Goal: Information Seeking & Learning: Learn about a topic

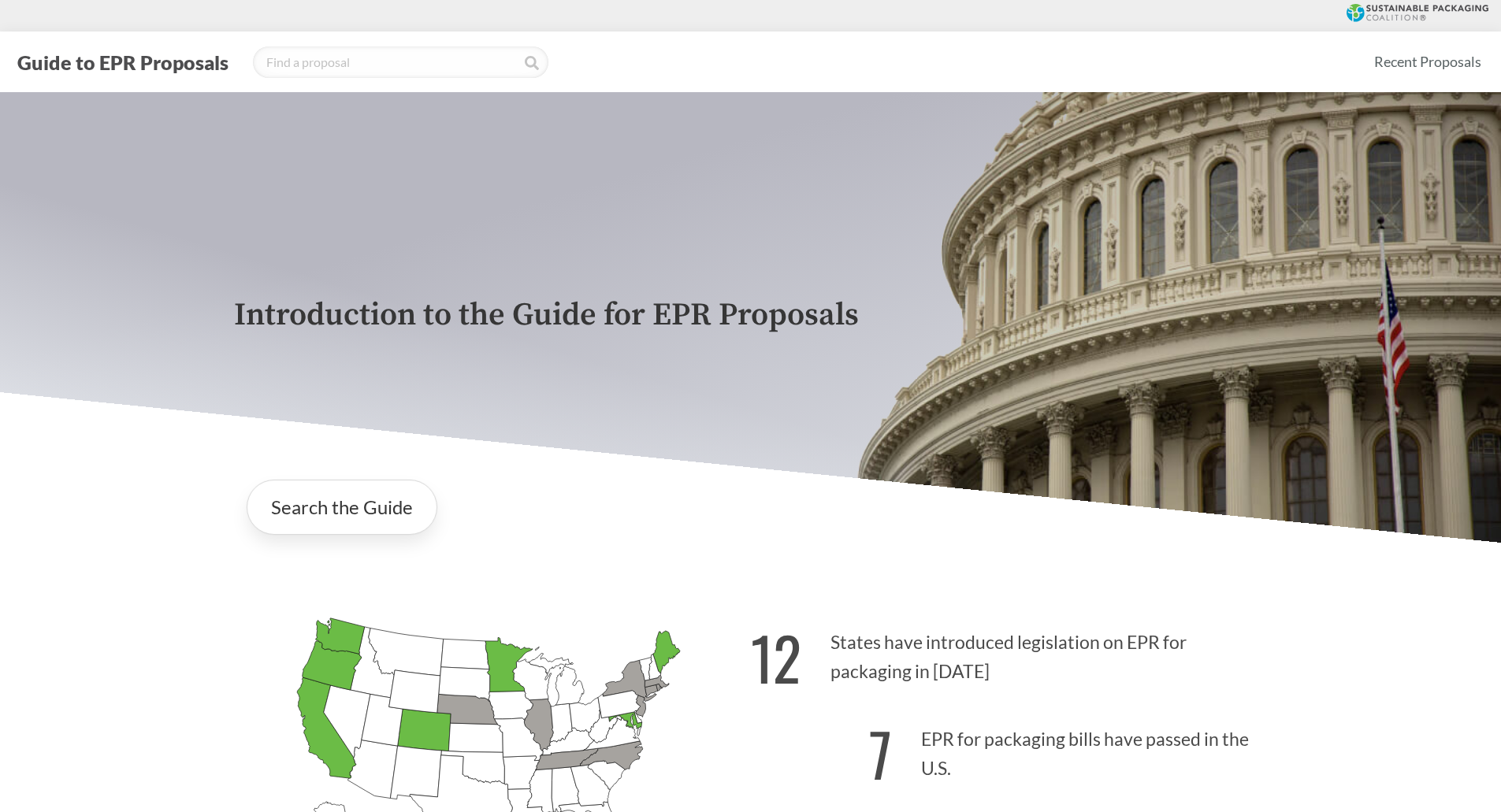
scroll to position [867, 0]
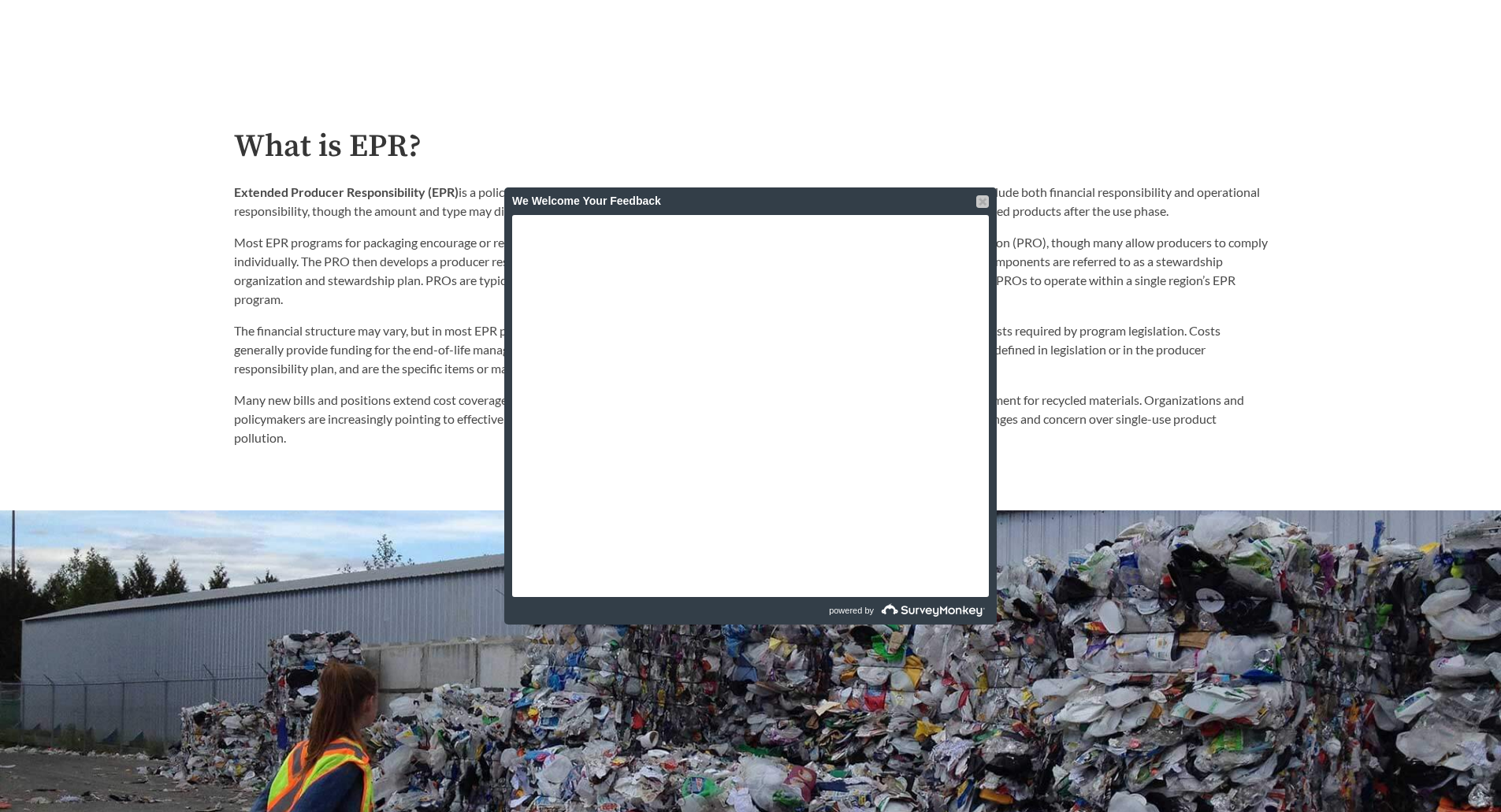
click at [980, 200] on div at bounding box center [982, 202] width 13 height 13
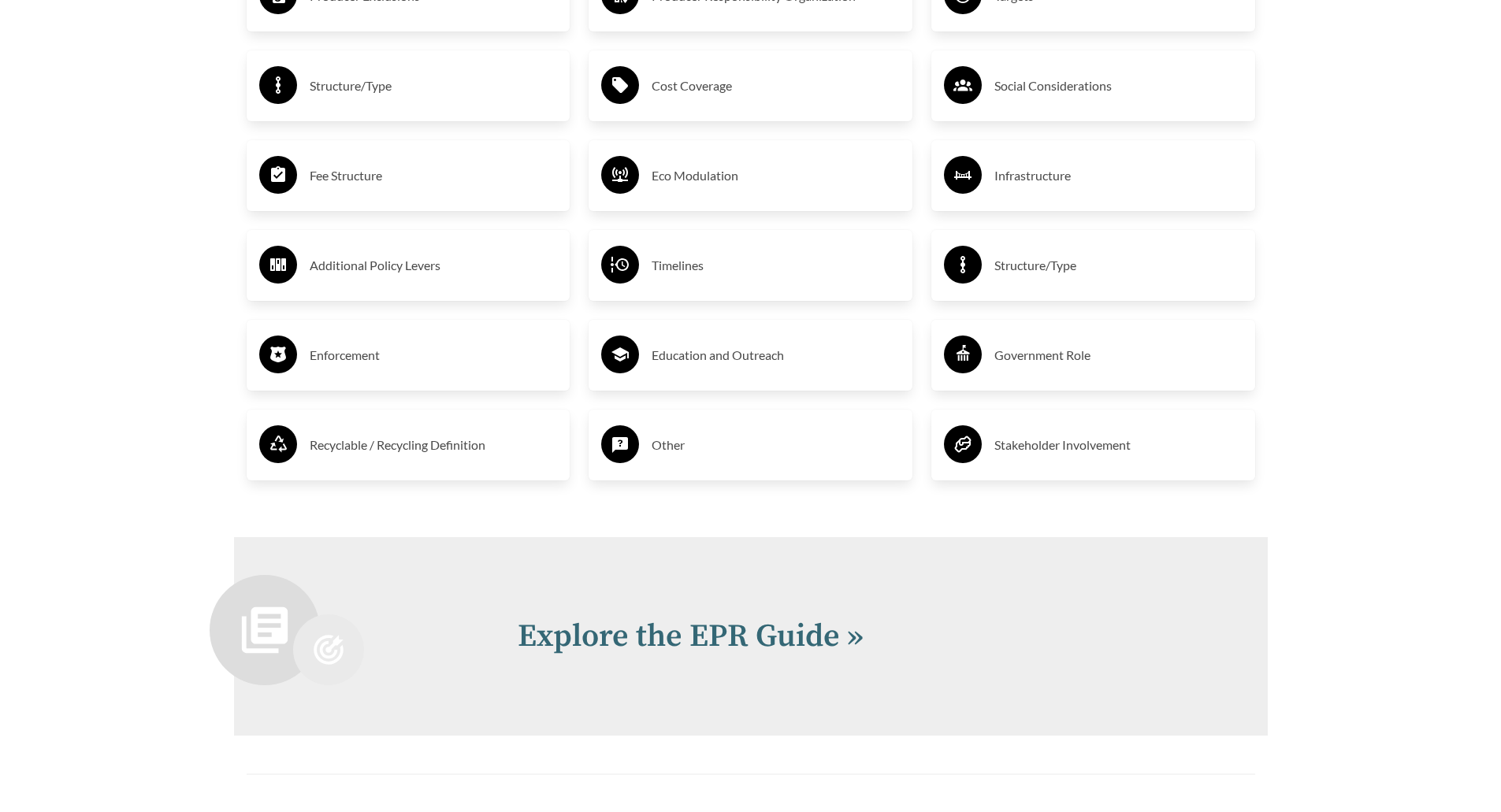
scroll to position [2835, 0]
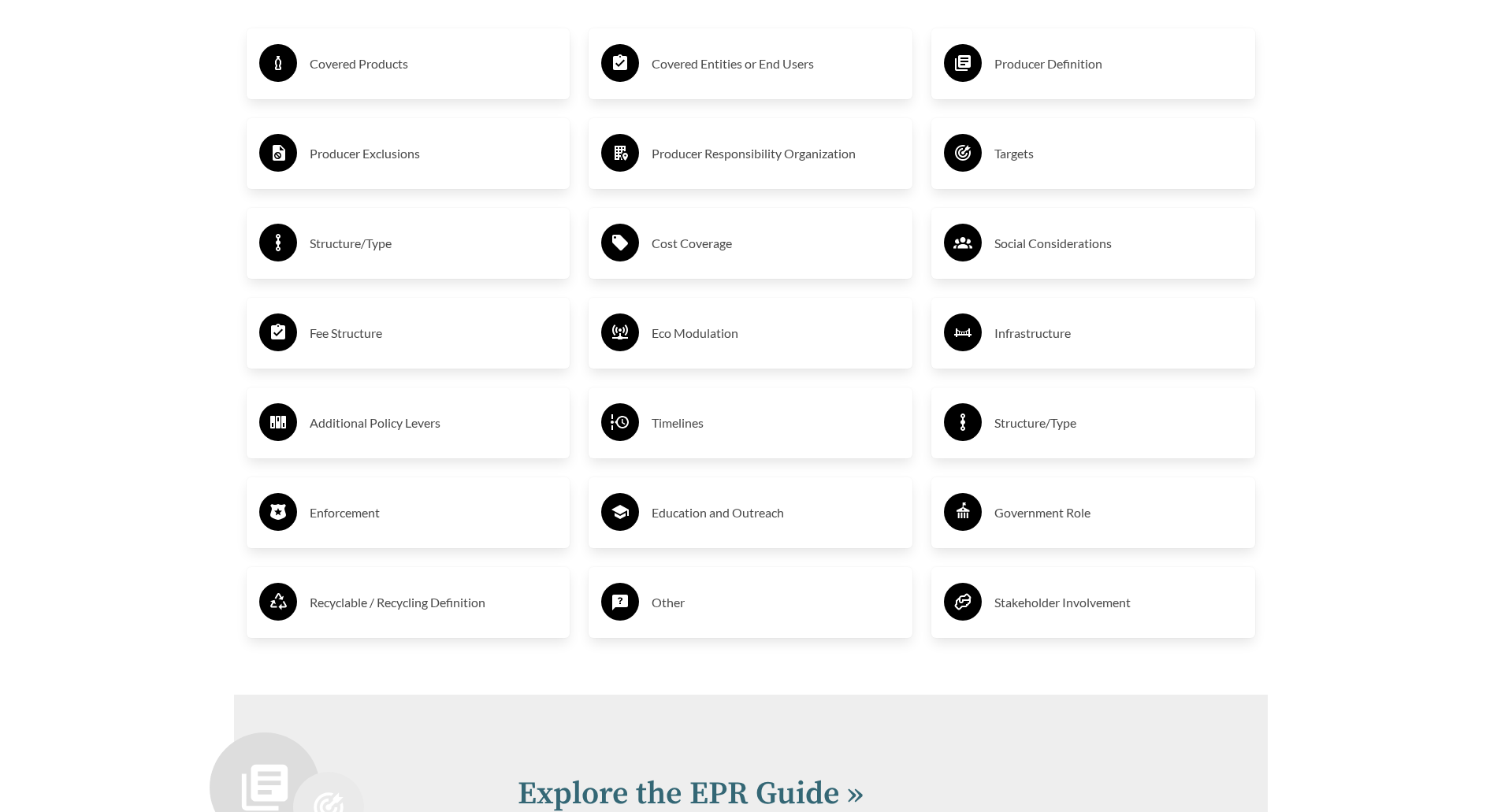
click at [338, 86] on div "Covered Products" at bounding box center [408, 63] width 298 height 46
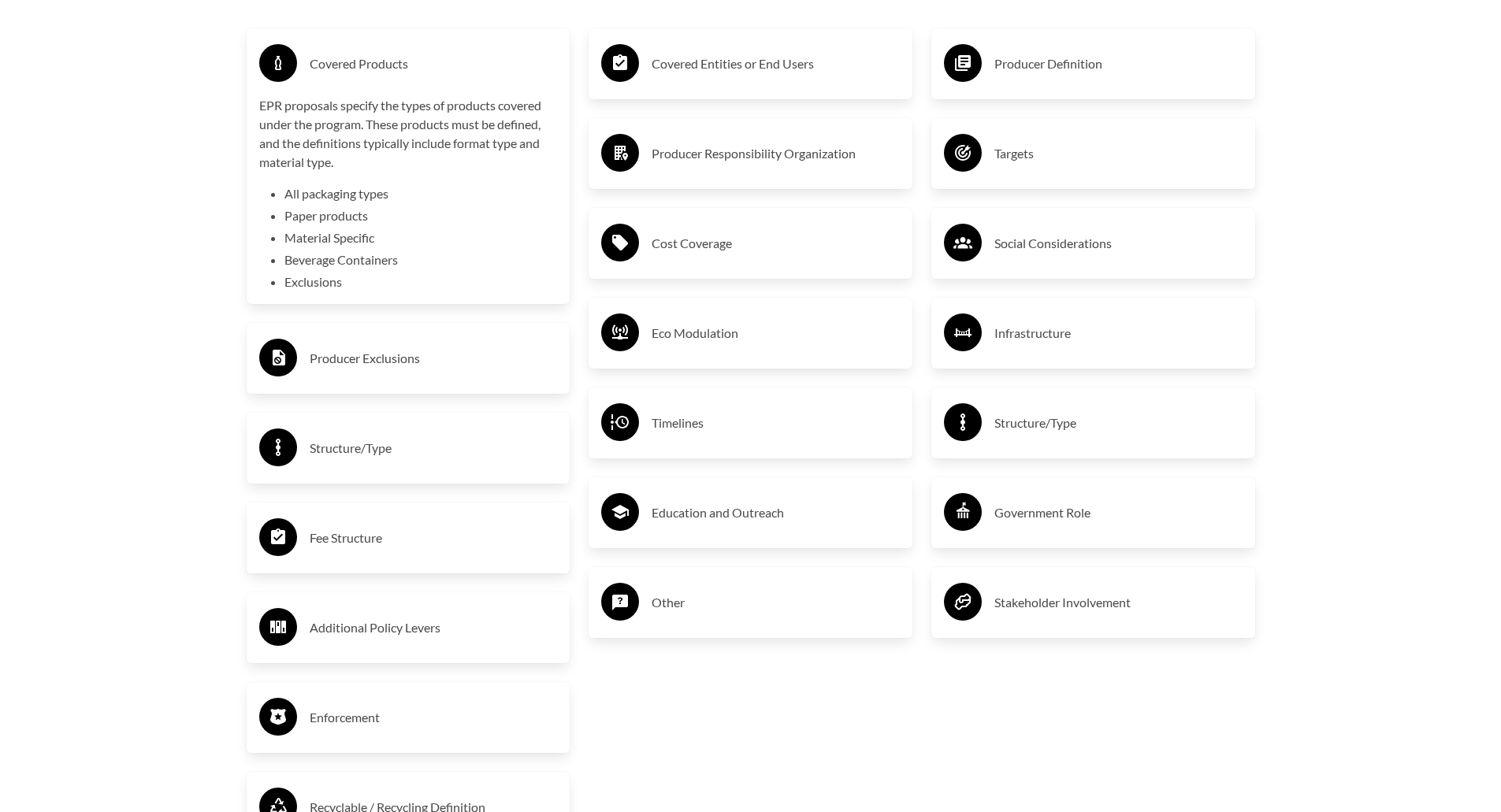
click at [416, 84] on div "Covered Products" at bounding box center [408, 63] width 298 height 46
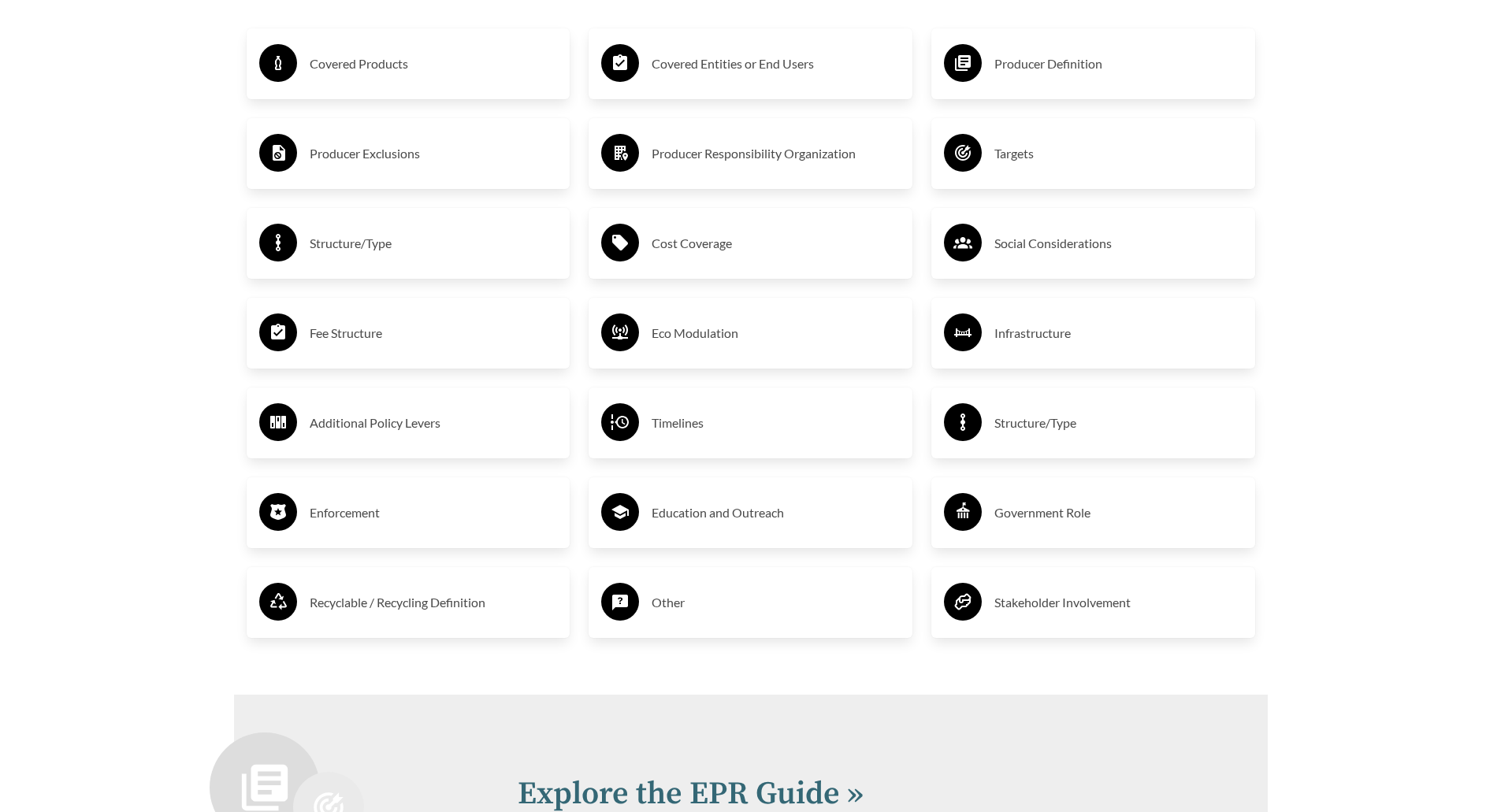
click at [395, 151] on h3 "Producer Exclusions" at bounding box center [434, 153] width 249 height 25
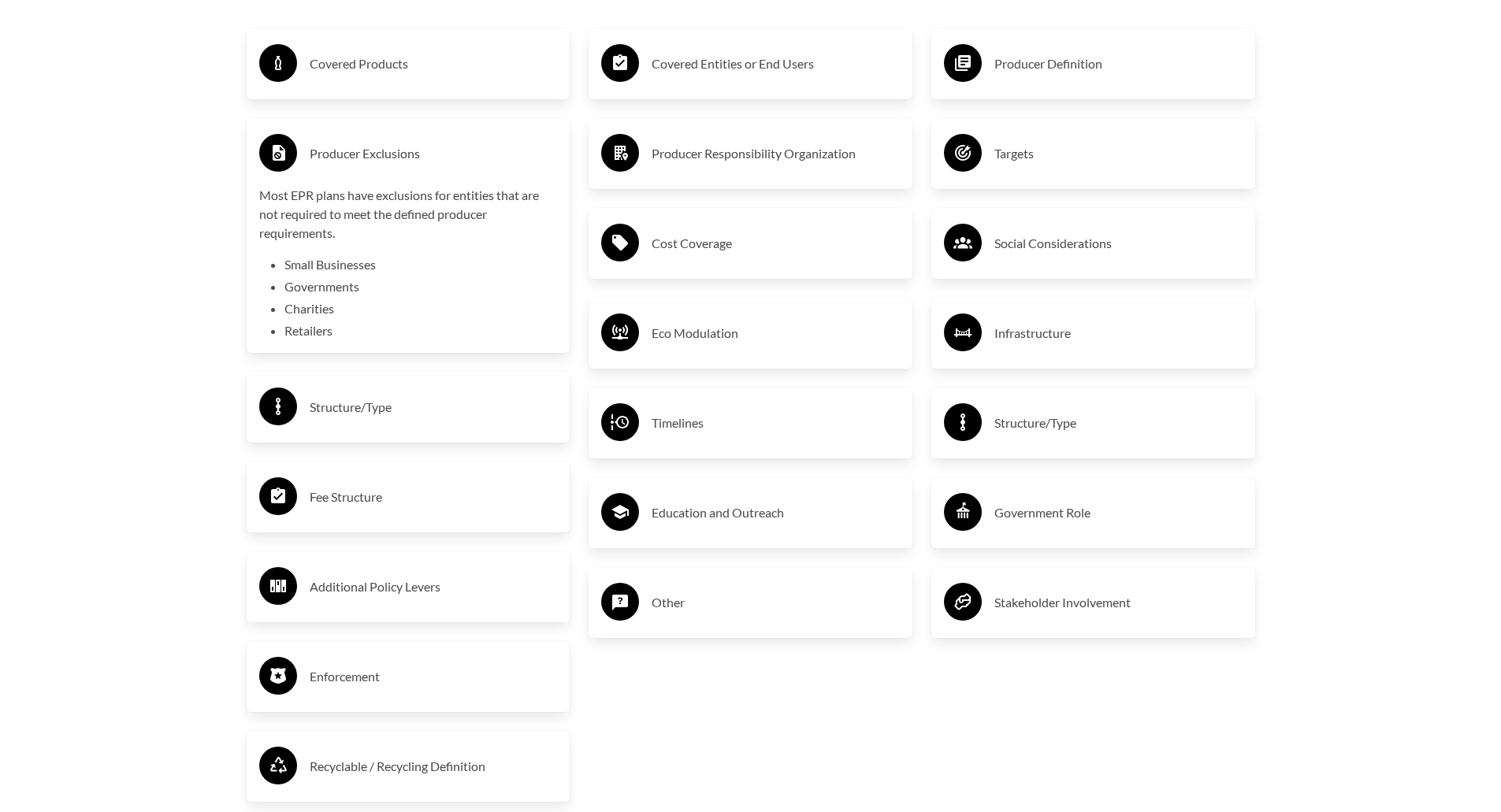
click at [398, 151] on h3 "Producer Exclusions" at bounding box center [434, 153] width 249 height 25
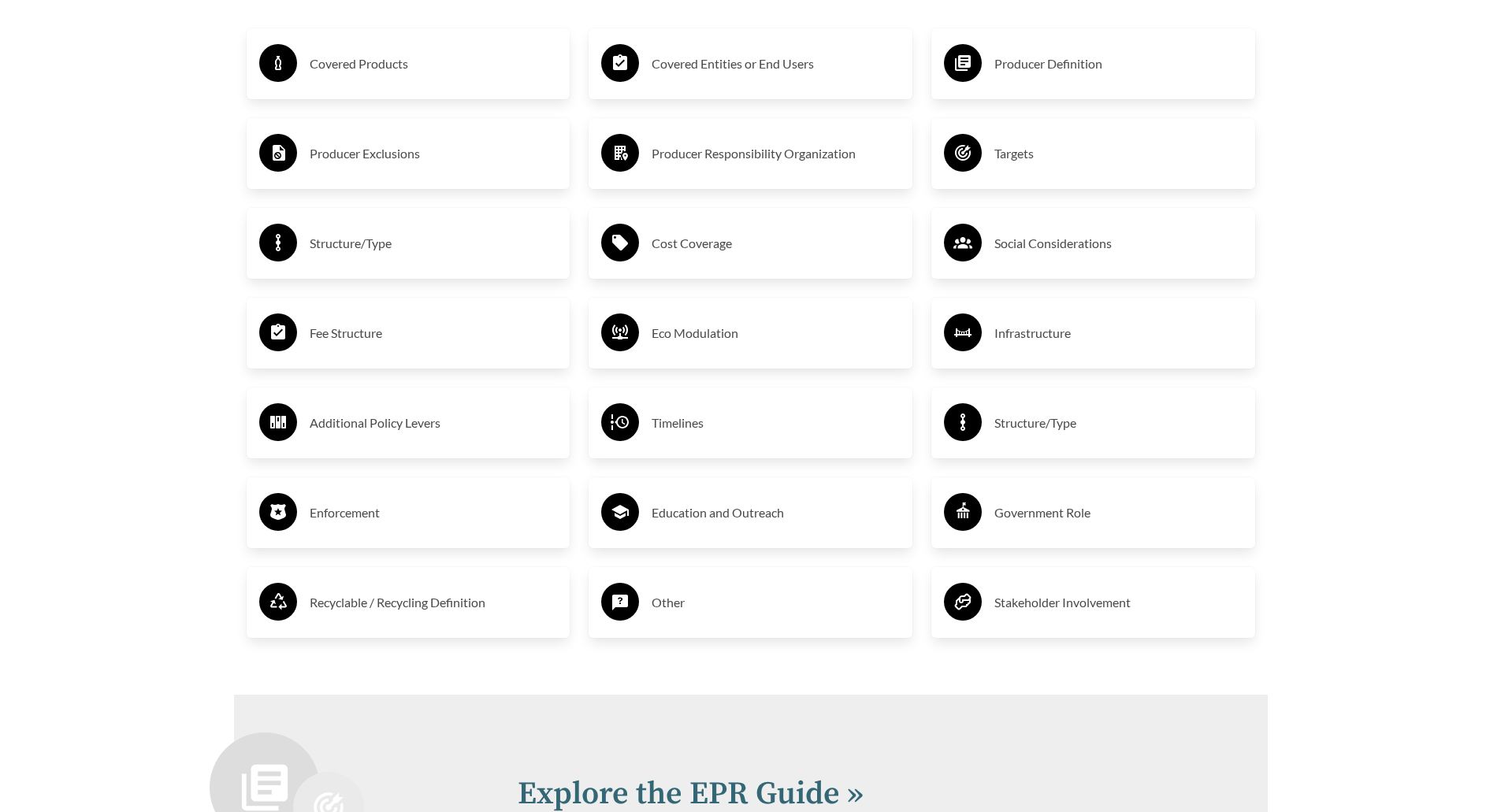
click at [373, 171] on div "Producer Exclusions" at bounding box center [408, 153] width 298 height 46
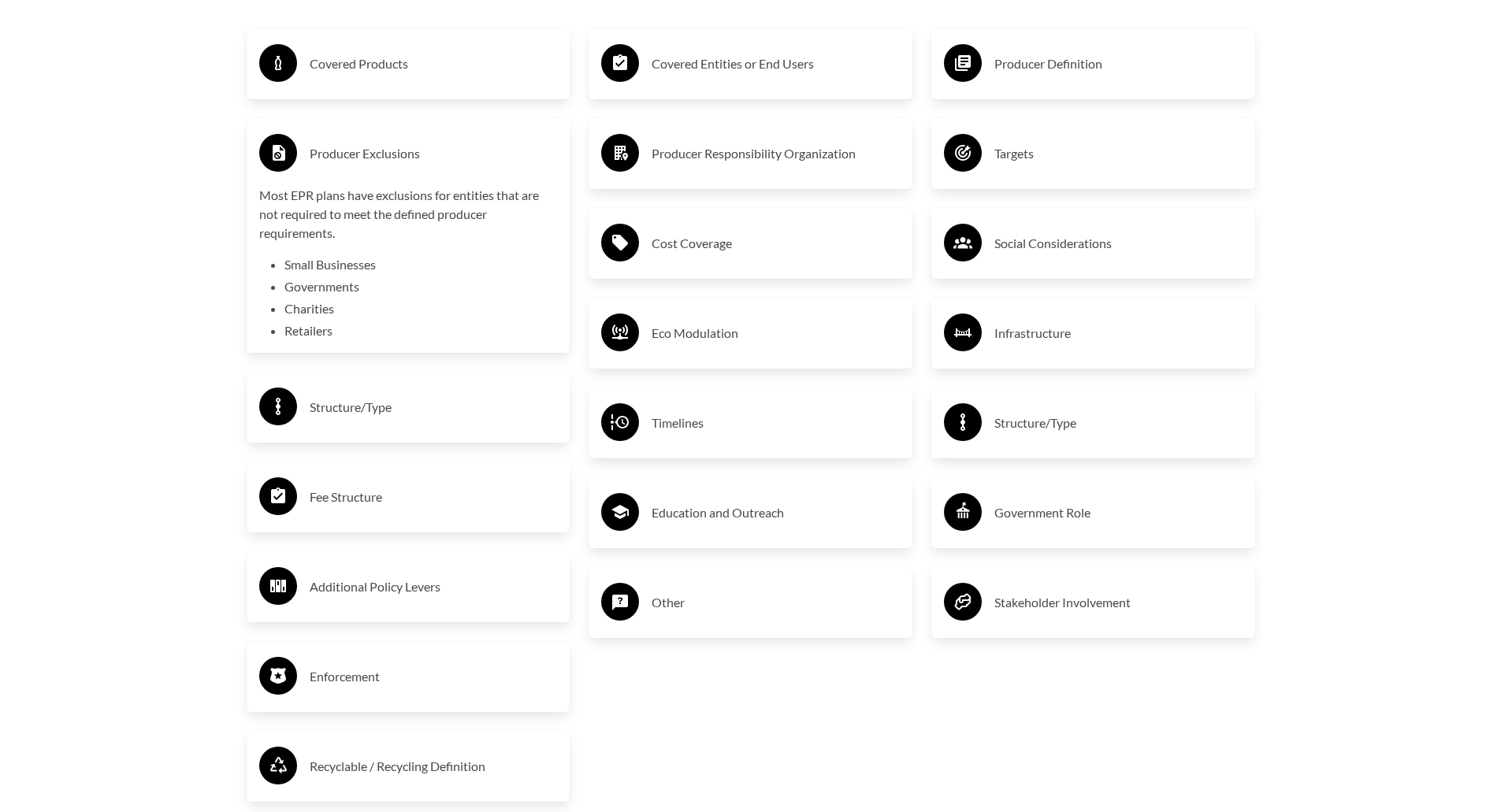
click at [371, 173] on div "Producer Exclusions" at bounding box center [408, 153] width 298 height 46
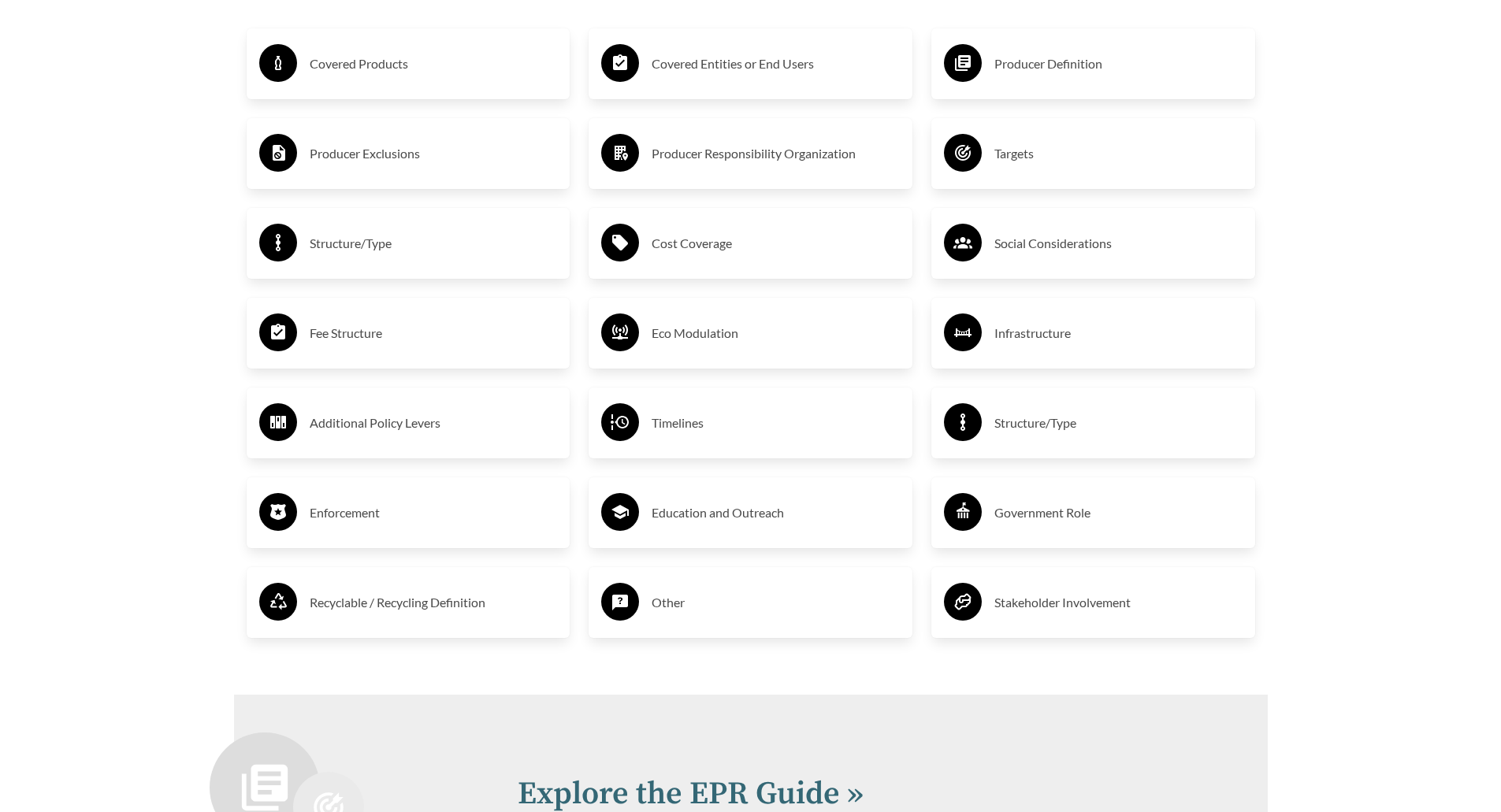
click at [339, 239] on h3 "Structure/Type" at bounding box center [434, 243] width 249 height 25
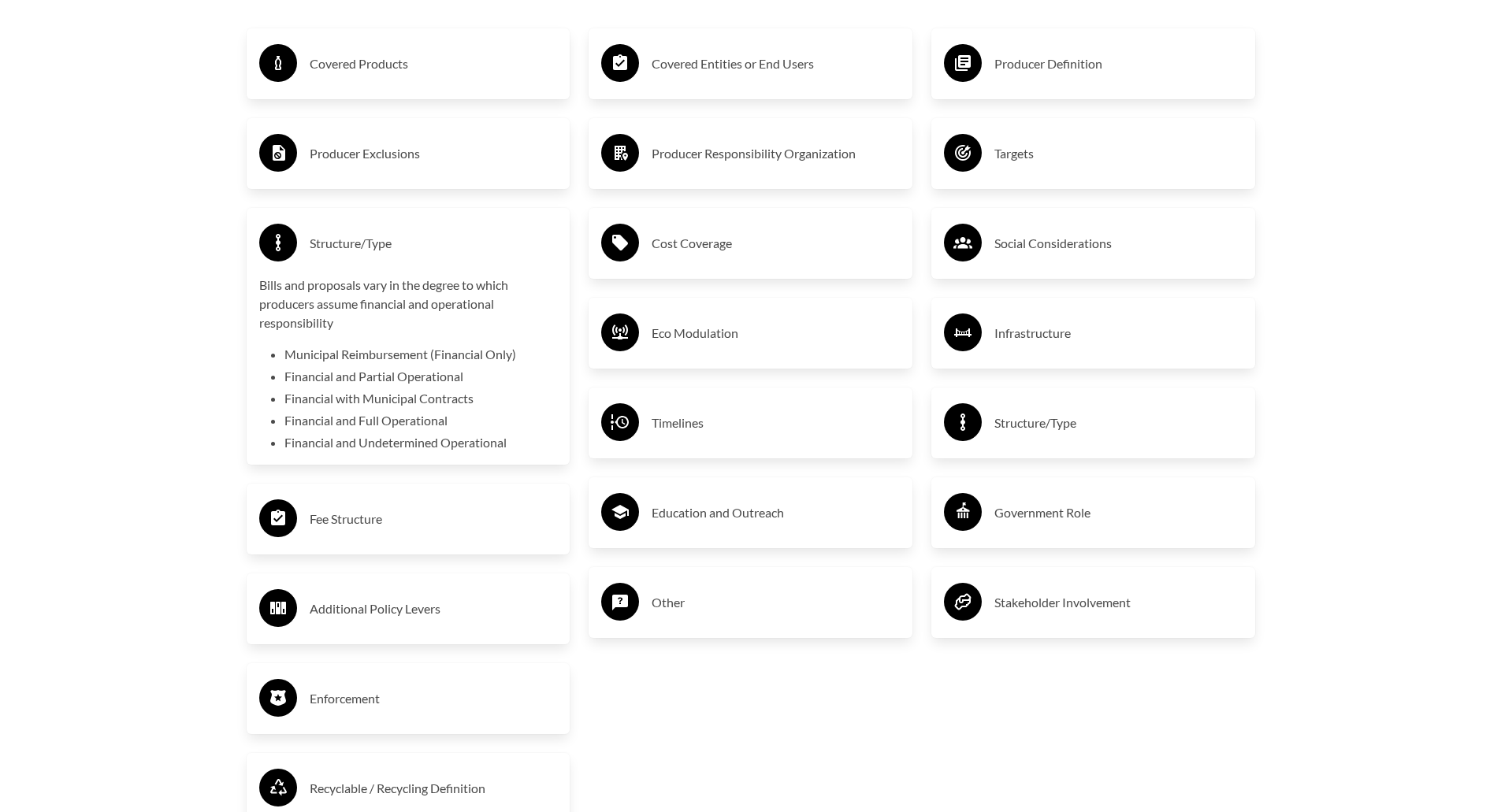
click at [370, 241] on h3 "Structure/Type" at bounding box center [434, 243] width 249 height 25
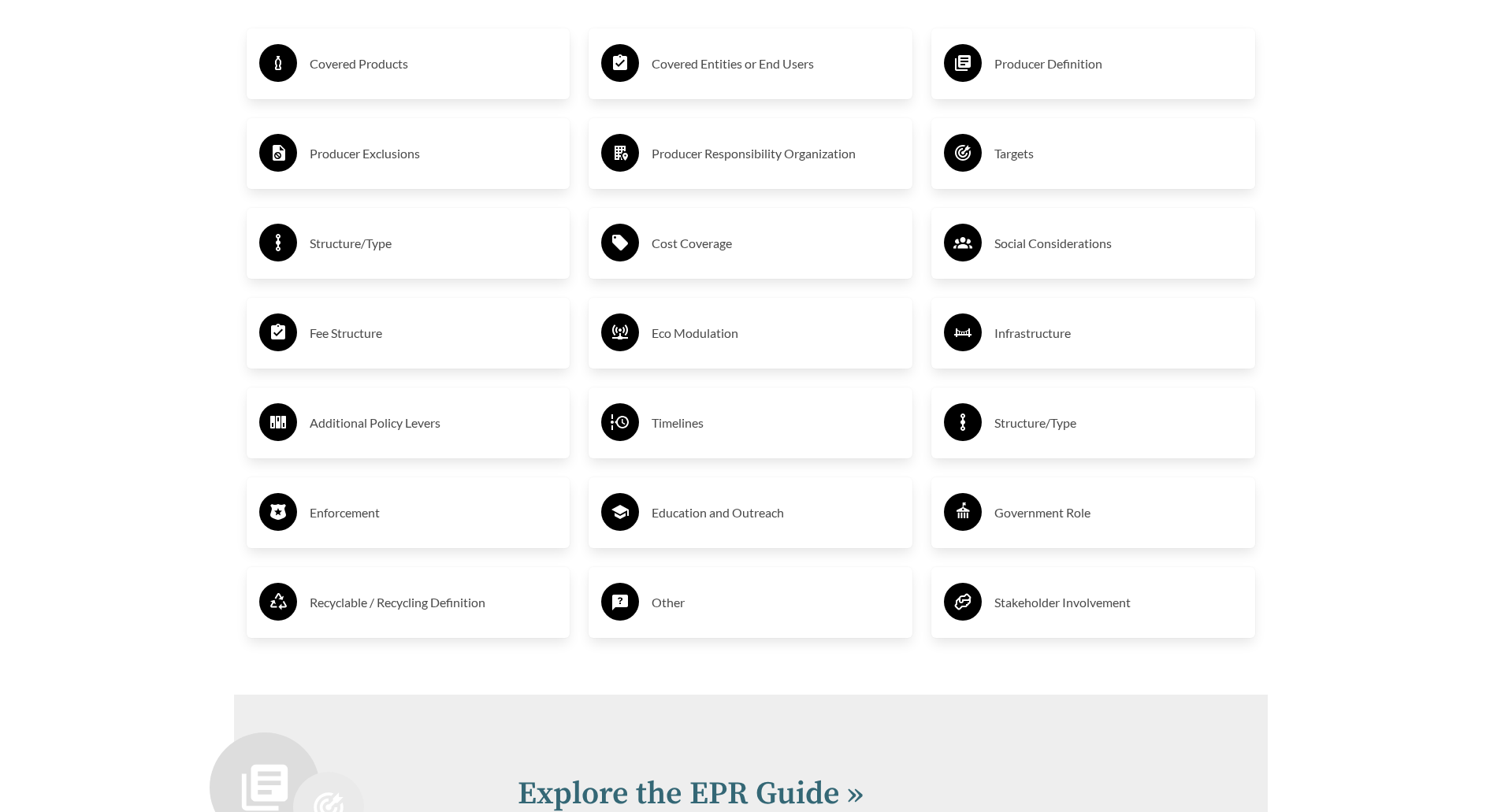
click at [479, 87] on div "Covered Products" at bounding box center [408, 63] width 298 height 46
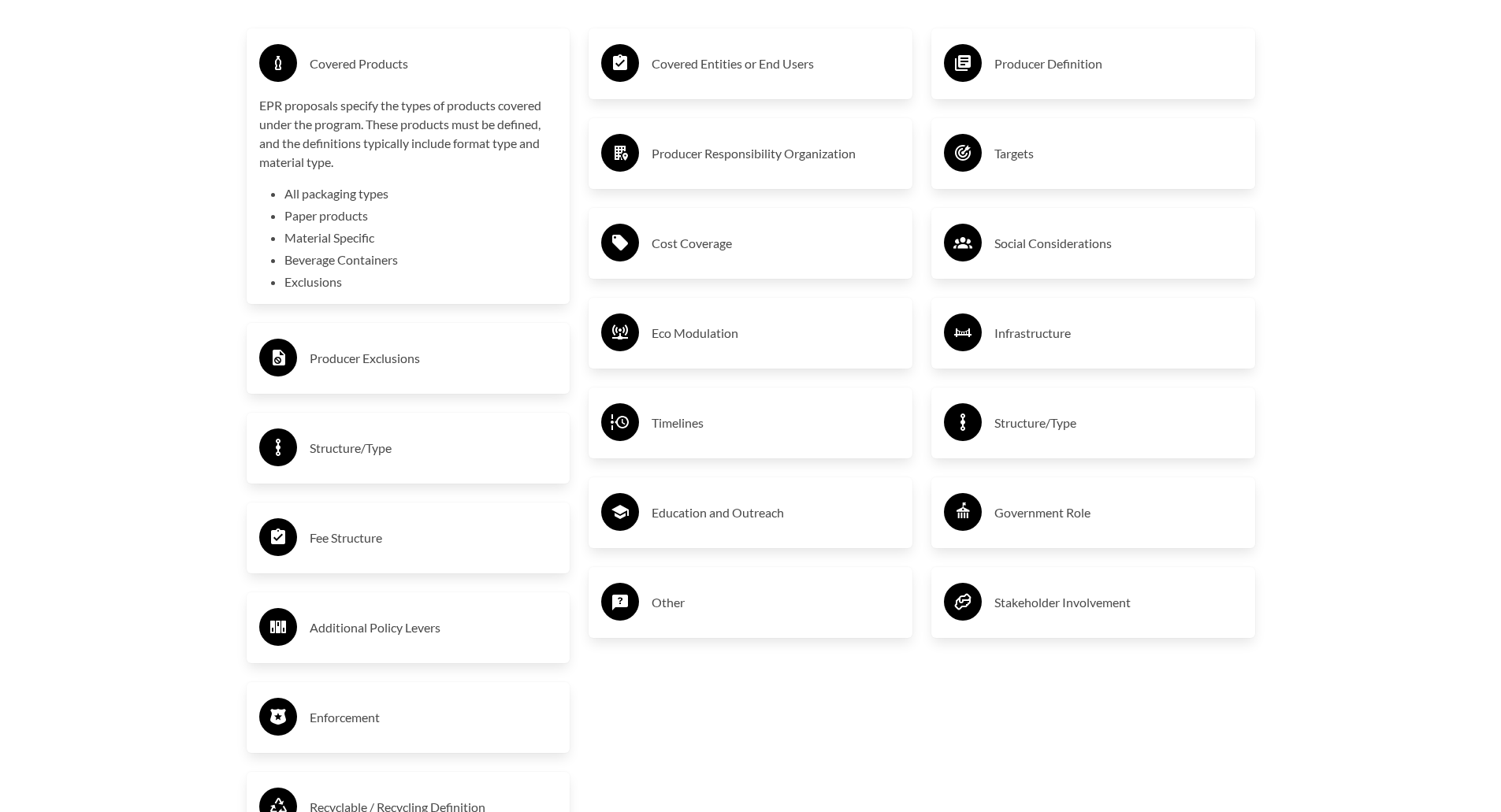
click at [346, 444] on h3 "Structure/Type" at bounding box center [434, 447] width 249 height 25
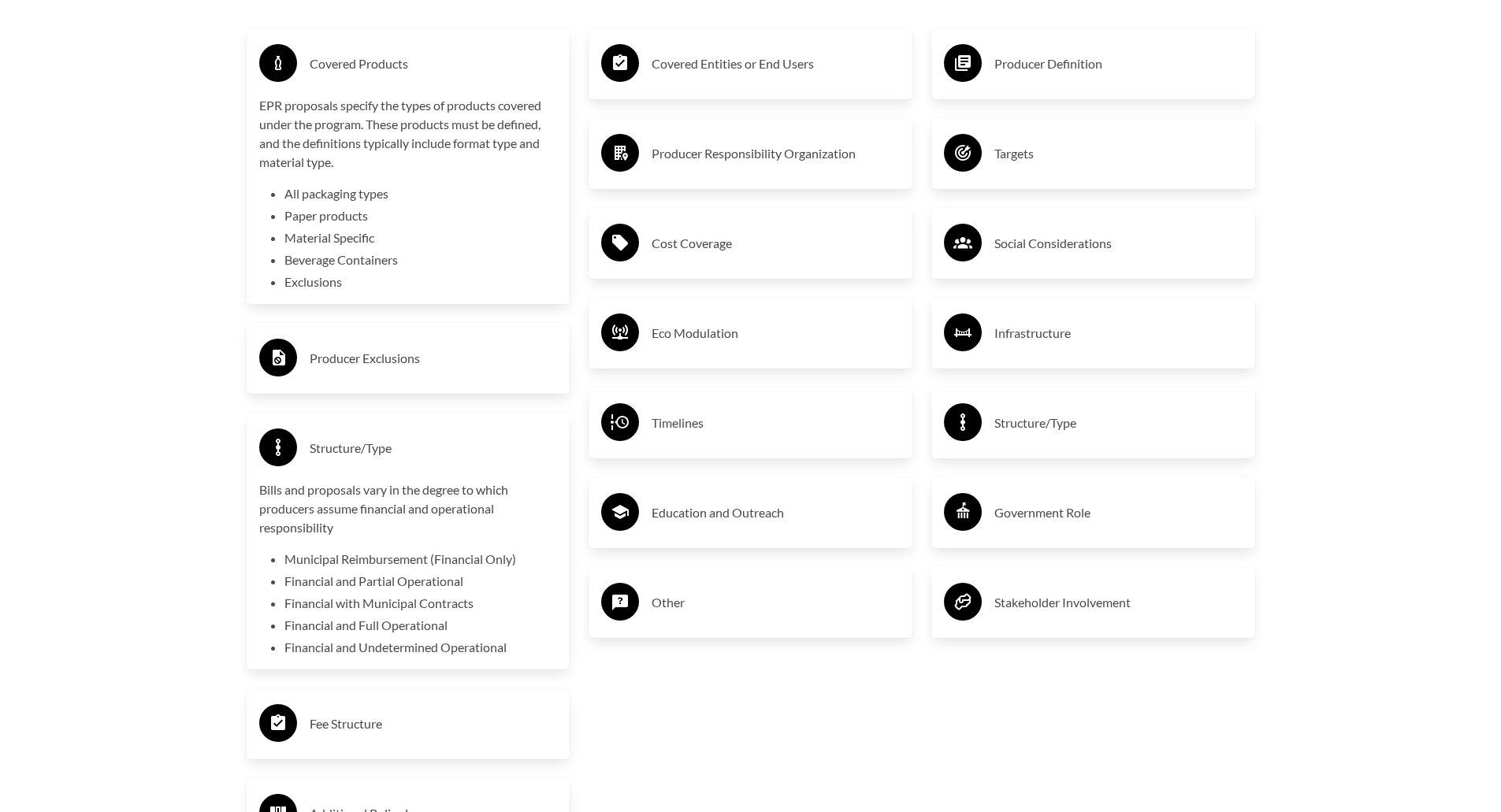
click at [343, 452] on h3 "Structure/Type" at bounding box center [434, 447] width 249 height 25
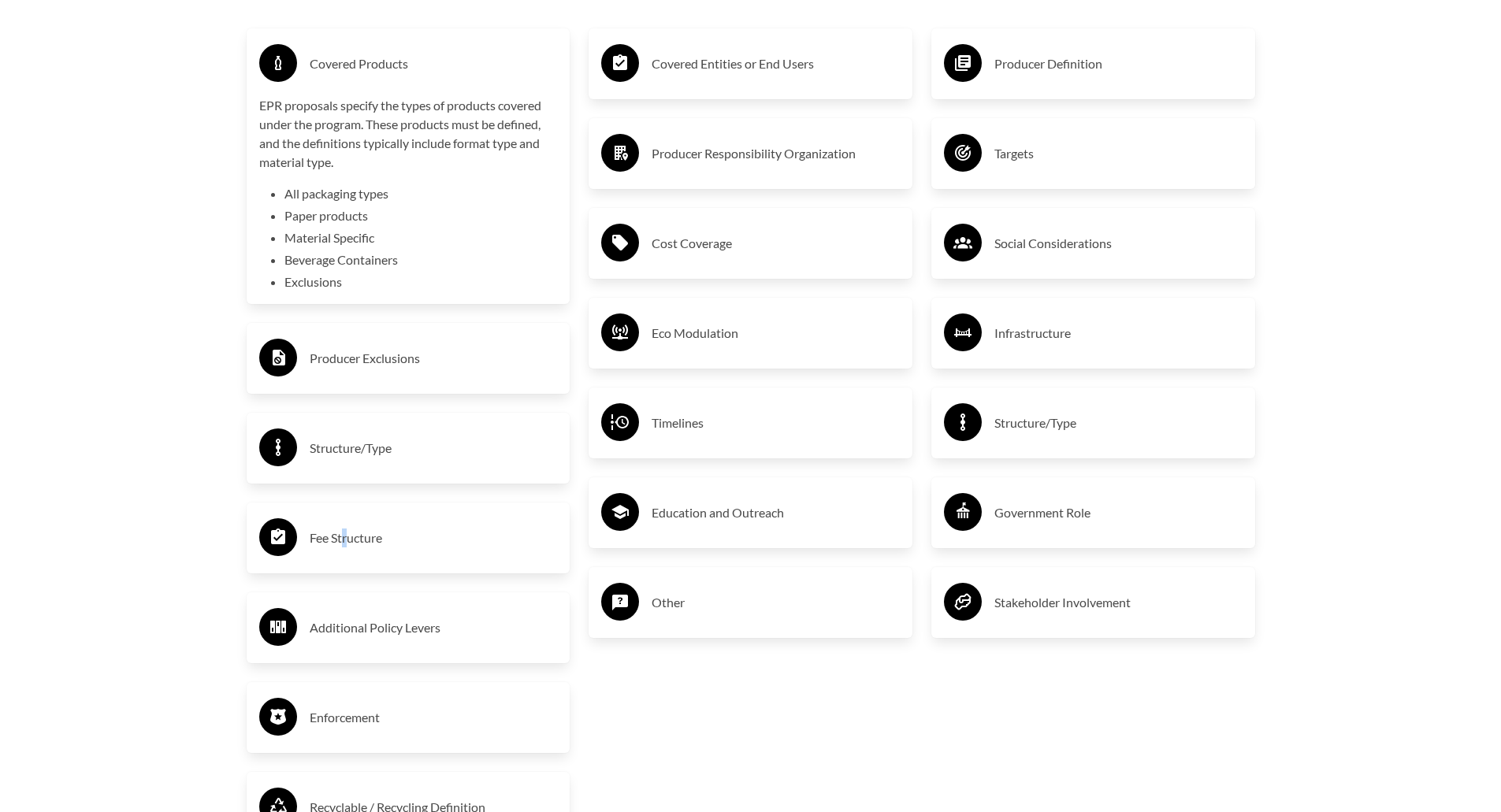
drag, startPoint x: 346, startPoint y: 510, endPoint x: 350, endPoint y: 536, distance: 26.3
click at [345, 517] on div "Fee Structure" at bounding box center [409, 538] width 324 height 71
click at [349, 535] on h3 "Fee Structure" at bounding box center [434, 537] width 249 height 25
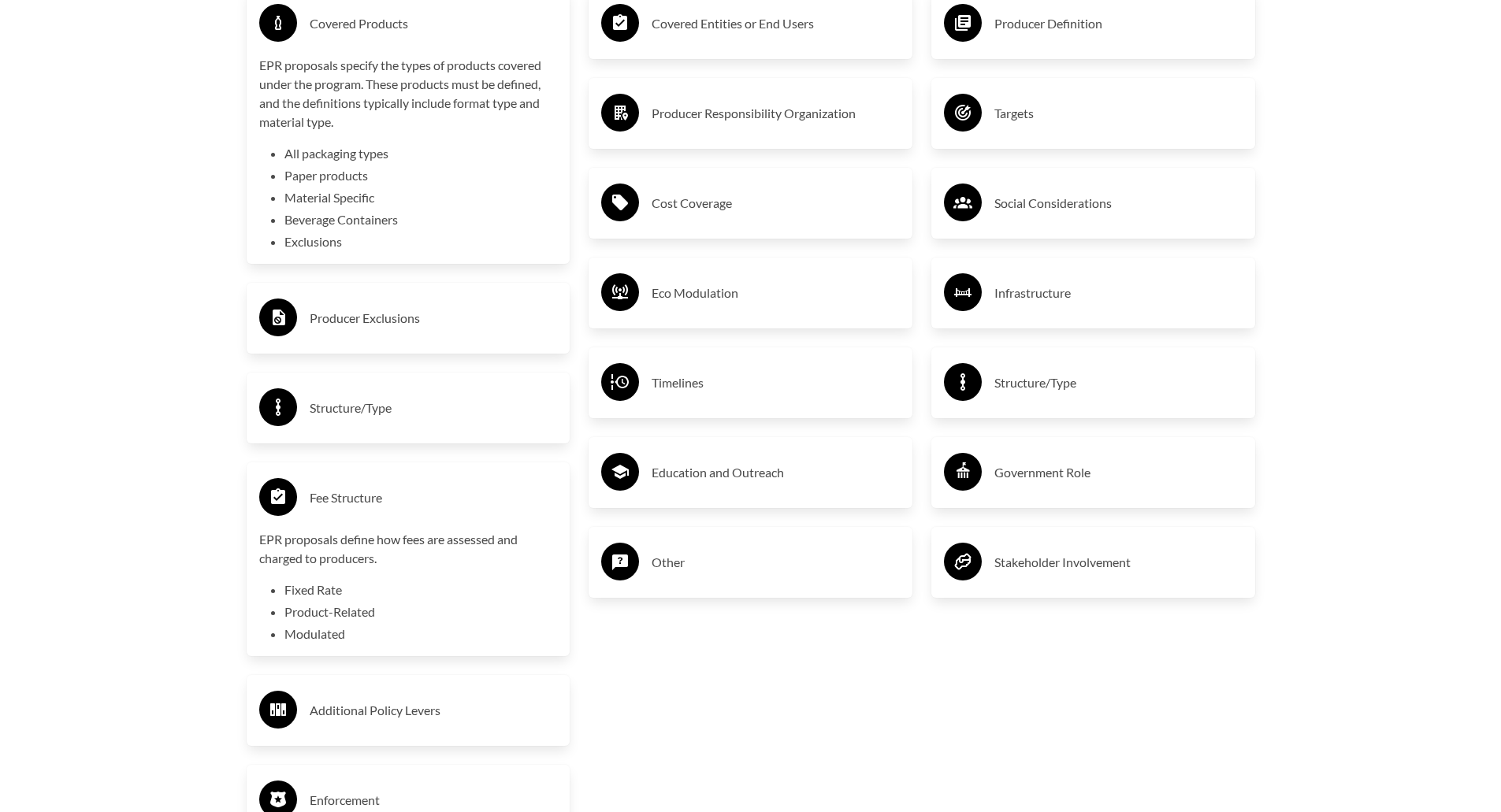
scroll to position [2915, 0]
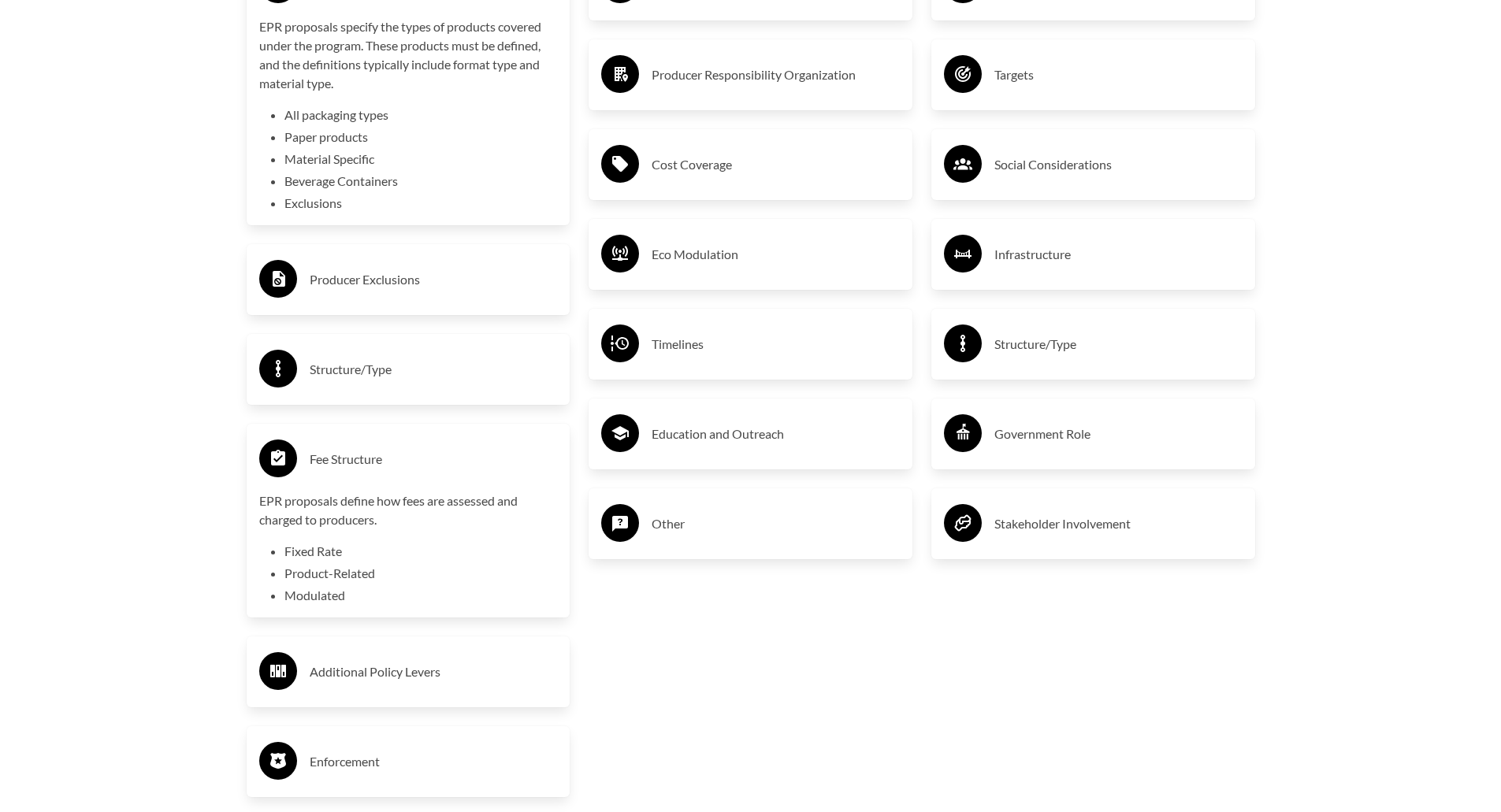
click at [374, 507] on p "EPR proposals define how fees are assessed and charged to producers." at bounding box center [408, 510] width 298 height 38
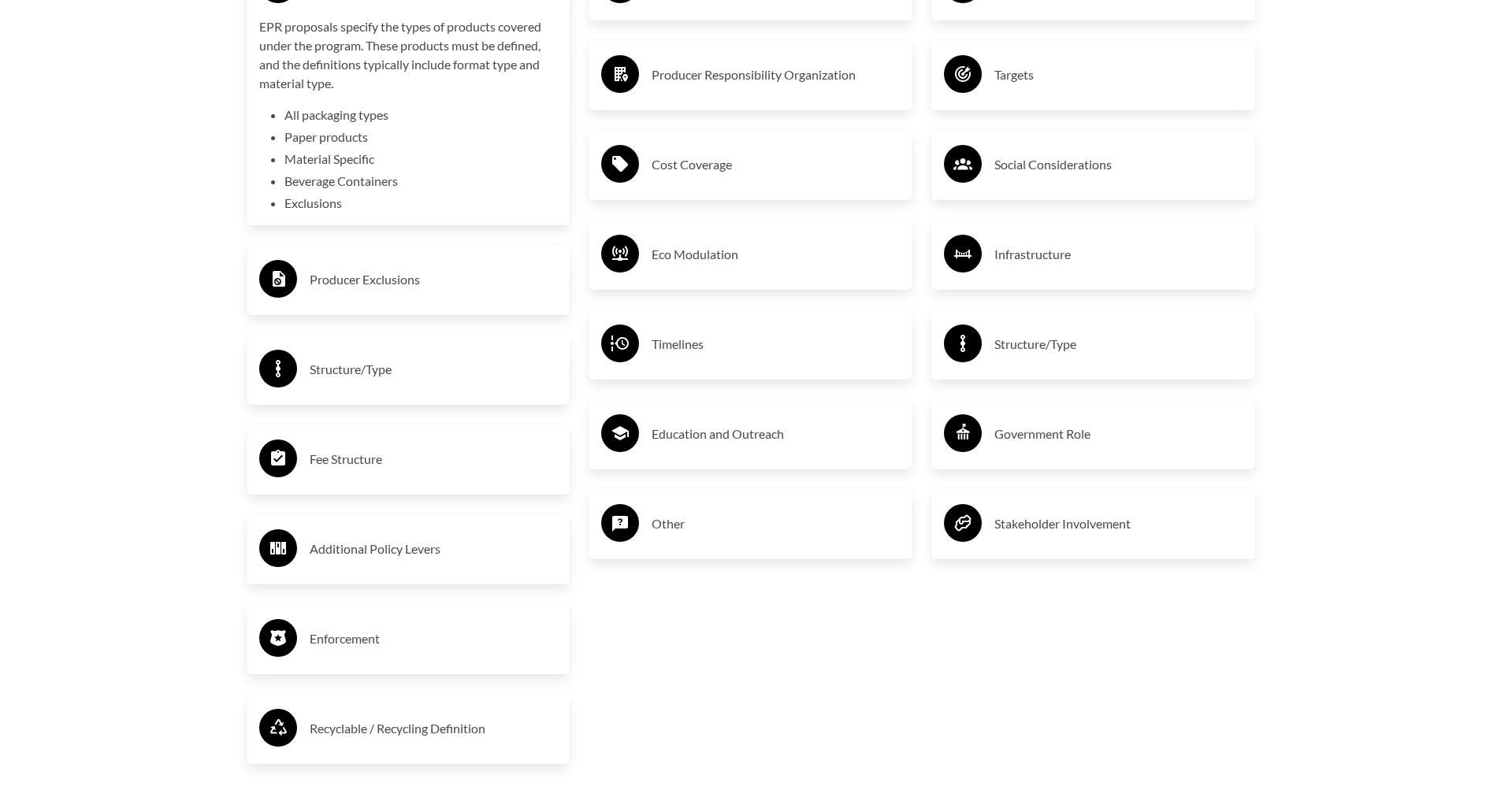
click at [370, 562] on h3 "Additional Policy Levers" at bounding box center [434, 548] width 249 height 25
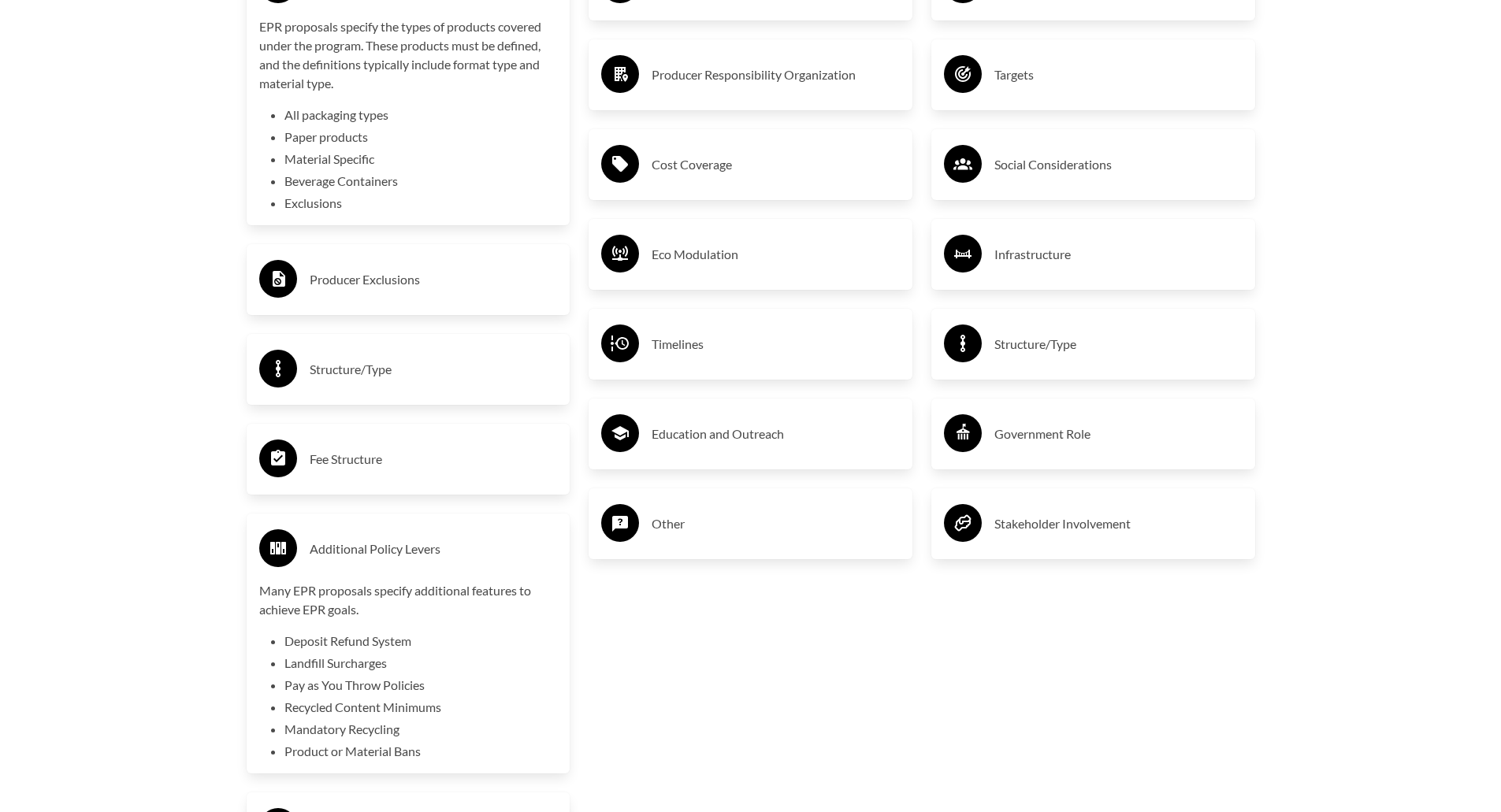
click at [369, 562] on h3 "Additional Policy Levers" at bounding box center [434, 548] width 249 height 25
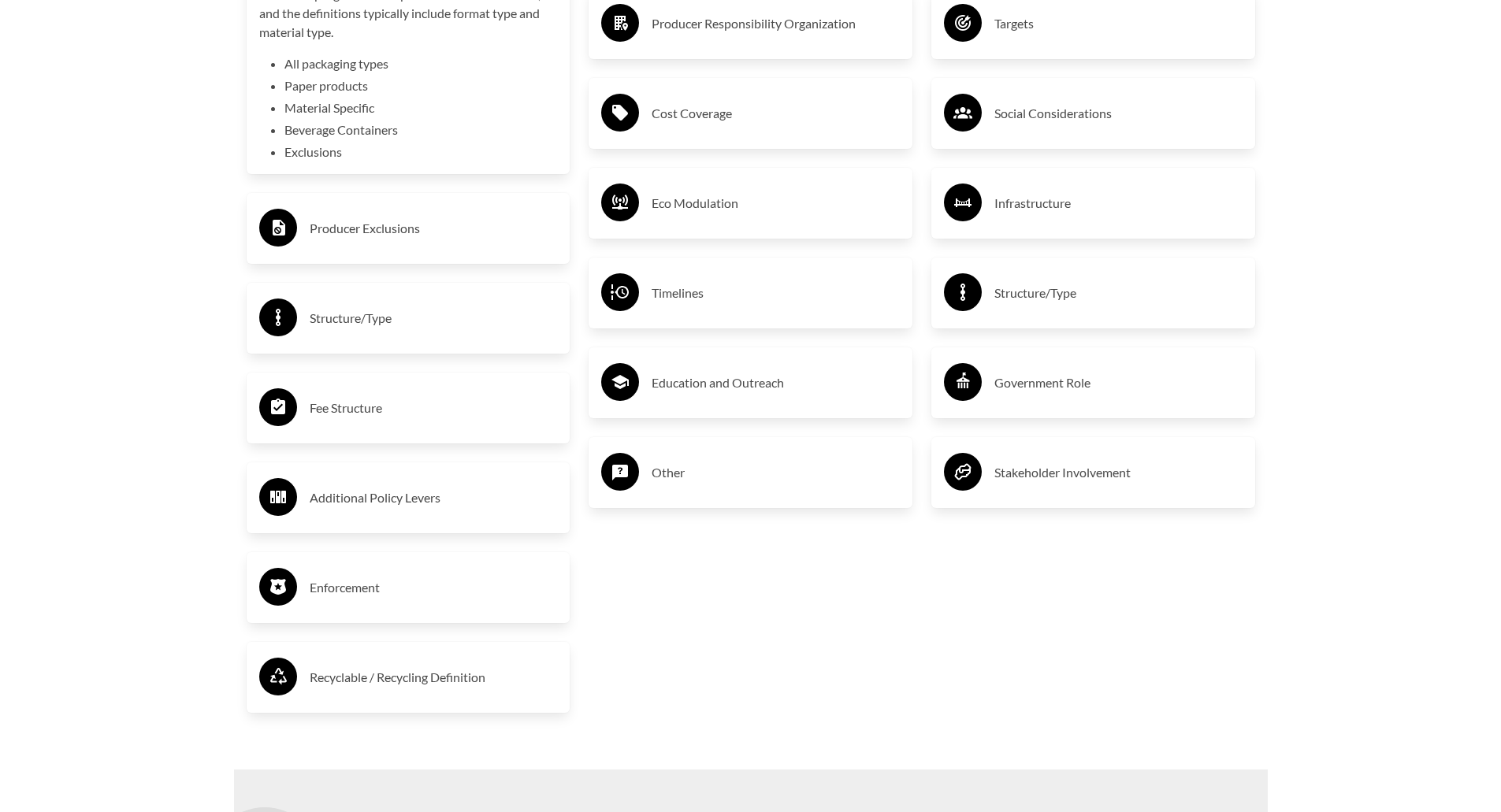
scroll to position [2993, 0]
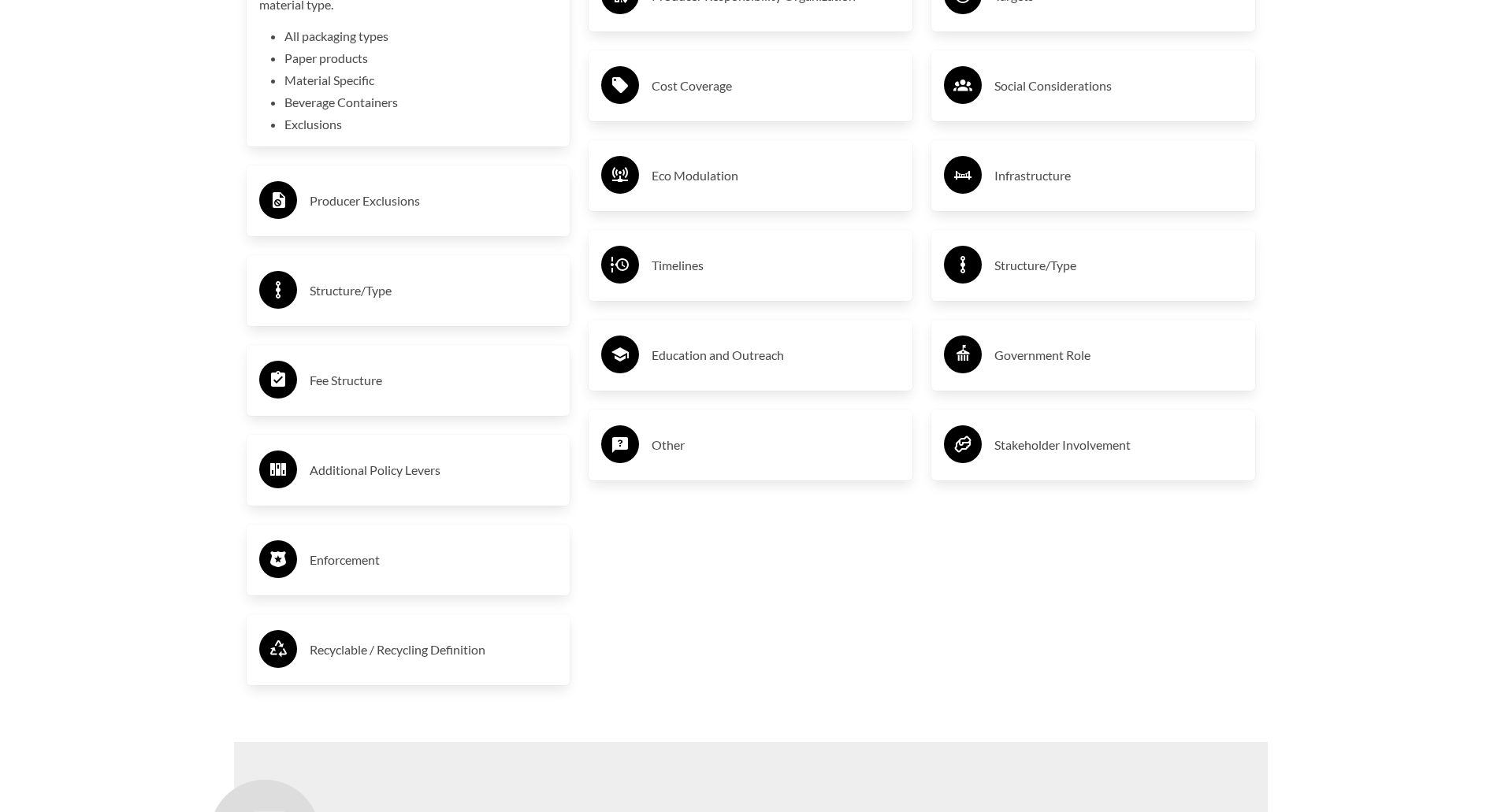
click at [365, 572] on h3 "Enforcement" at bounding box center [434, 560] width 249 height 25
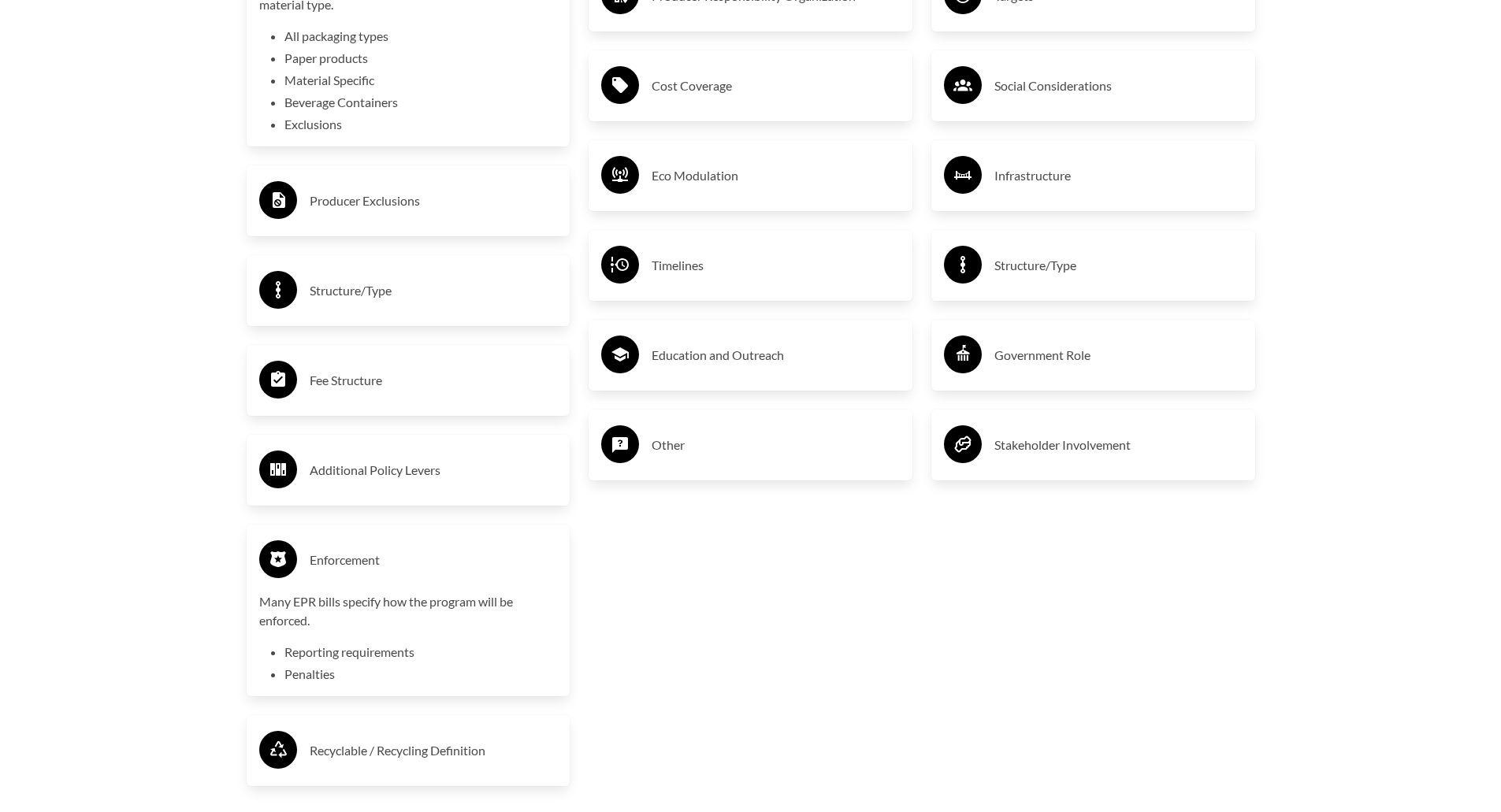
click at [362, 572] on h3 "Enforcement" at bounding box center [434, 560] width 249 height 25
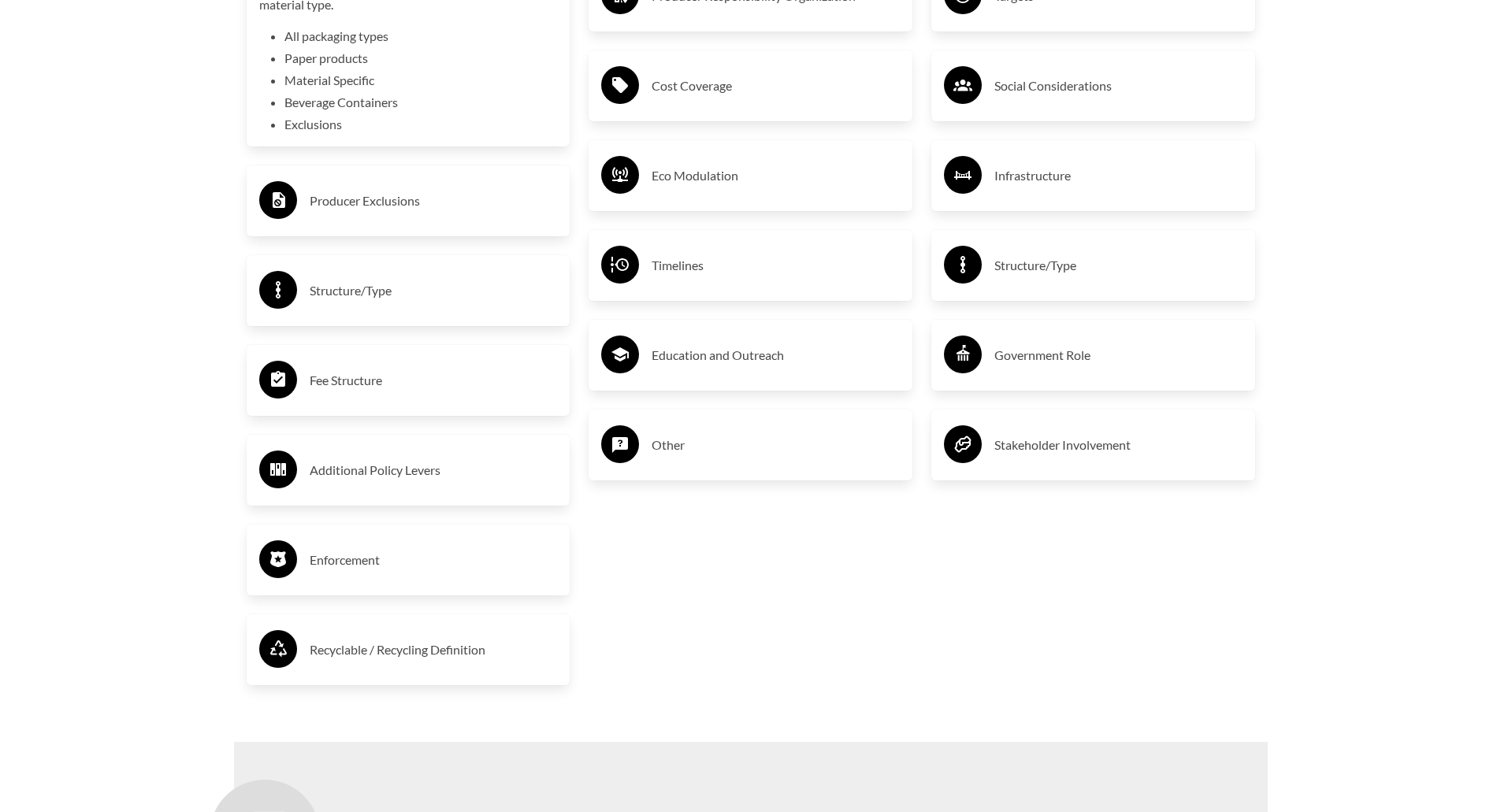
click at [343, 662] on h3 "Recyclable / Recycling Definition" at bounding box center [434, 649] width 249 height 25
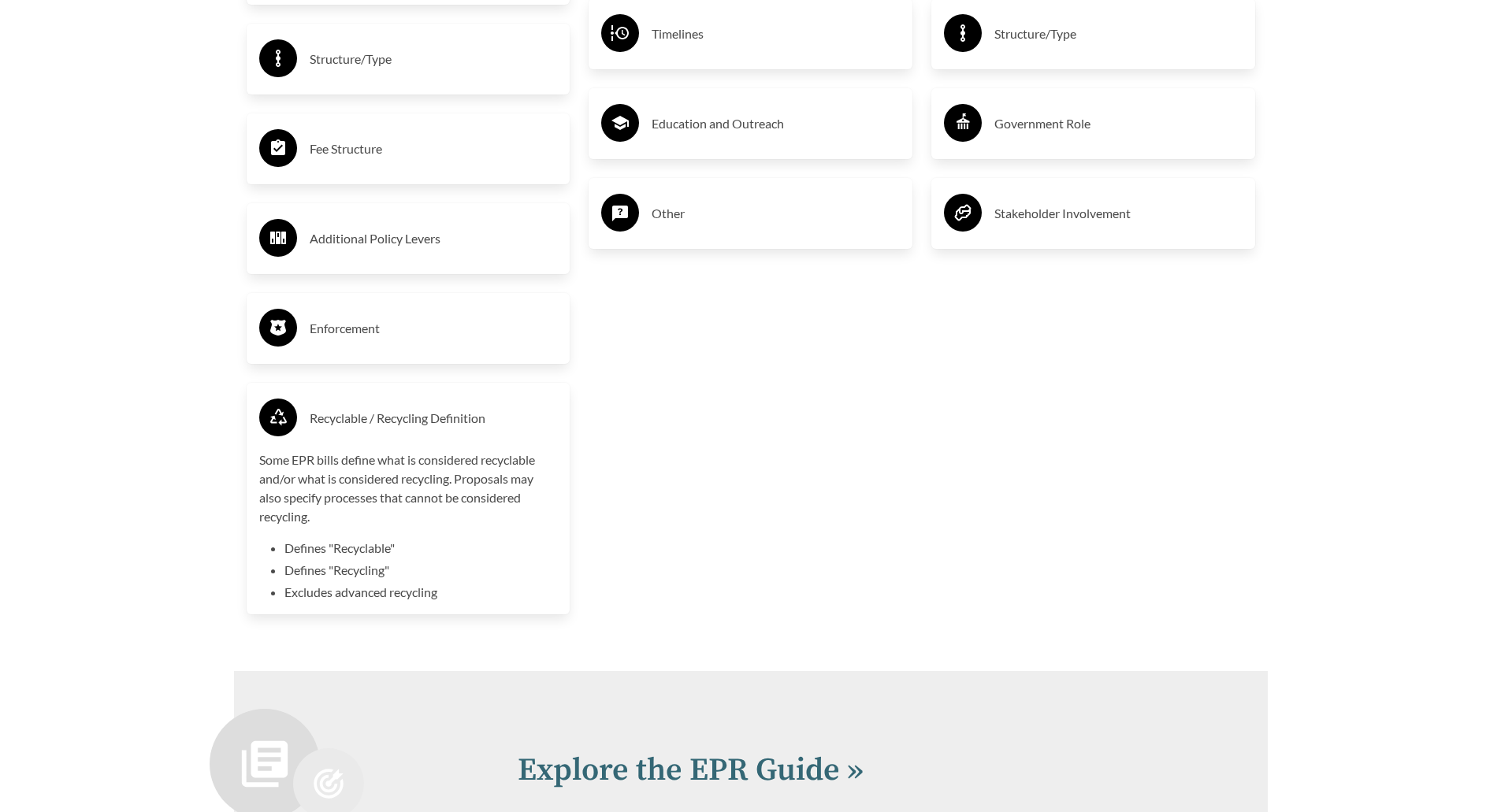
scroll to position [3230, 0]
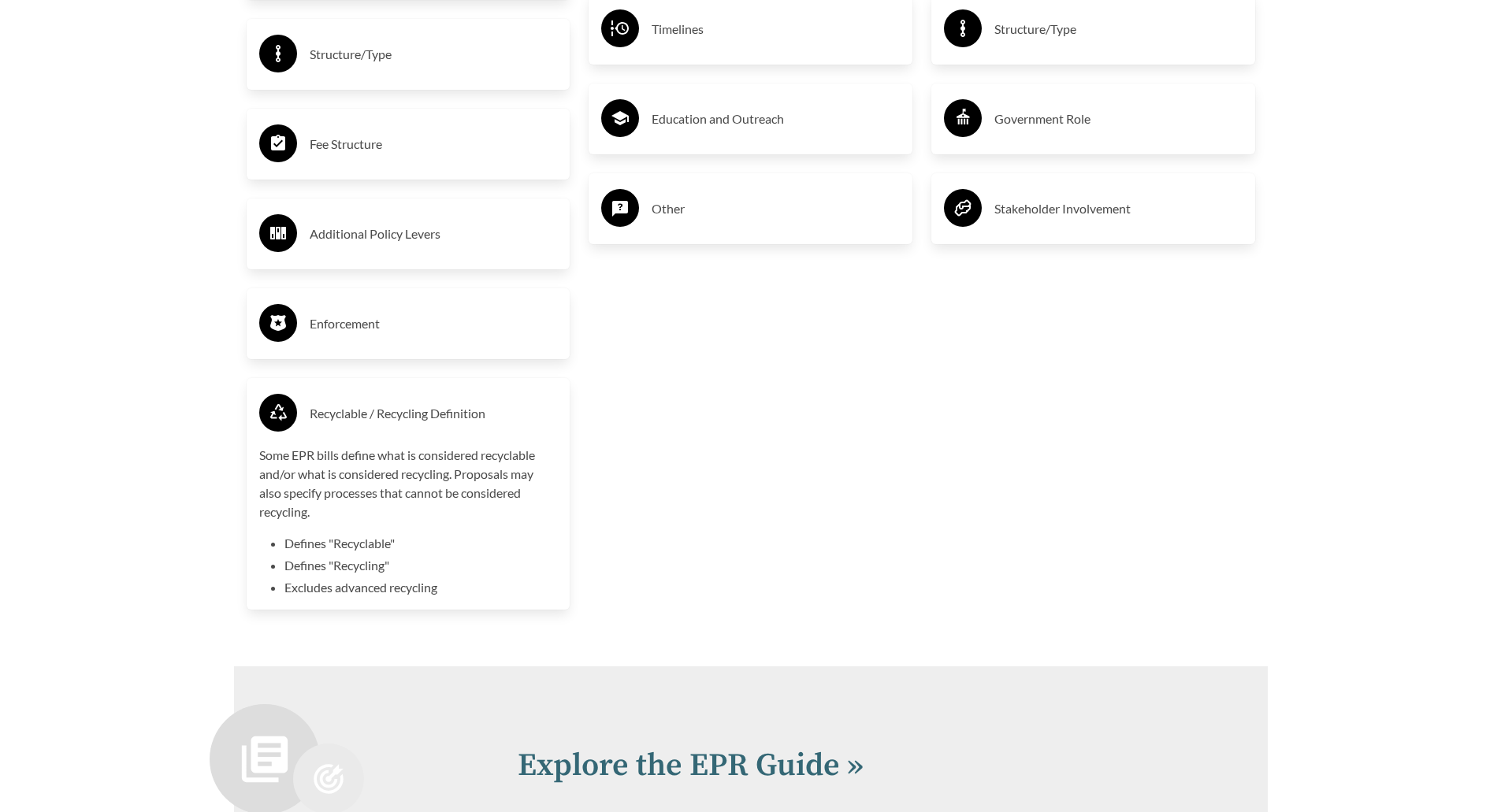
click at [369, 484] on p "Some EPR bills define what is considered recyclable and/or what is considered r…" at bounding box center [408, 483] width 298 height 75
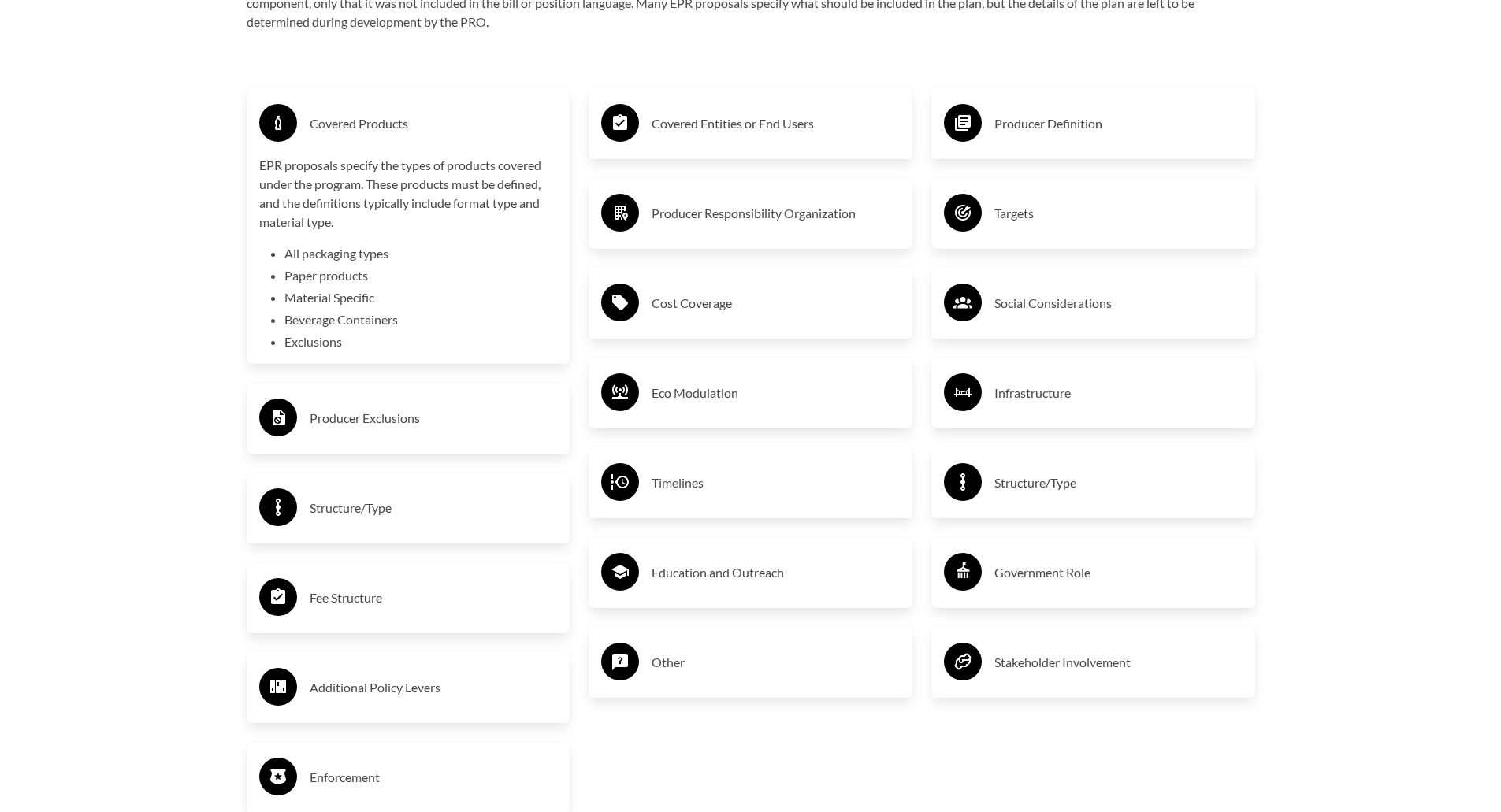
scroll to position [2600, 0]
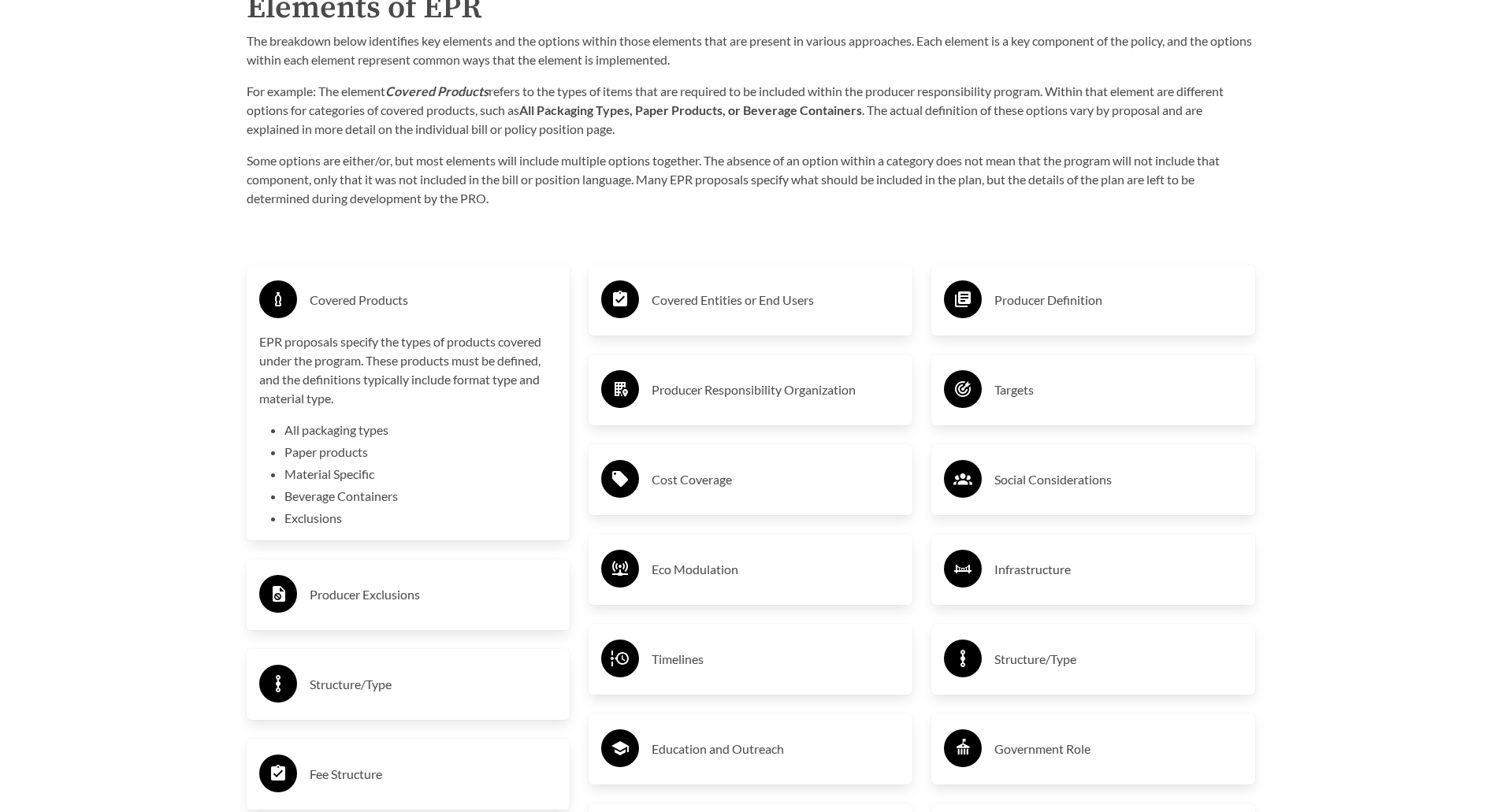
click at [652, 315] on div "Covered Entities or End Users" at bounding box center [750, 300] width 298 height 46
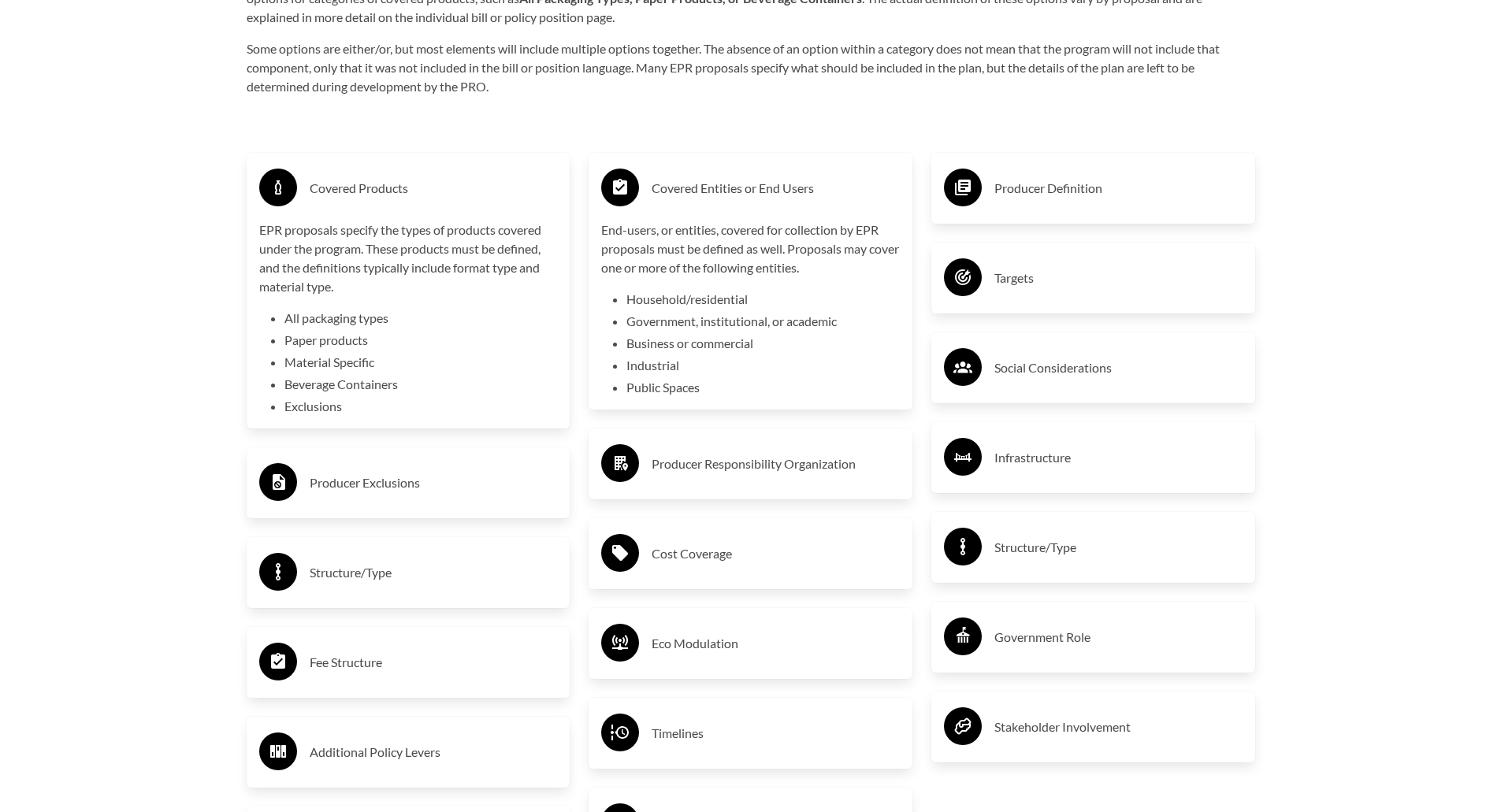
scroll to position [2757, 0]
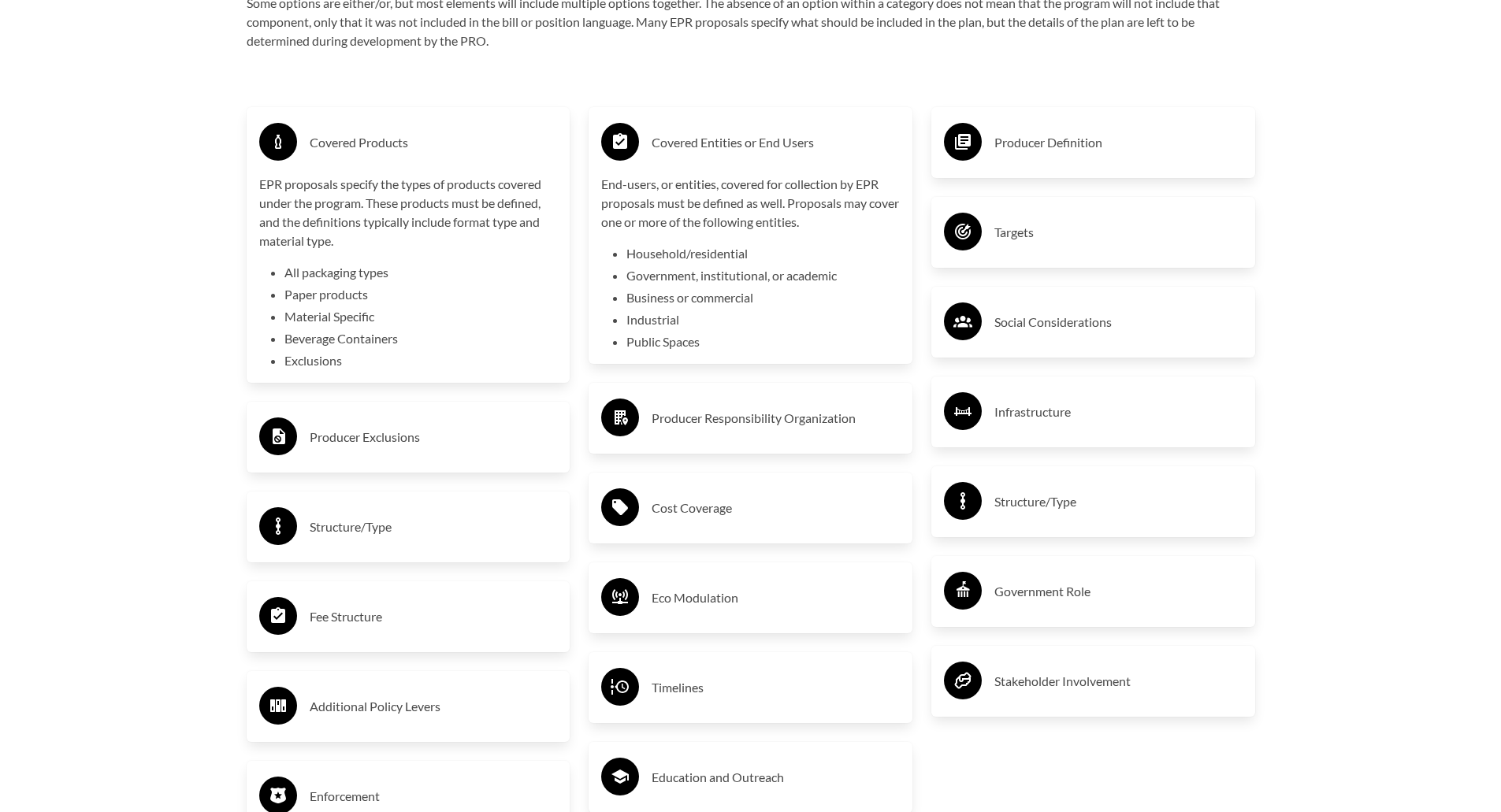
click at [683, 423] on h3 "Producer Responsibility Organization" at bounding box center [776, 418] width 249 height 25
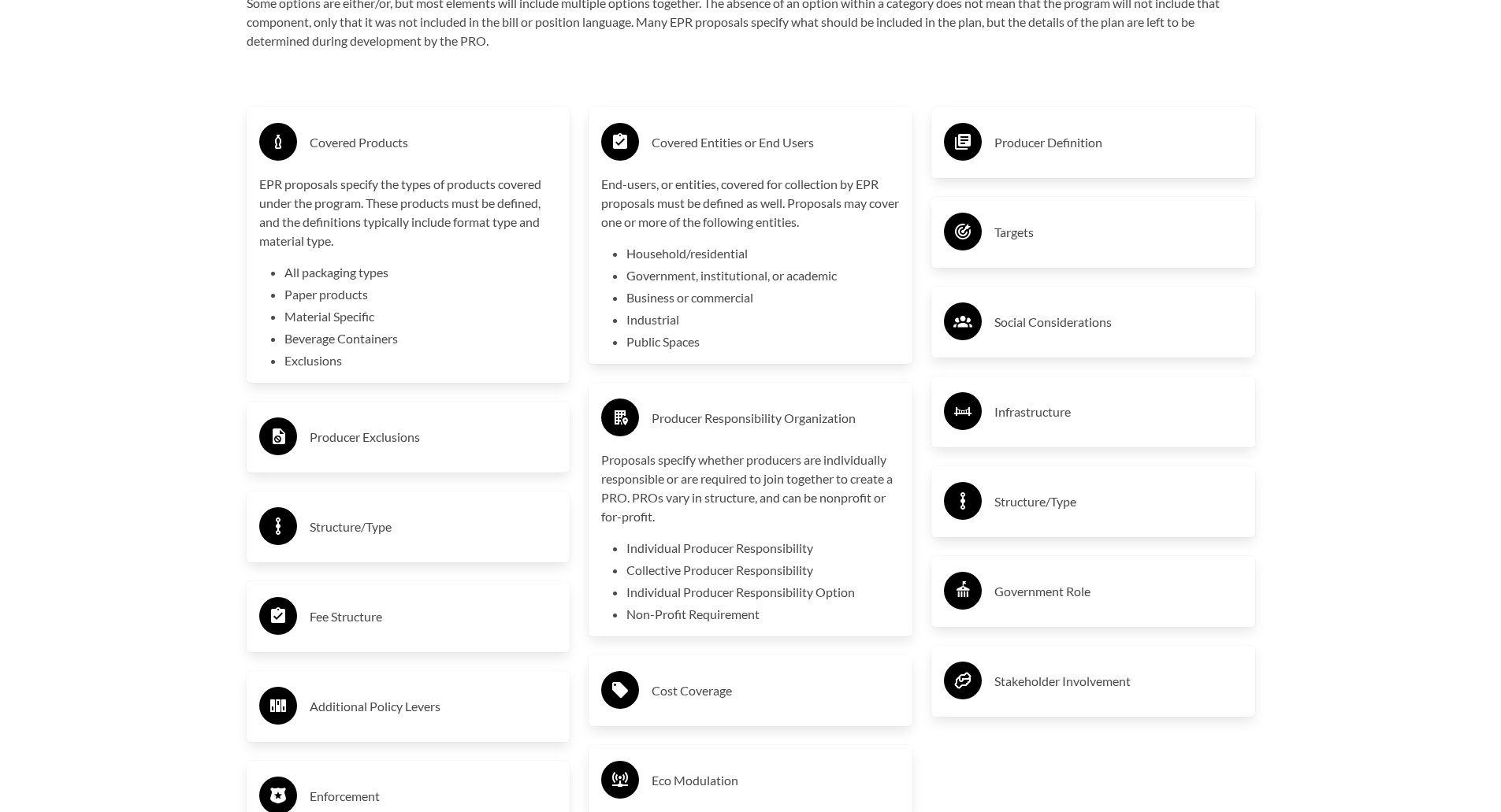
scroll to position [2678, 0]
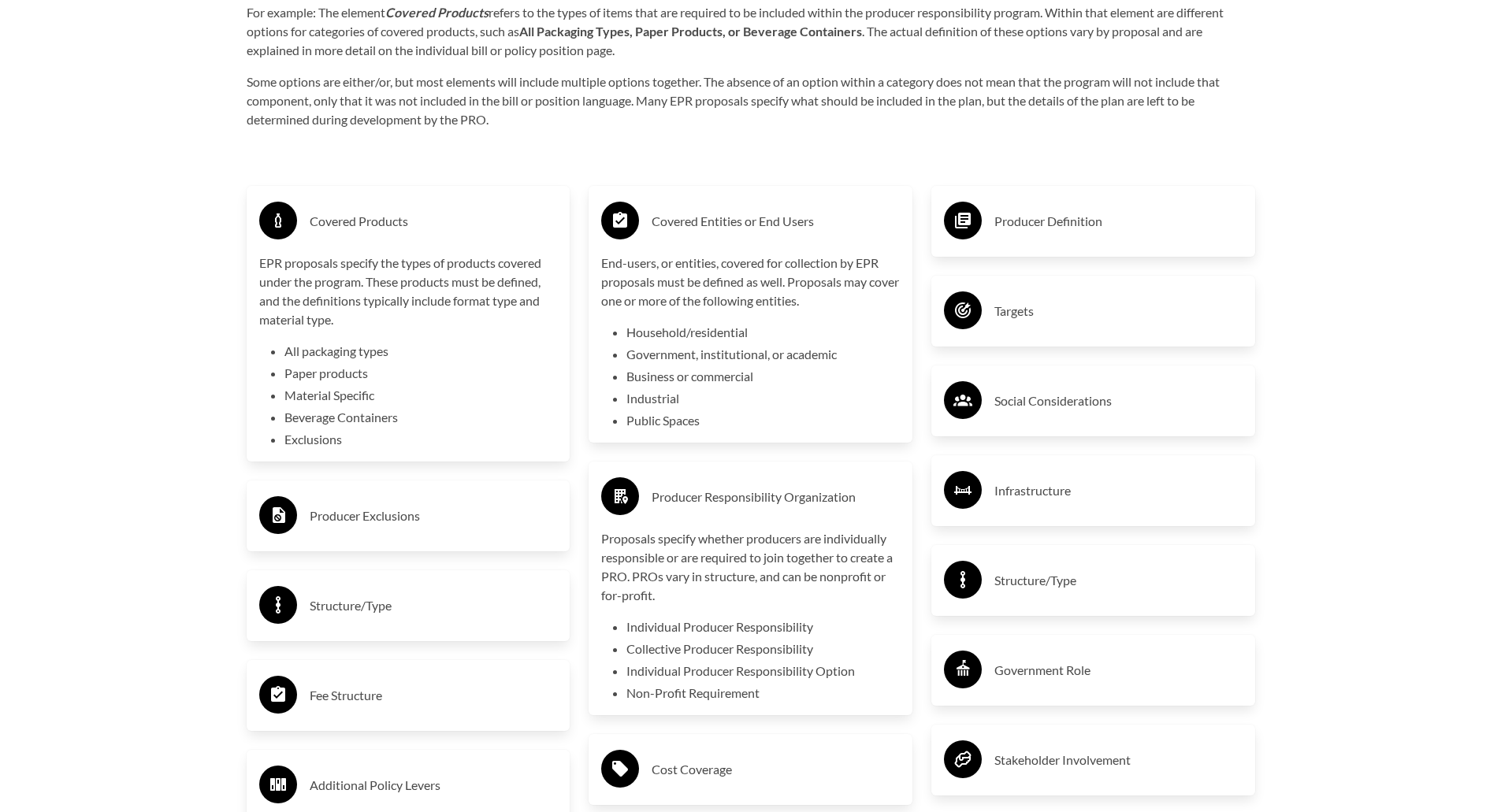
click at [1017, 233] on h3 "Producer Definition" at bounding box center [1119, 220] width 249 height 25
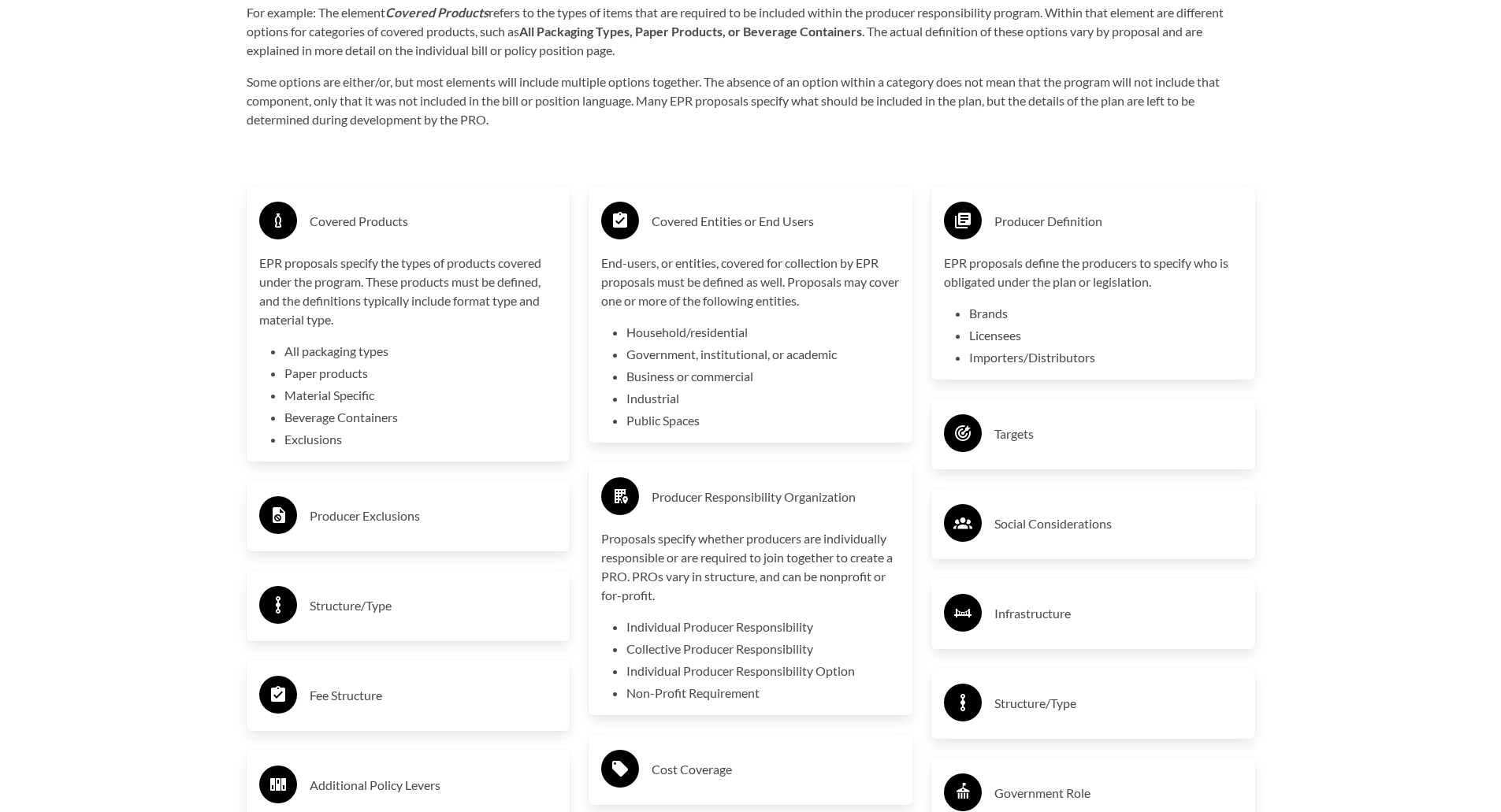
click at [1028, 423] on div "Targets" at bounding box center [1093, 434] width 298 height 46
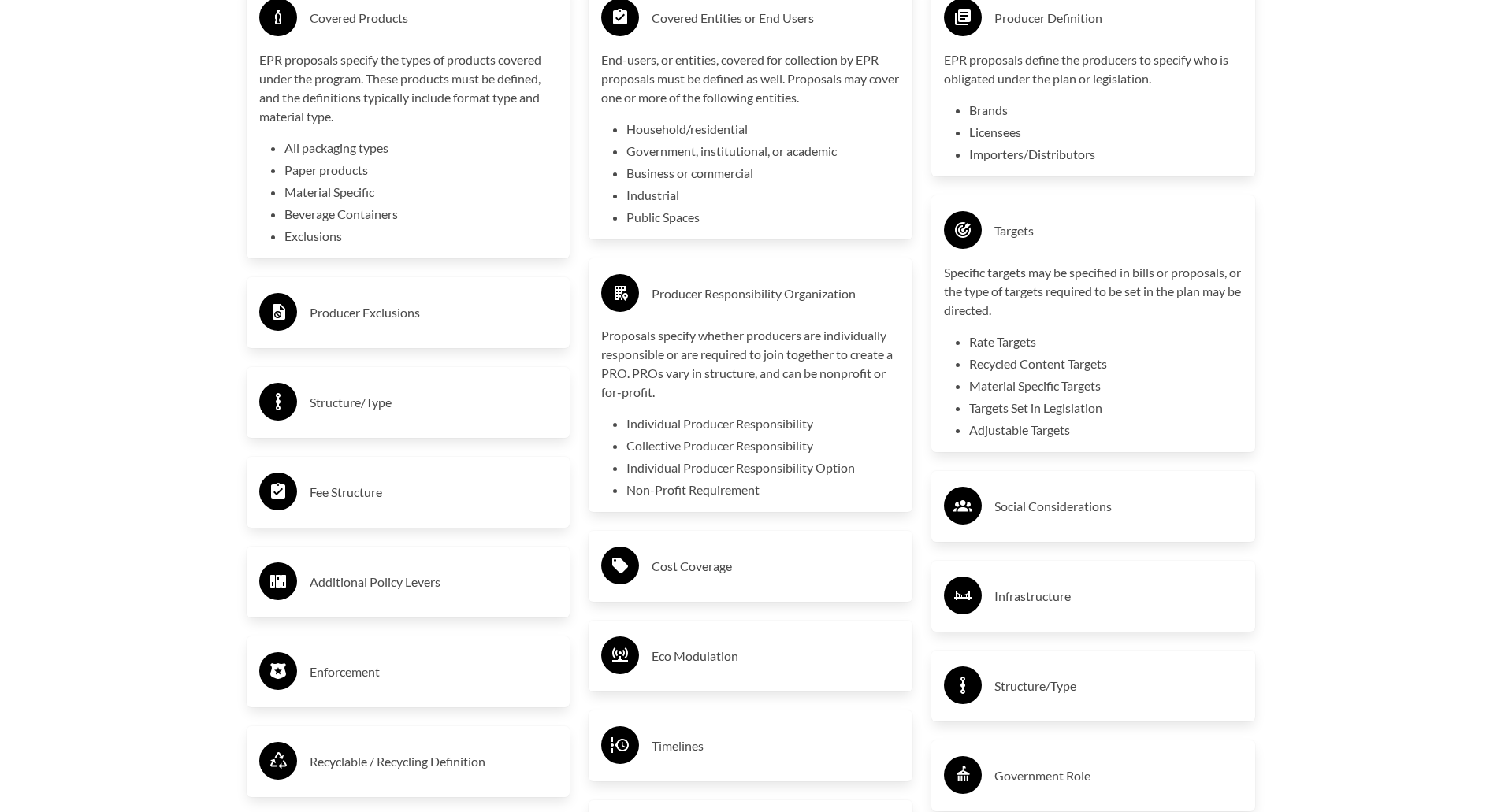
scroll to position [2915, 0]
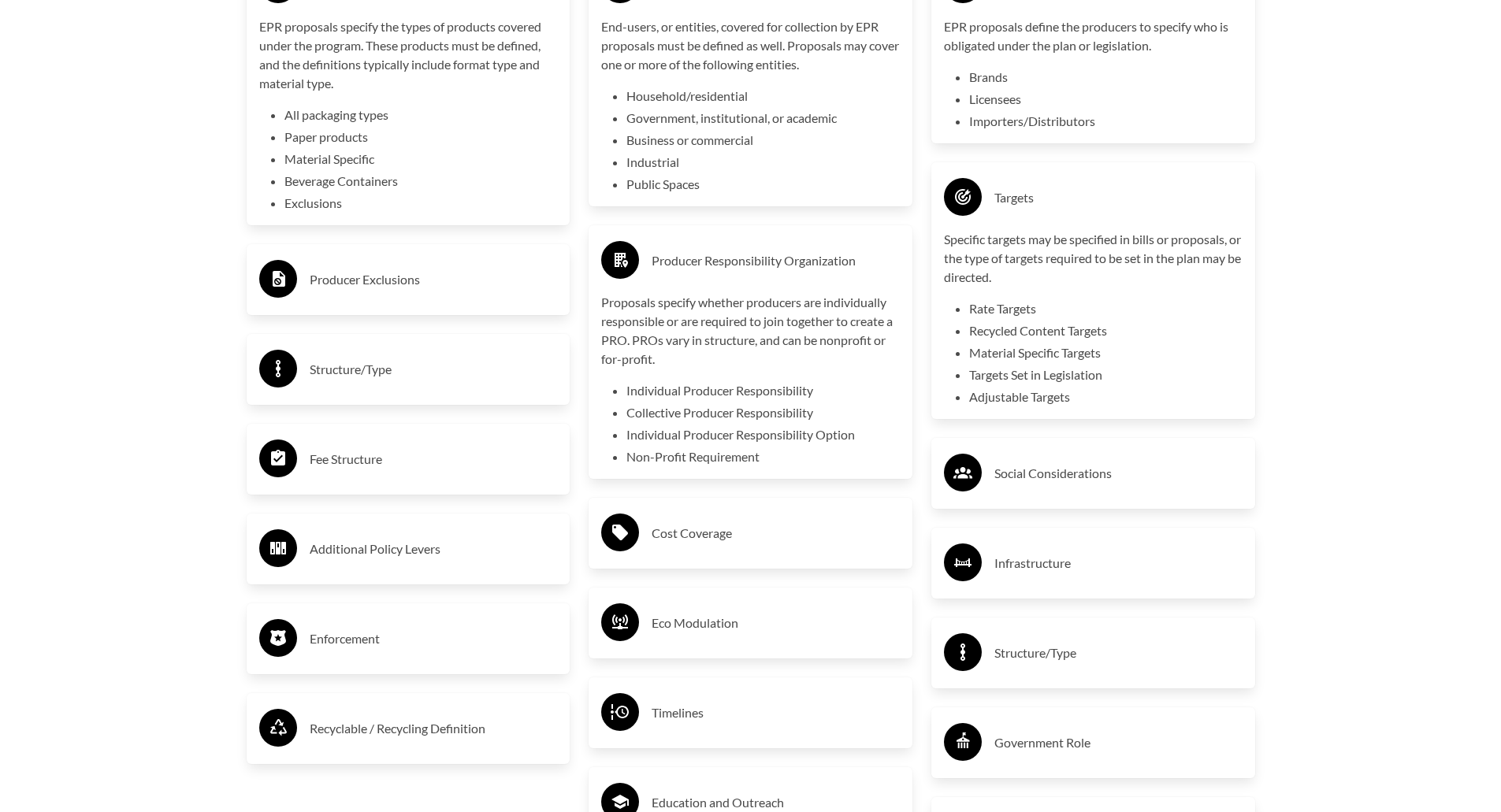
click at [1033, 476] on h3 "Social Considerations" at bounding box center [1119, 473] width 249 height 25
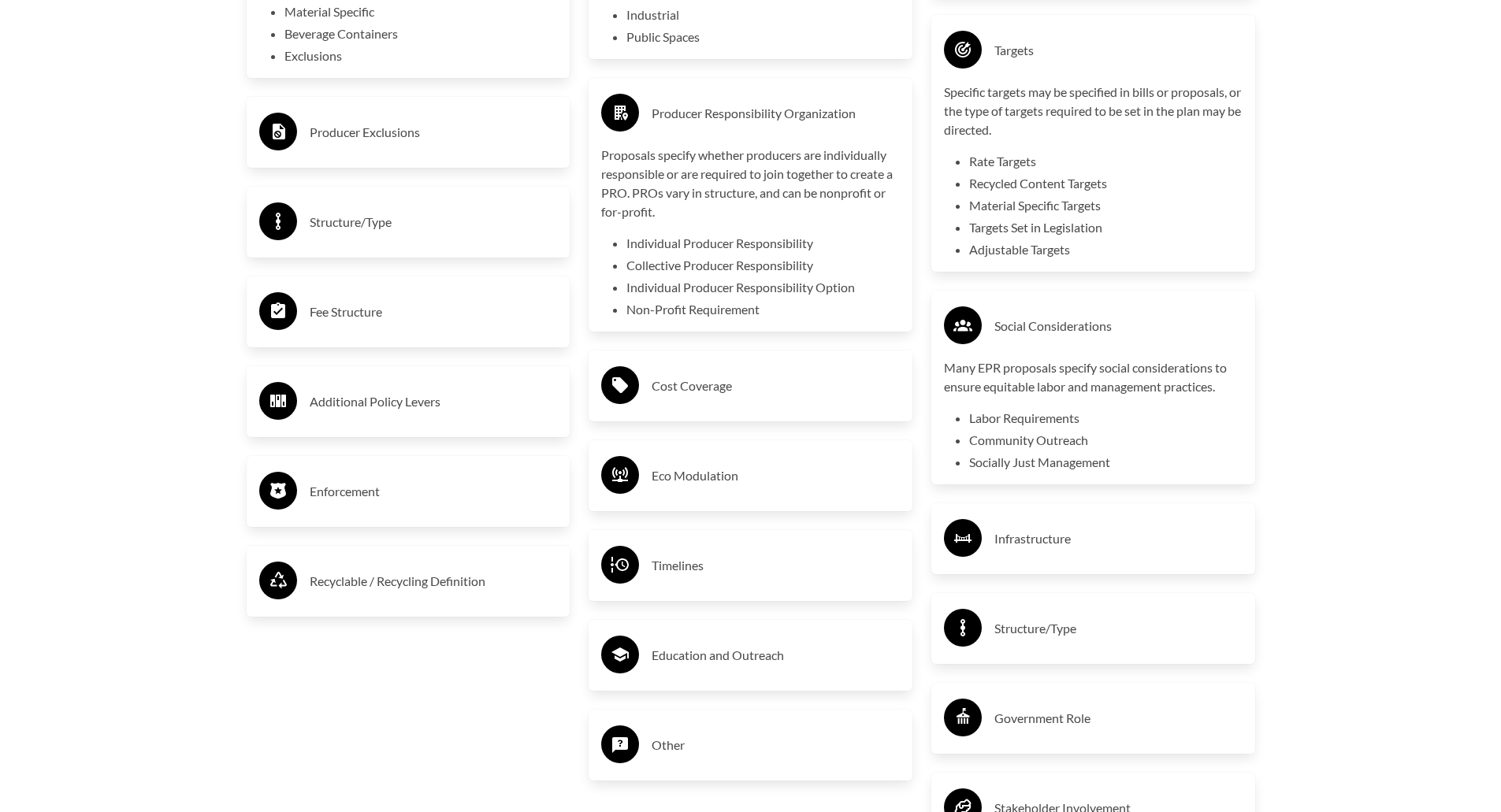
scroll to position [3072, 0]
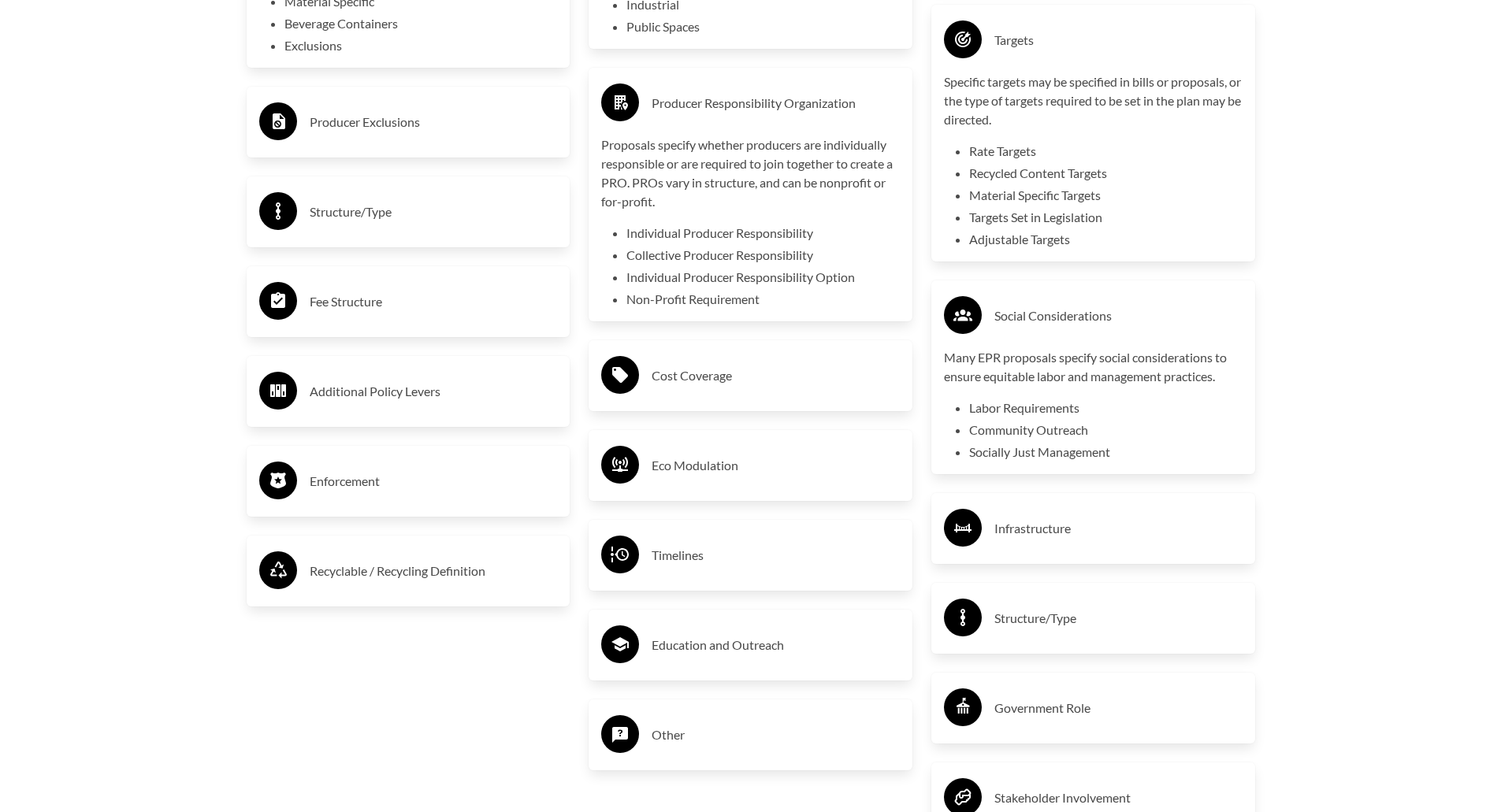
click at [1023, 521] on h3 "Infrastructure" at bounding box center [1119, 528] width 249 height 25
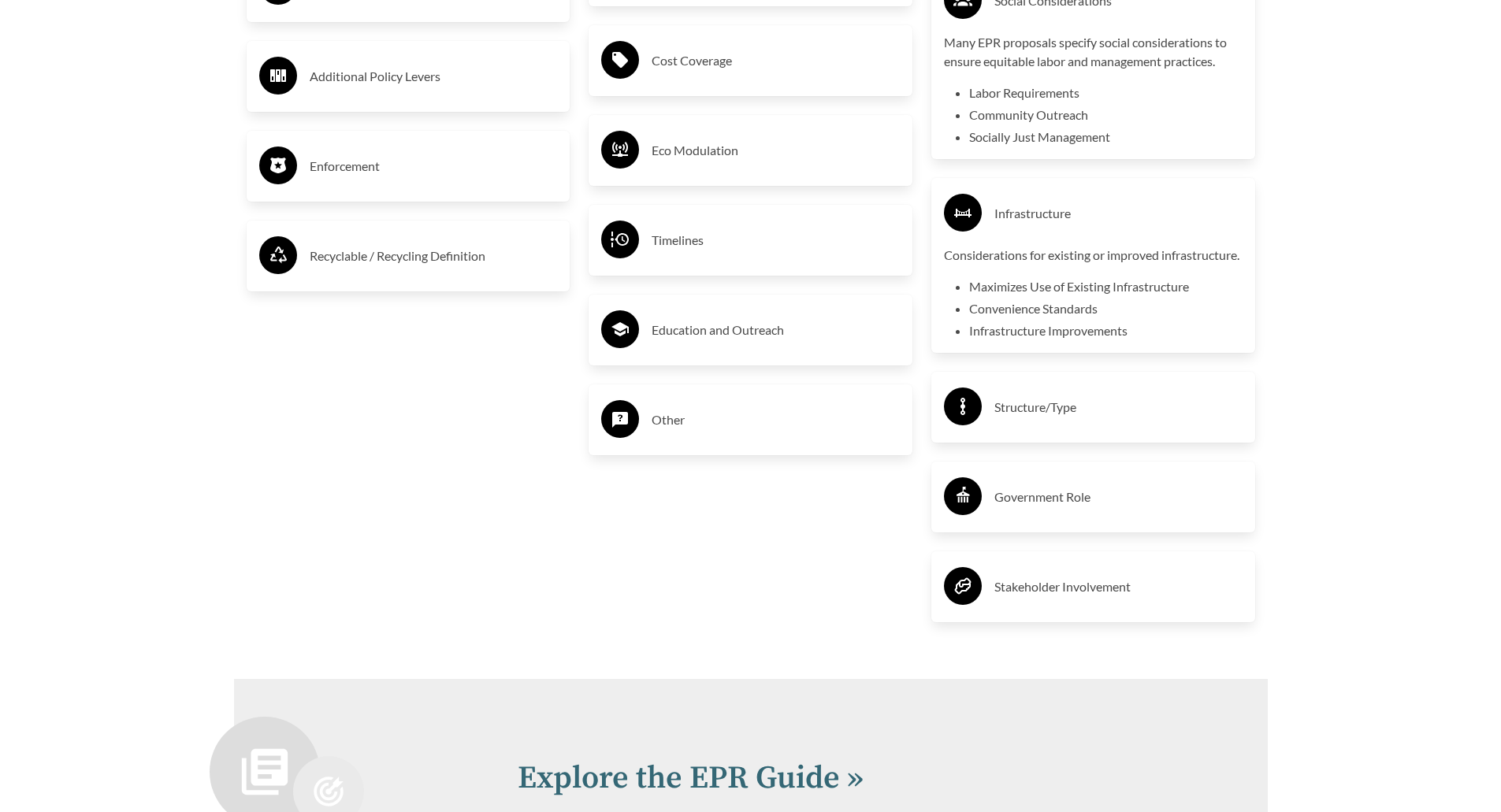
scroll to position [3860, 0]
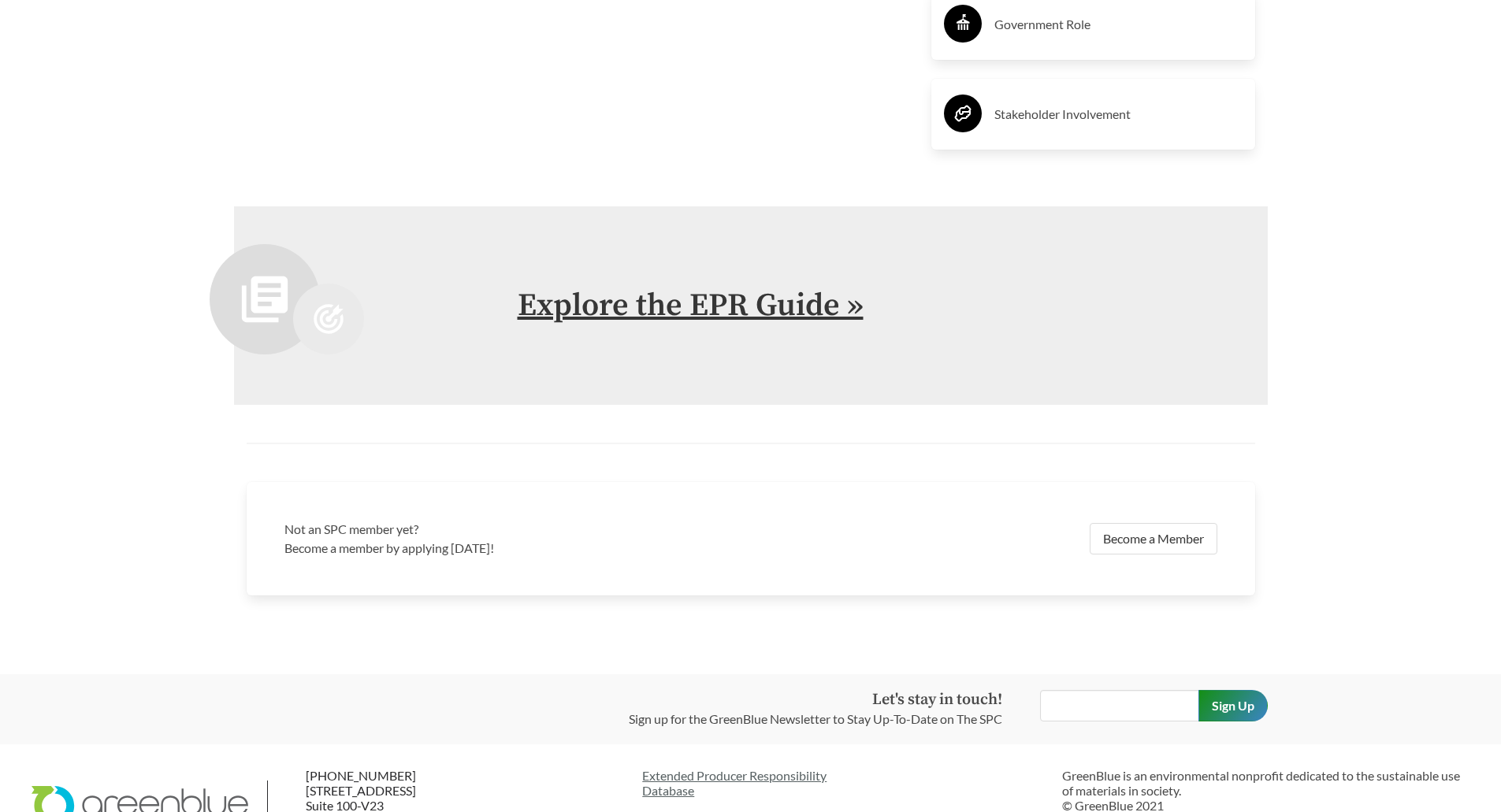
click at [771, 319] on link "Explore the EPR Guide »" at bounding box center [690, 305] width 346 height 39
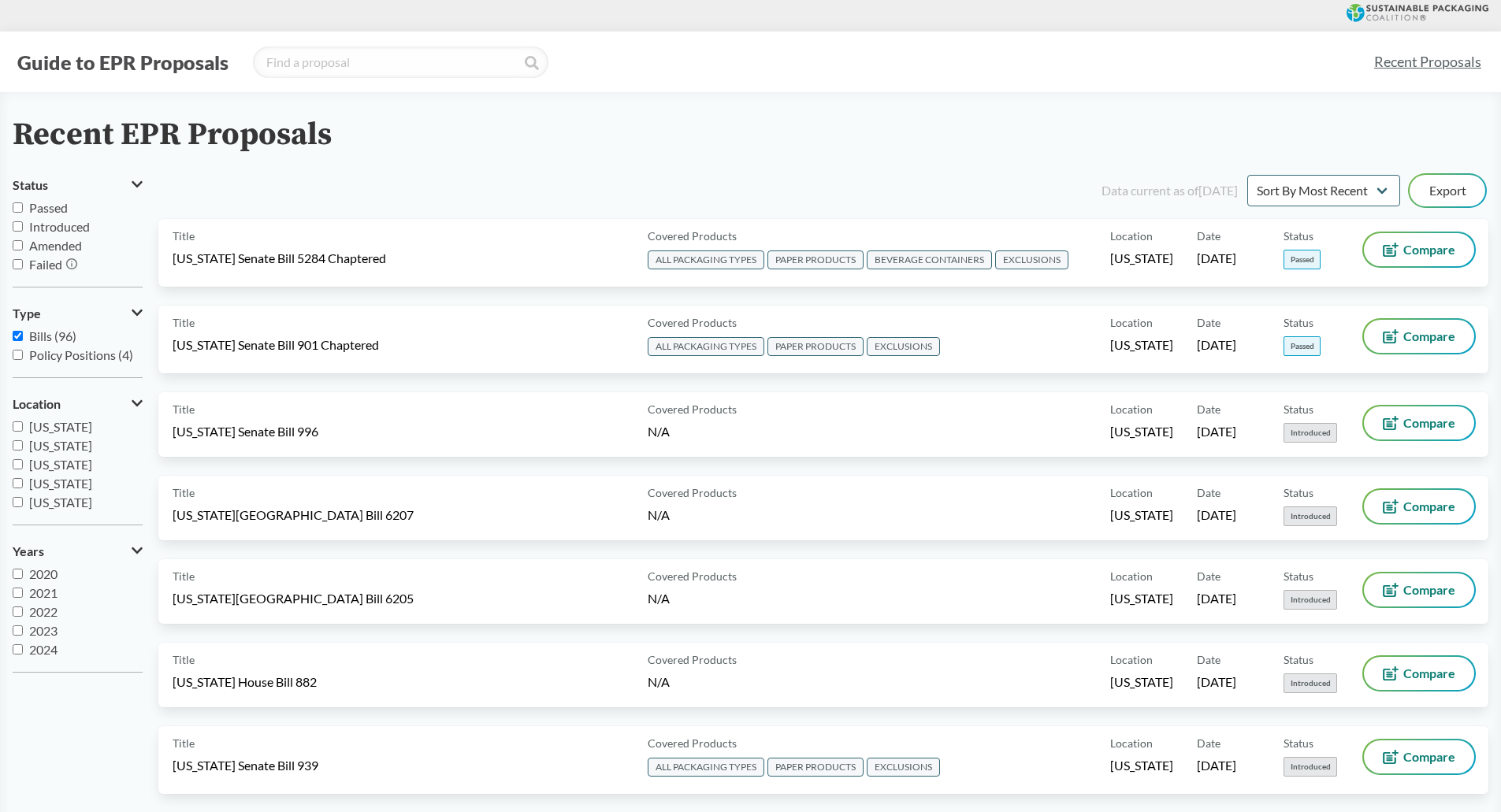
click at [17, 208] on input "Passed" at bounding box center [18, 208] width 10 height 10
checkbox input "true"
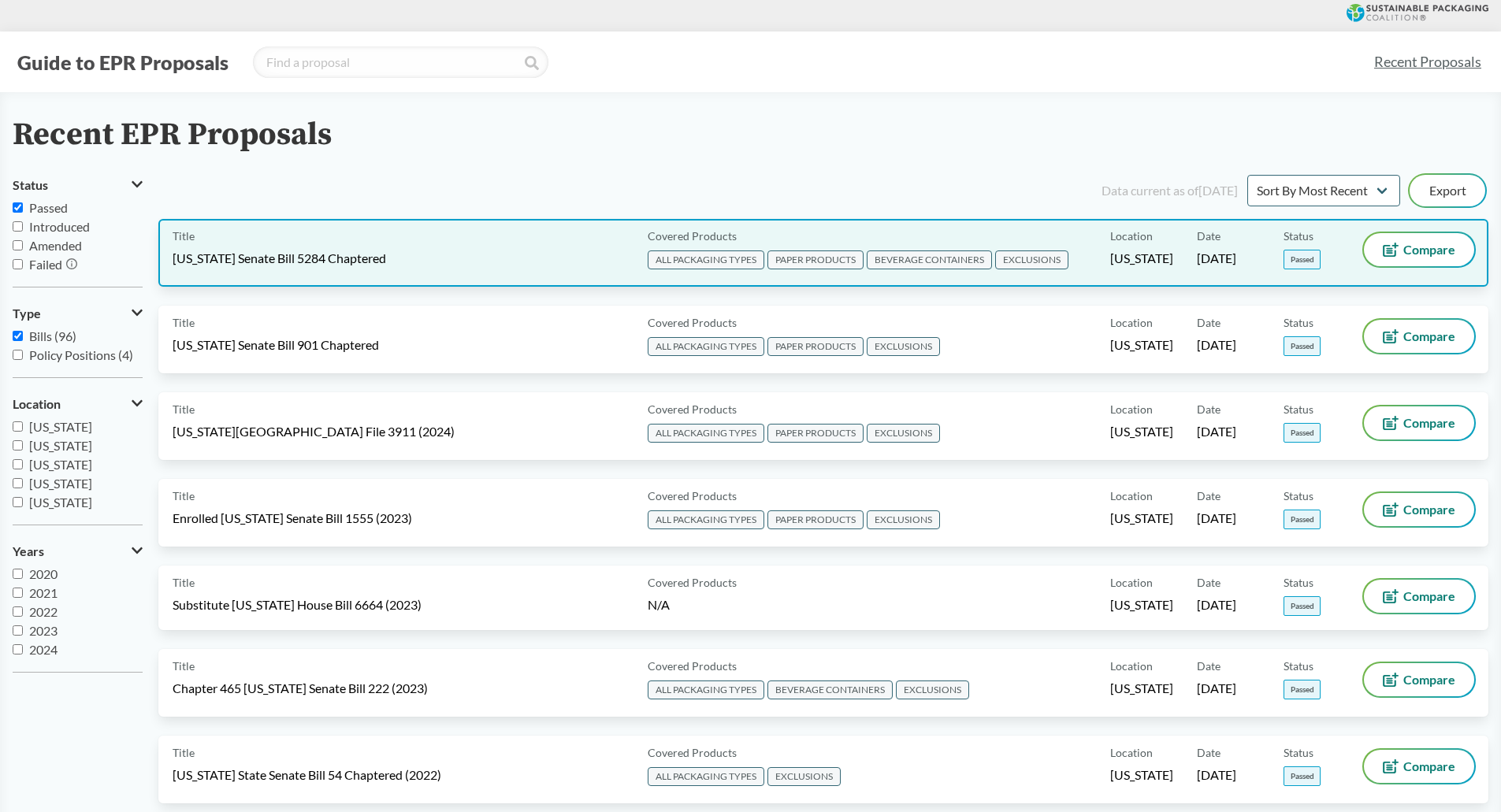
click at [461, 265] on div "Title [US_STATE] Senate Bill 5284 Chaptered" at bounding box center [407, 252] width 469 height 39
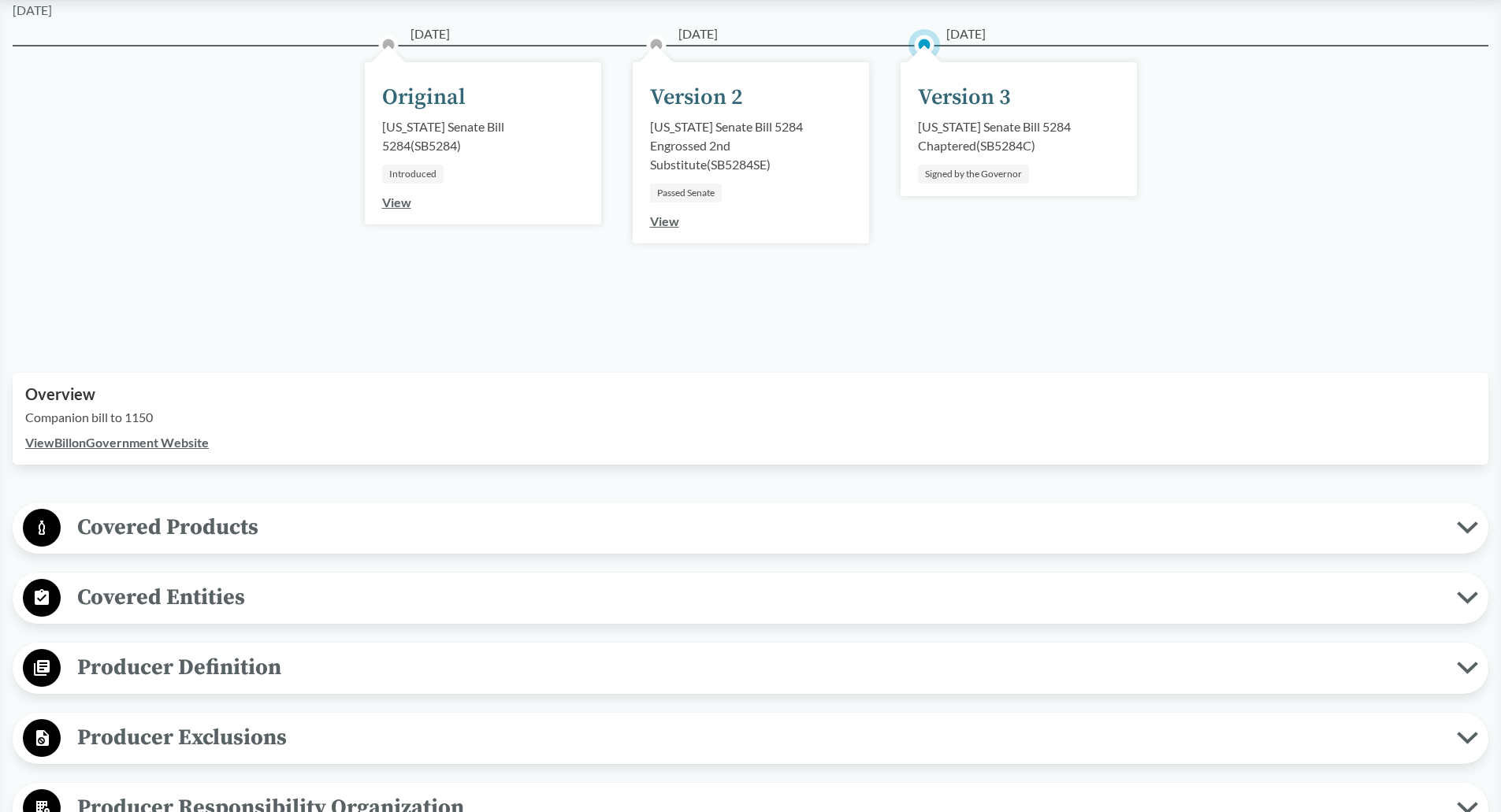
scroll to position [315, 0]
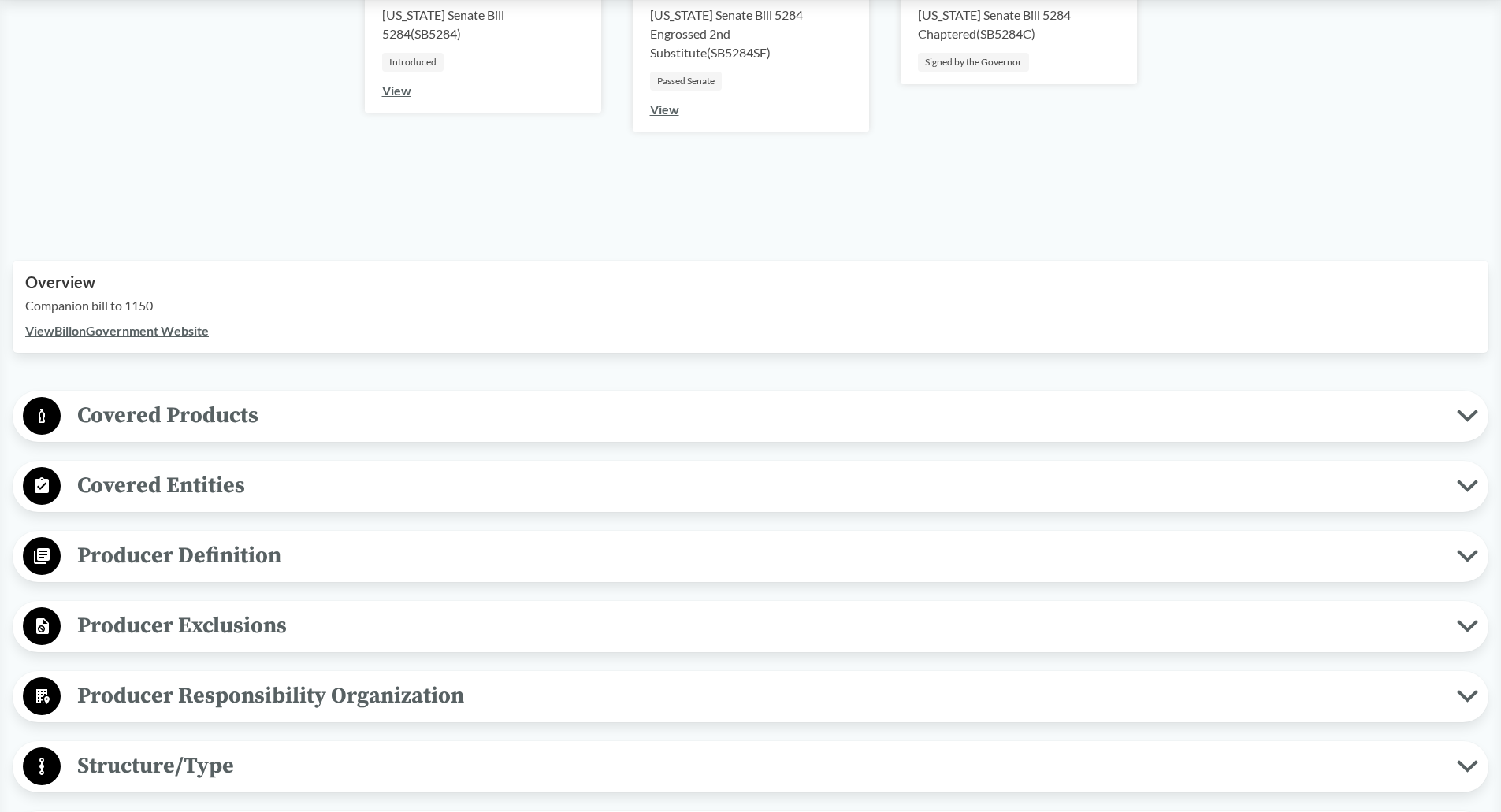
click at [330, 421] on span "Covered Products" at bounding box center [759, 415] width 1396 height 35
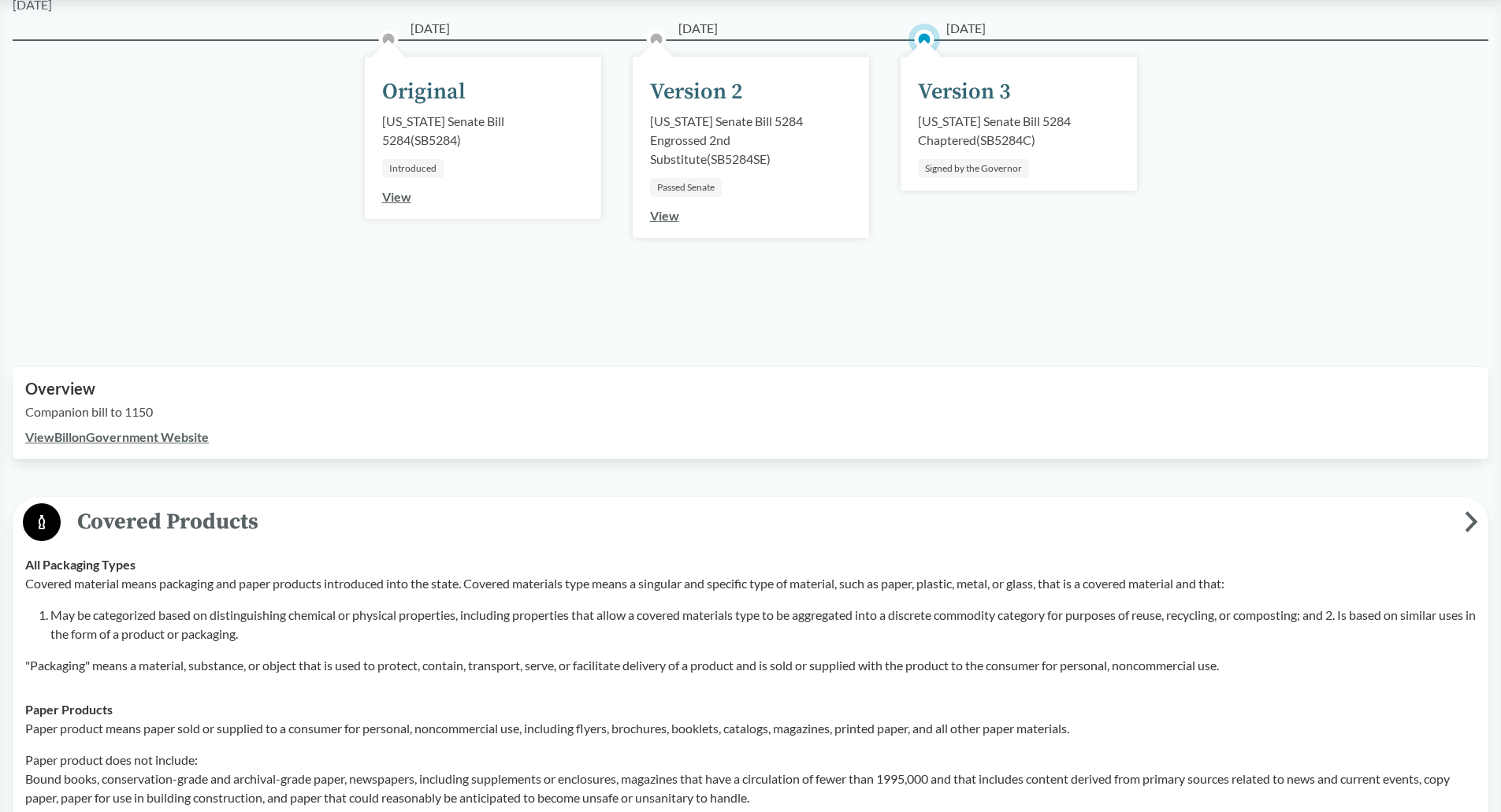
scroll to position [0, 0]
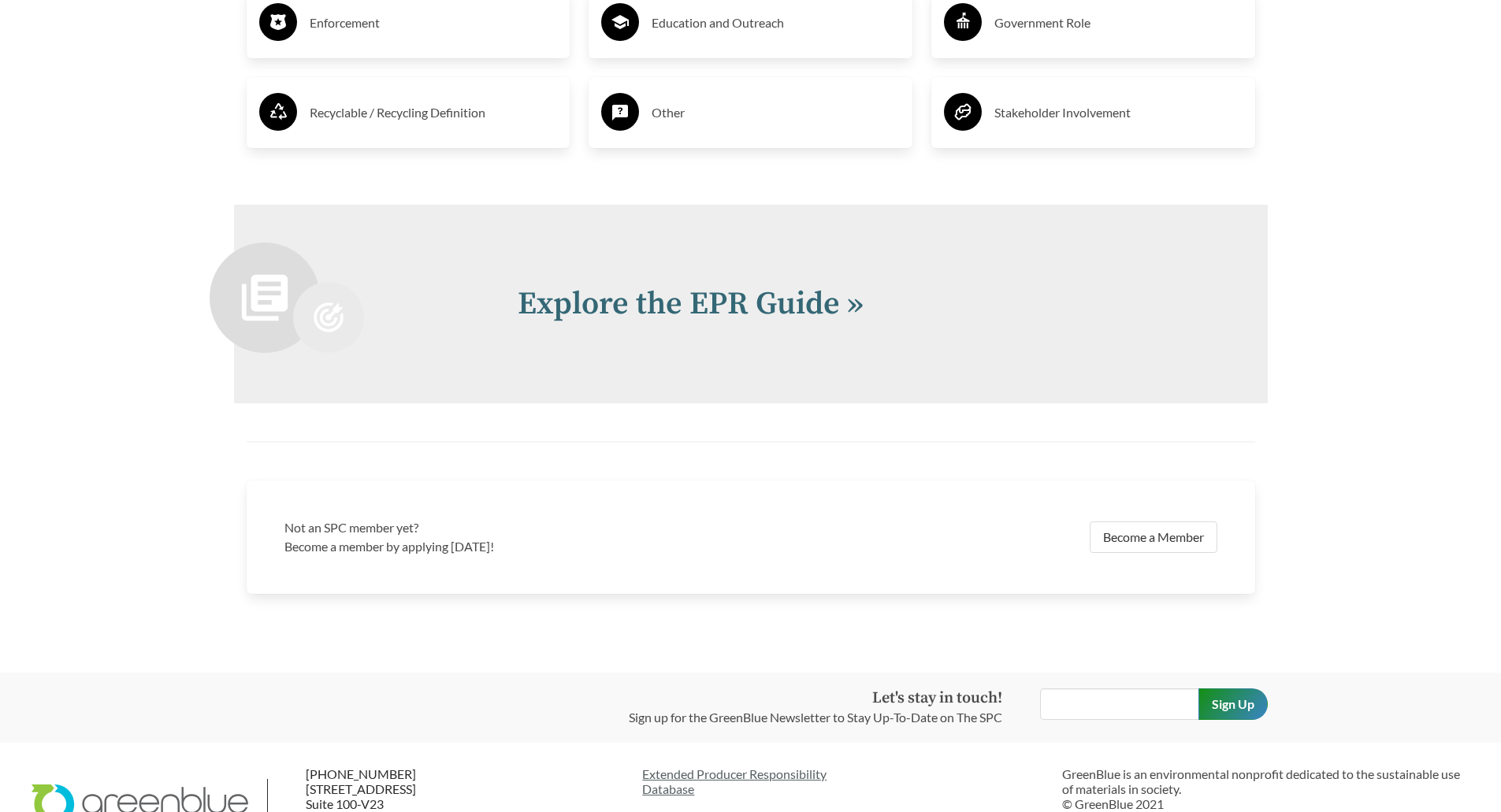
scroll to position [3382, 0]
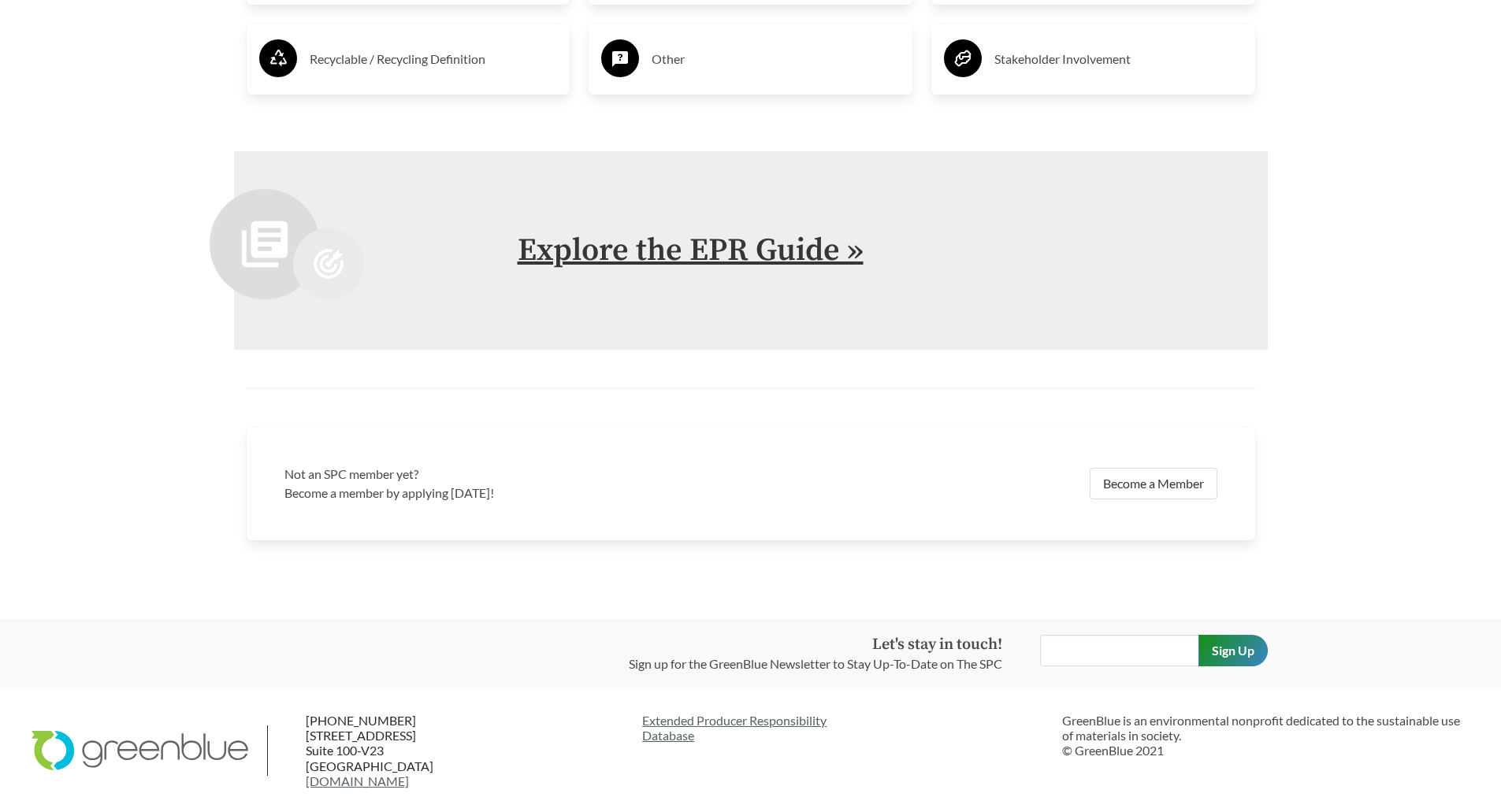
click at [698, 260] on link "Explore the EPR Guide »" at bounding box center [690, 250] width 346 height 39
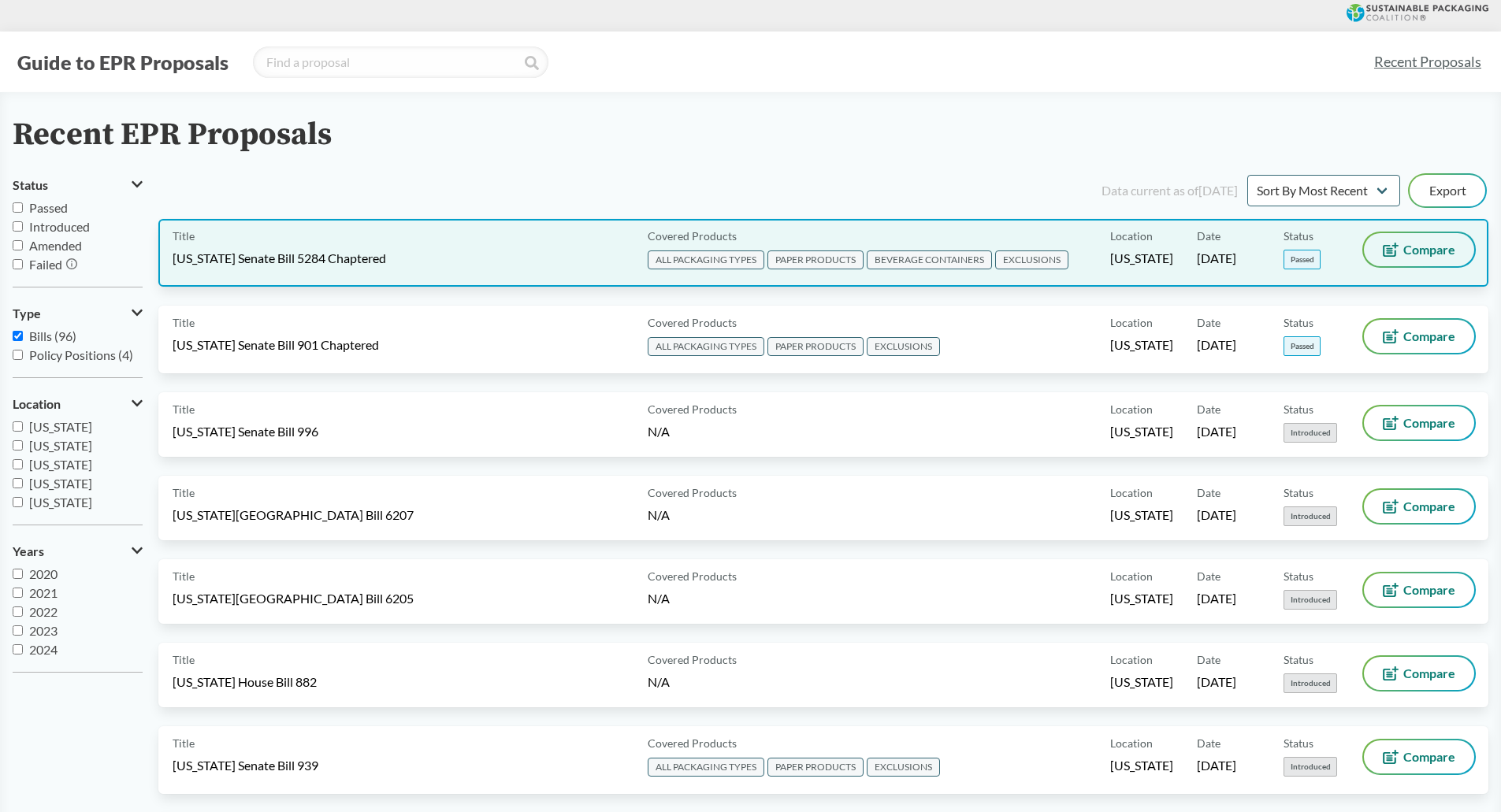
click at [1398, 253] on icon at bounding box center [1391, 250] width 16 height 14
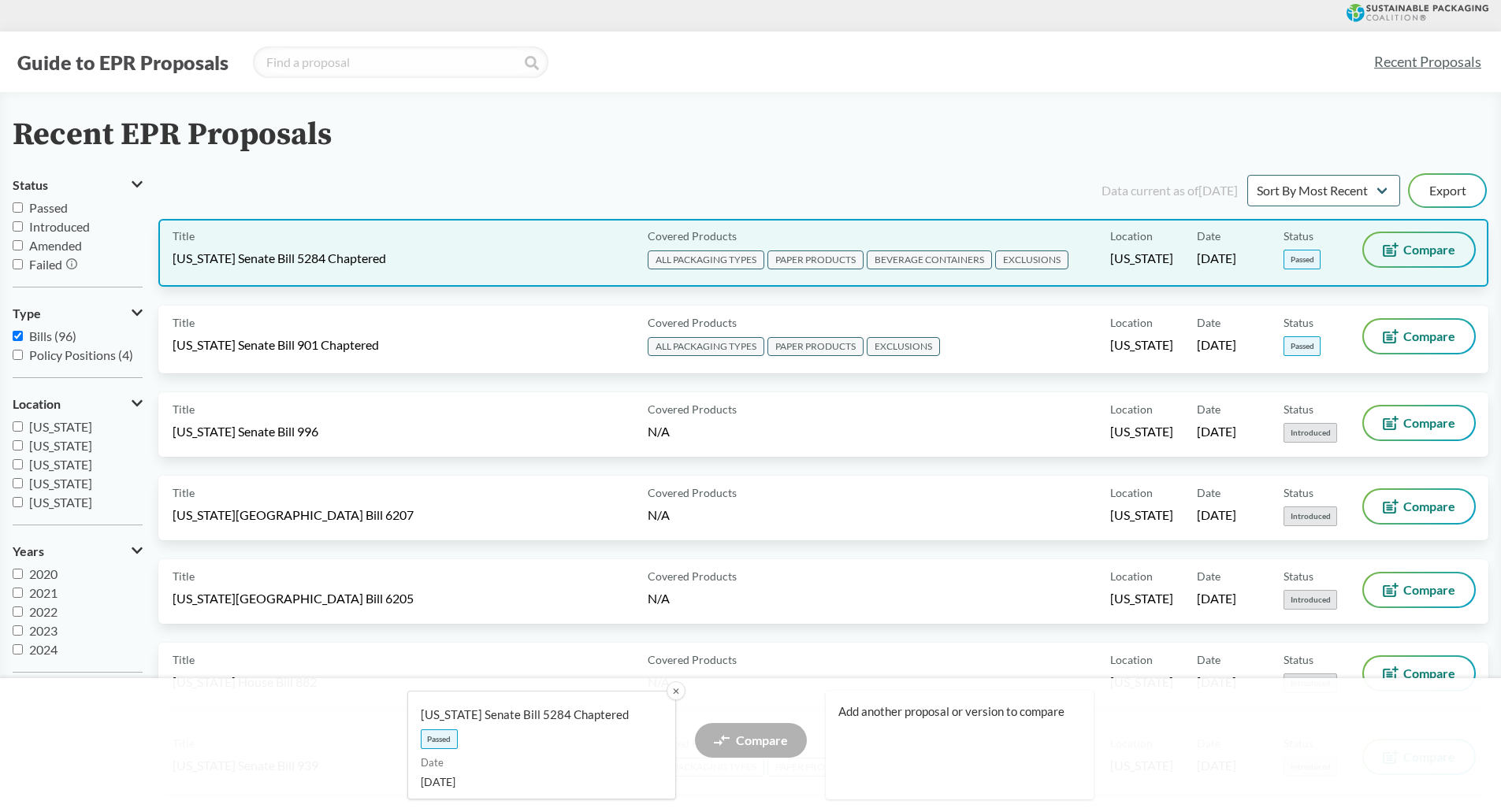
click at [1398, 253] on icon at bounding box center [1391, 250] width 16 height 14
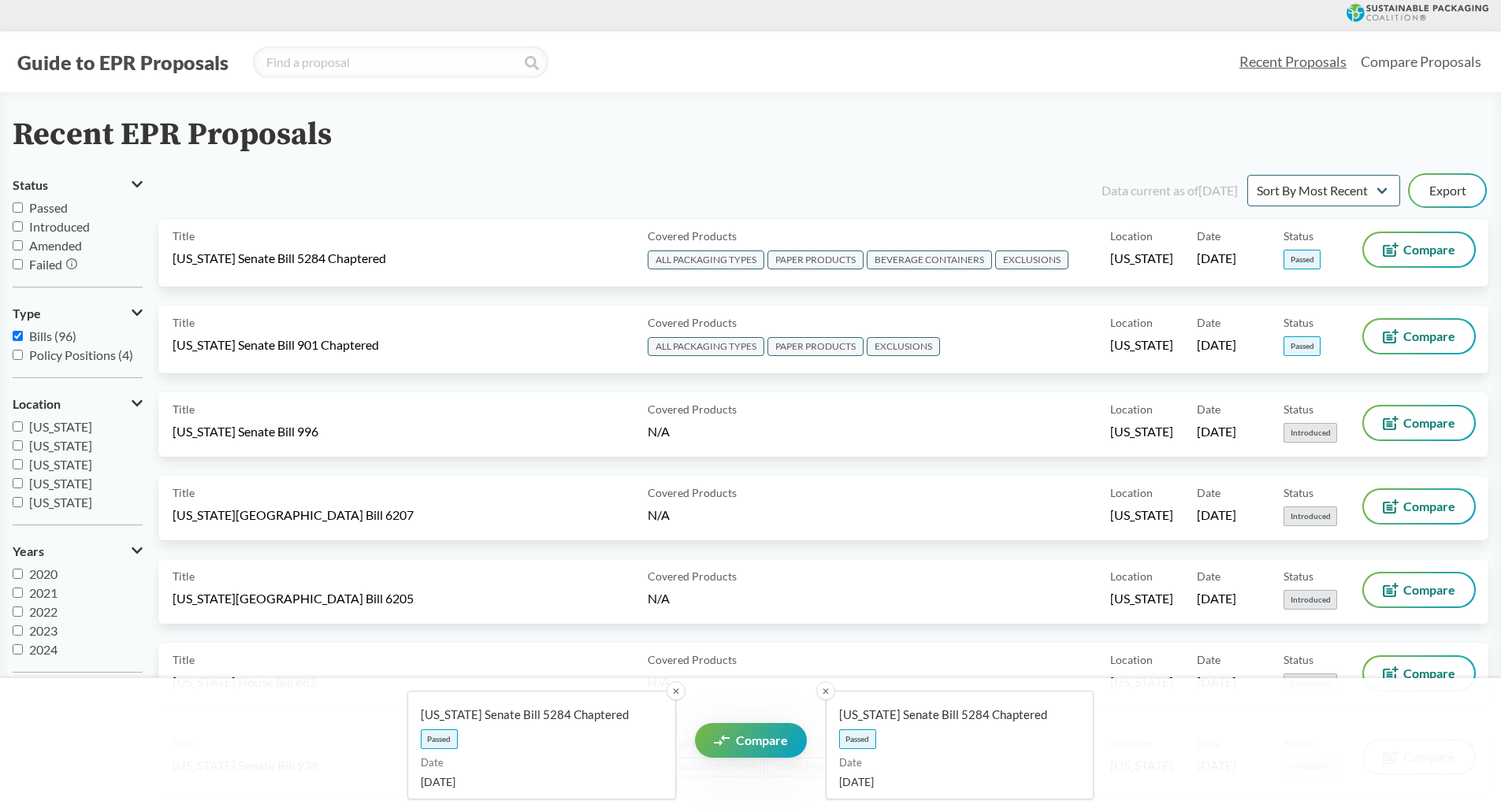
click at [823, 690] on button "✕" at bounding box center [826, 691] width 19 height 19
click at [682, 692] on button "✕" at bounding box center [675, 691] width 21 height 21
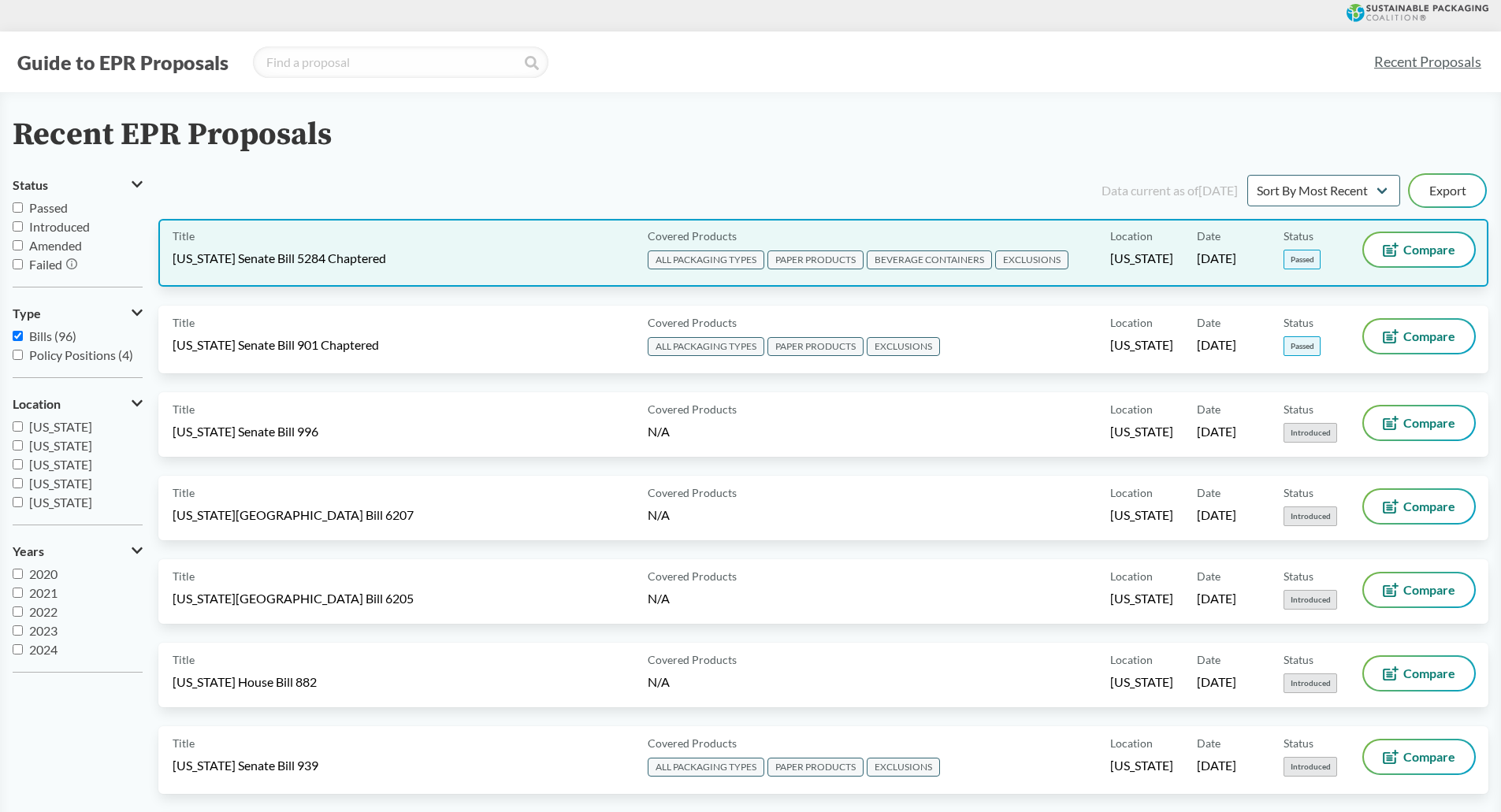
click at [386, 264] on span "[US_STATE] Senate Bill 5284 Chaptered" at bounding box center [279, 258] width 213 height 18
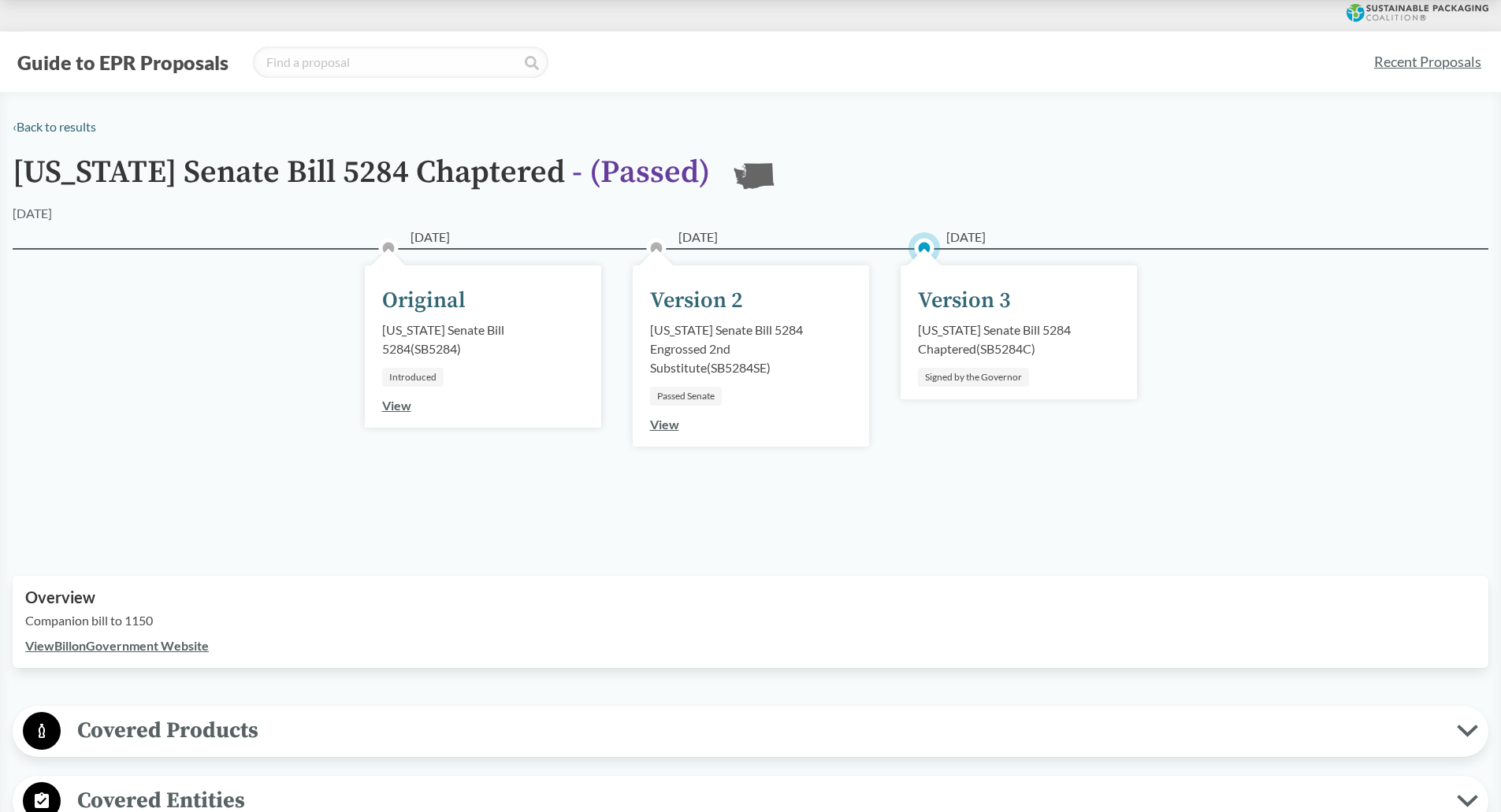
click at [1022, 302] on div "[DATE] Version 3 [US_STATE] Senate Bill 5284 Chaptered ( SB5284C ) Signed by th…" at bounding box center [1018, 332] width 237 height 134
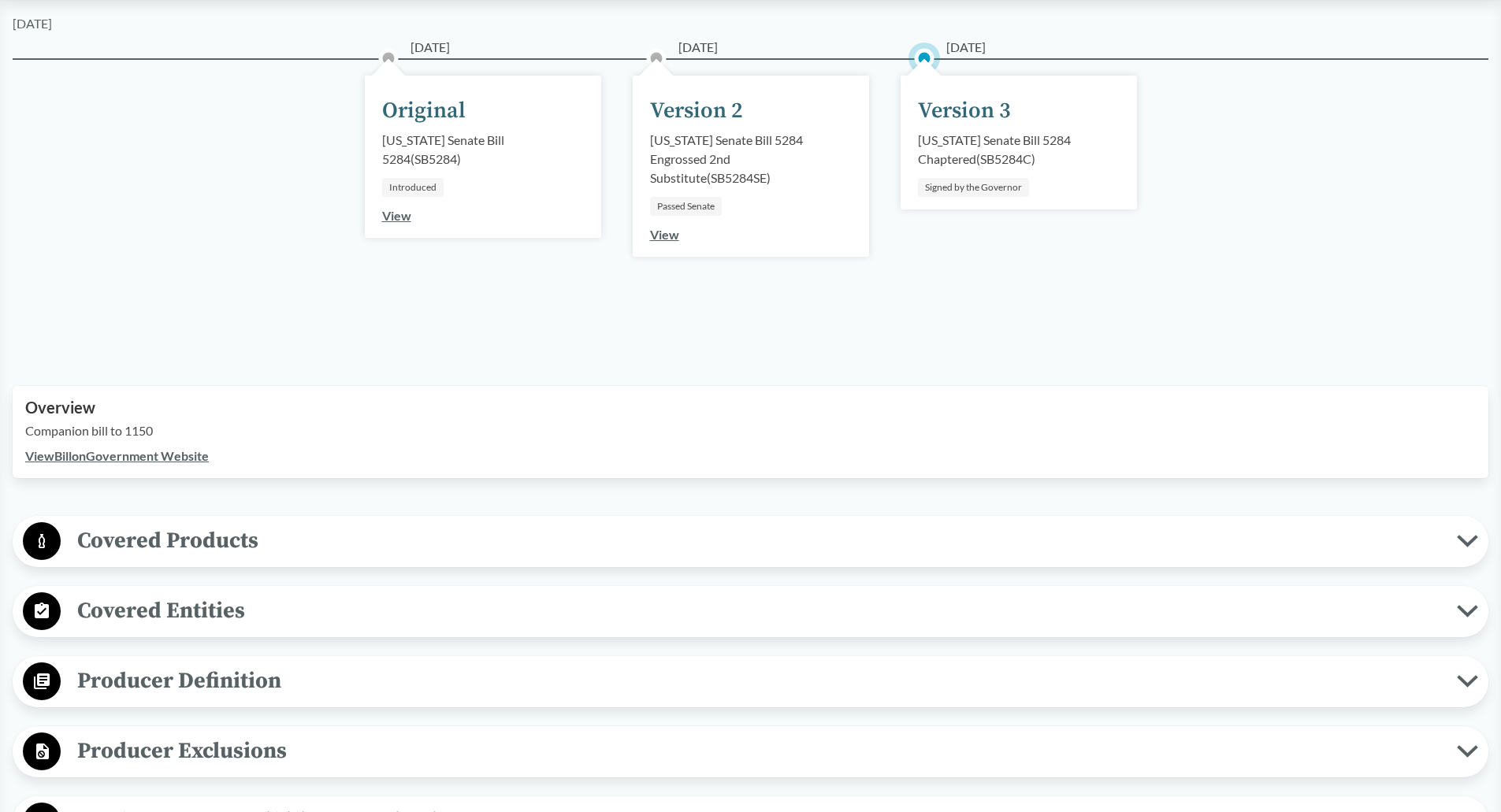
scroll to position [315, 0]
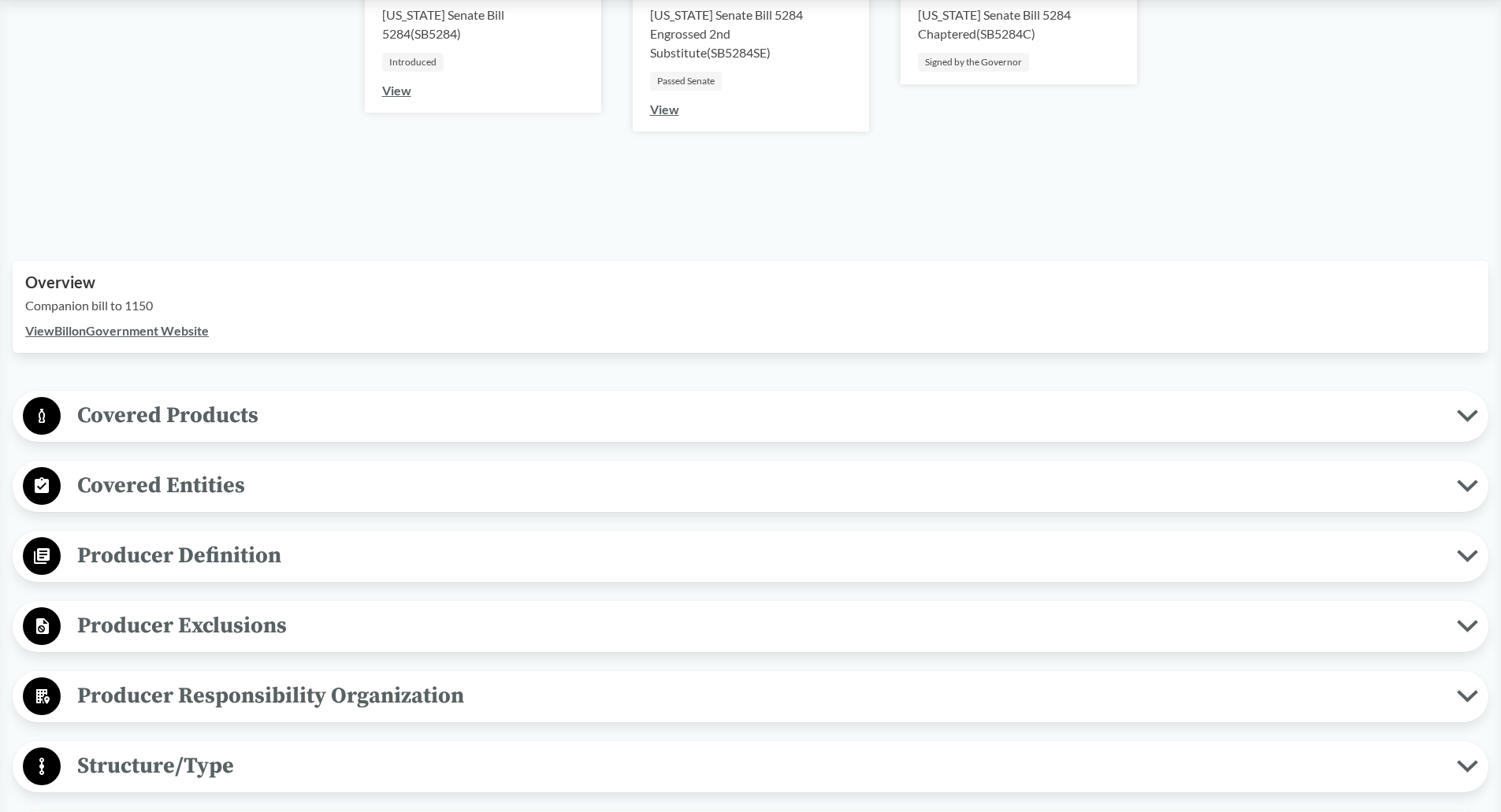
click at [183, 417] on span "Covered Products" at bounding box center [759, 415] width 1396 height 35
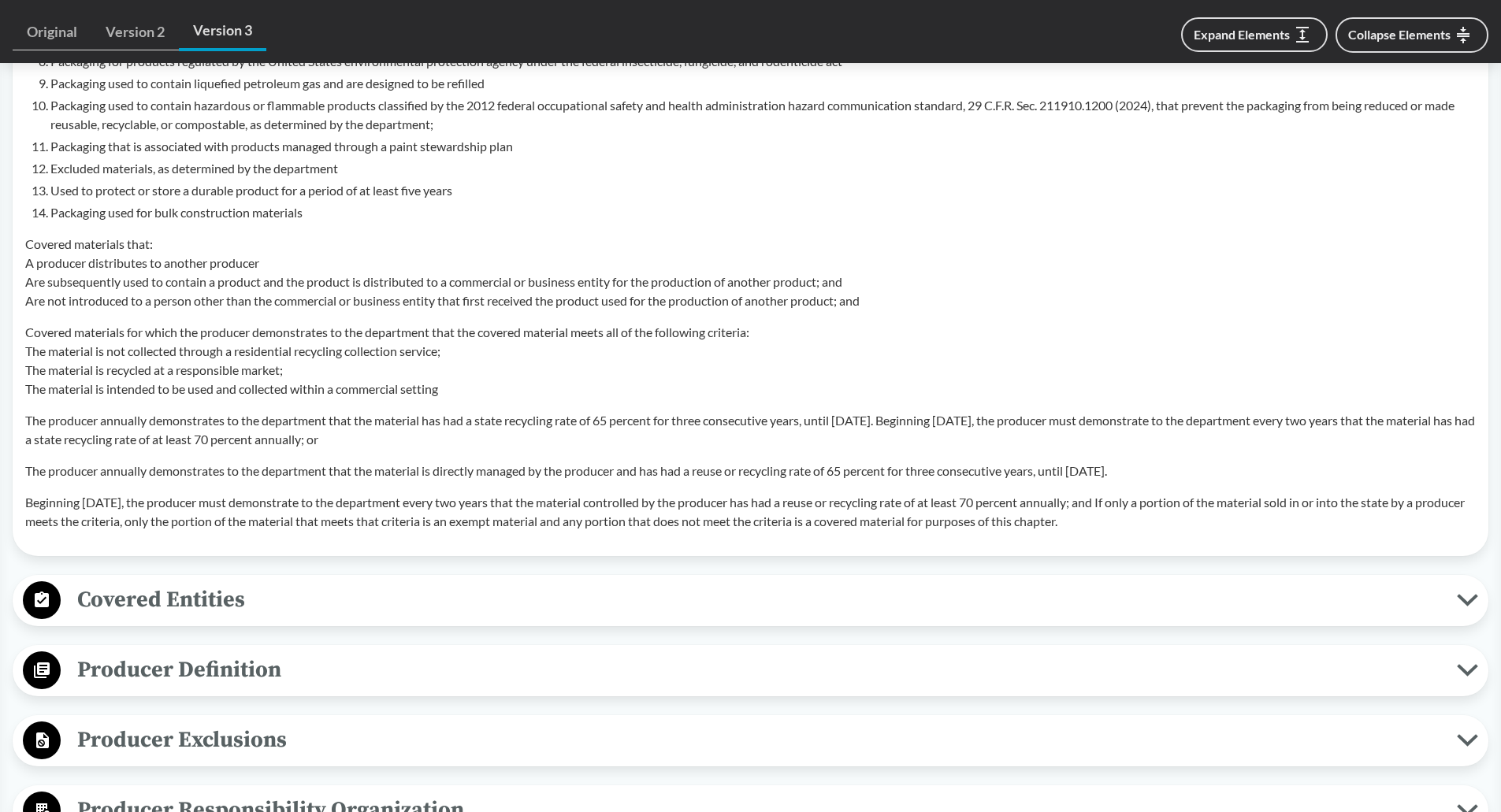
scroll to position [1497, 0]
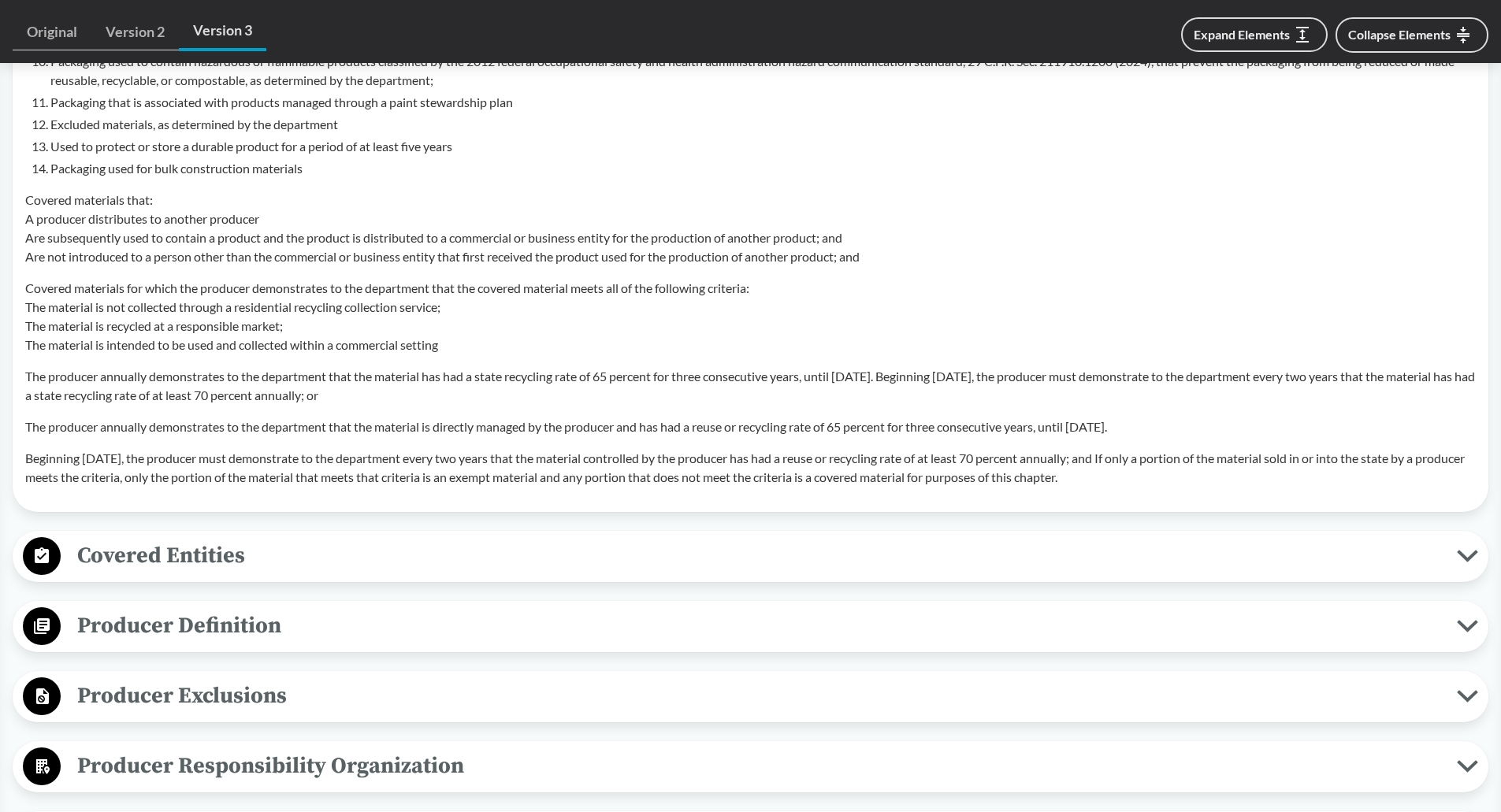
click at [116, 550] on span "Covered Entities" at bounding box center [759, 555] width 1396 height 35
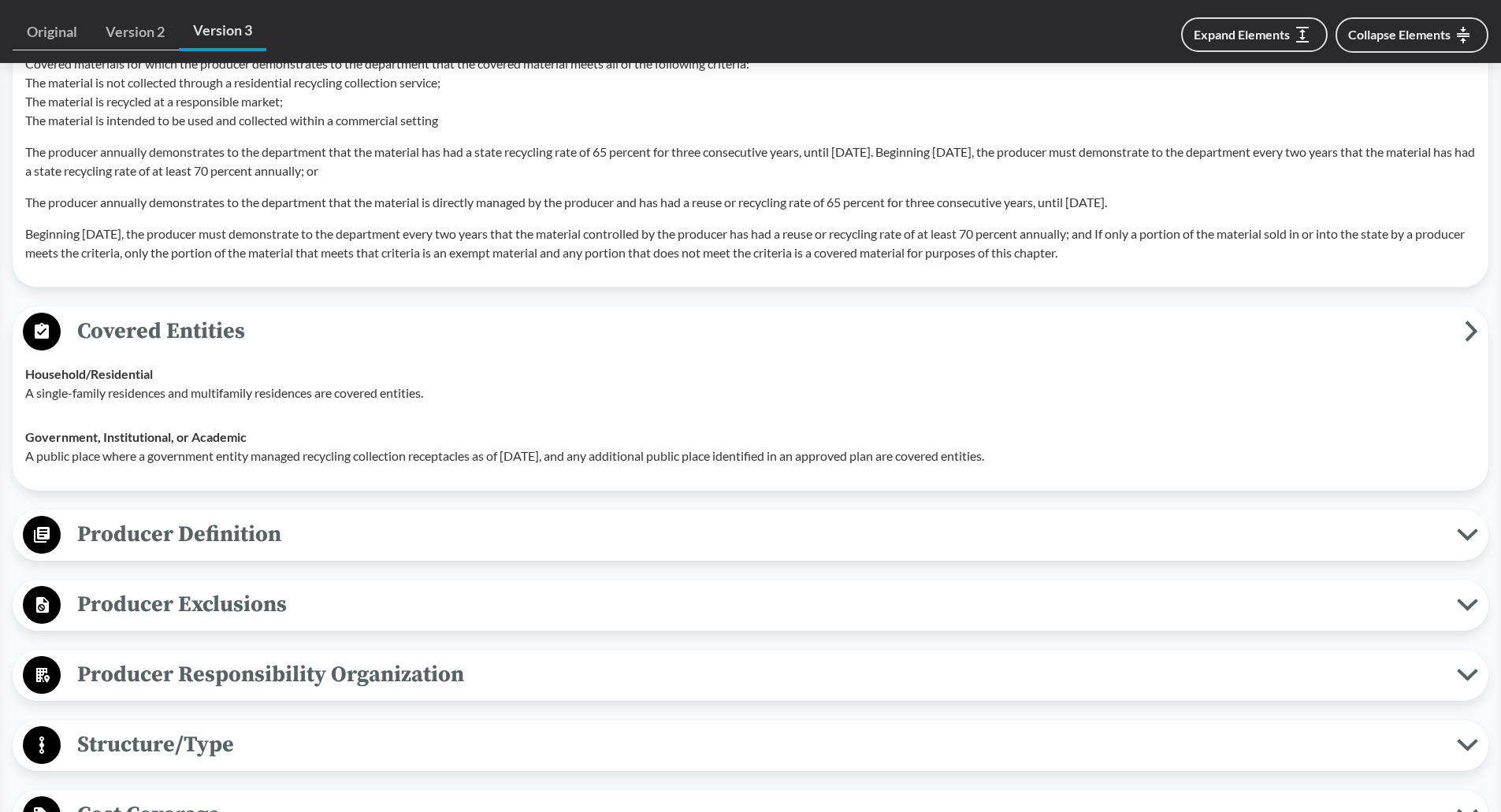
scroll to position [1812, 0]
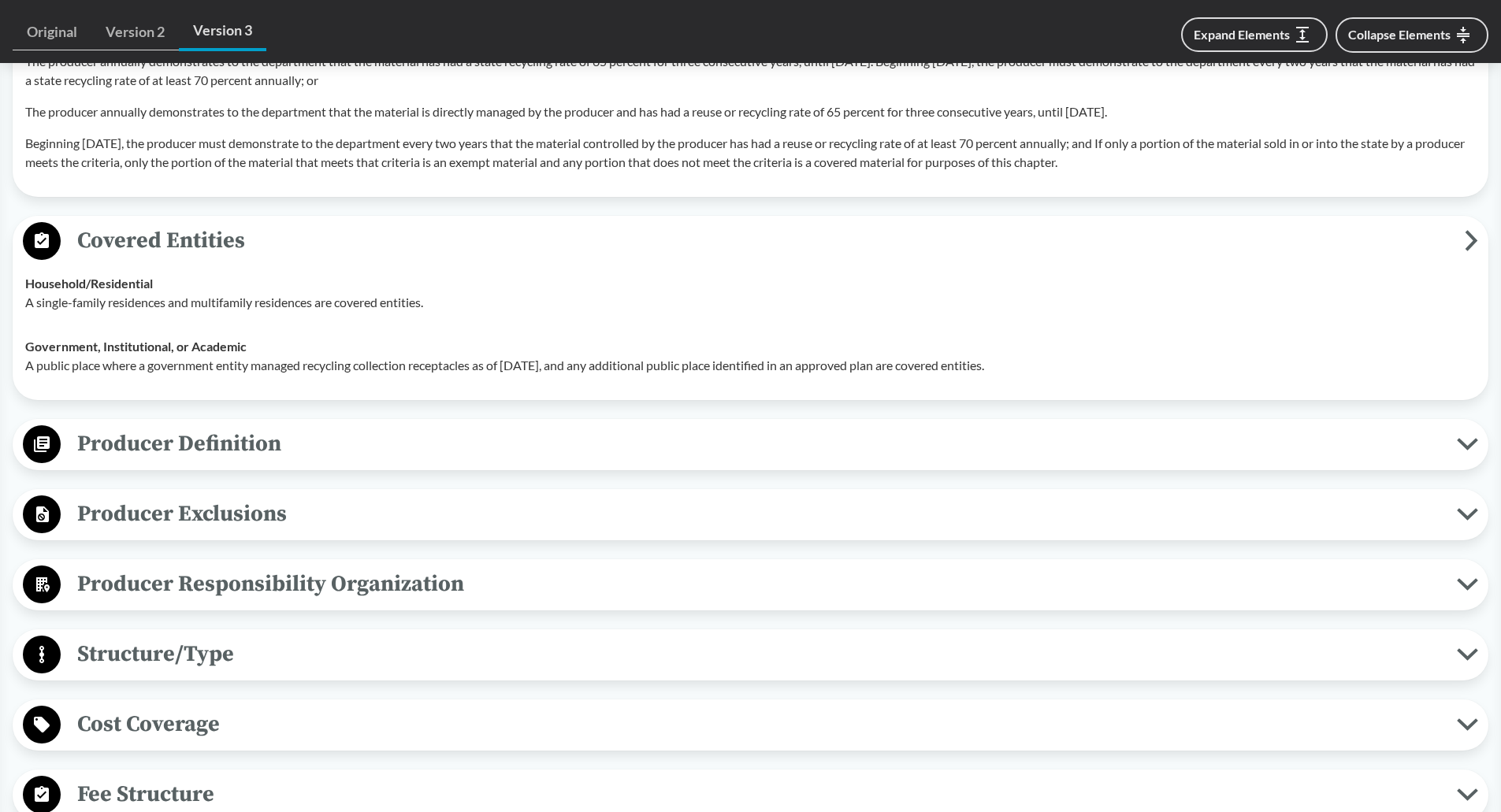
click at [144, 442] on span "Producer Definition" at bounding box center [759, 444] width 1396 height 35
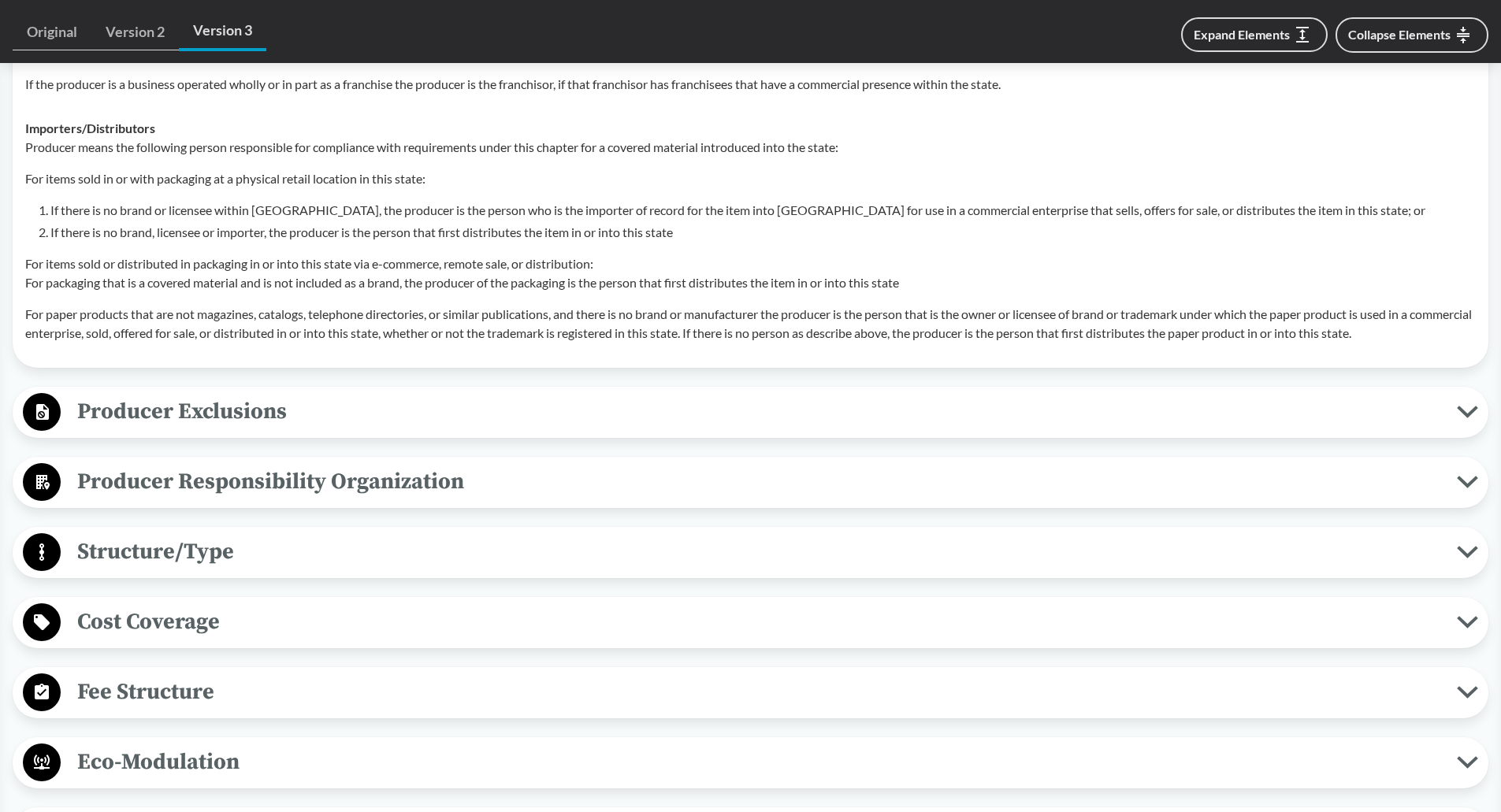
scroll to position [2835, 0]
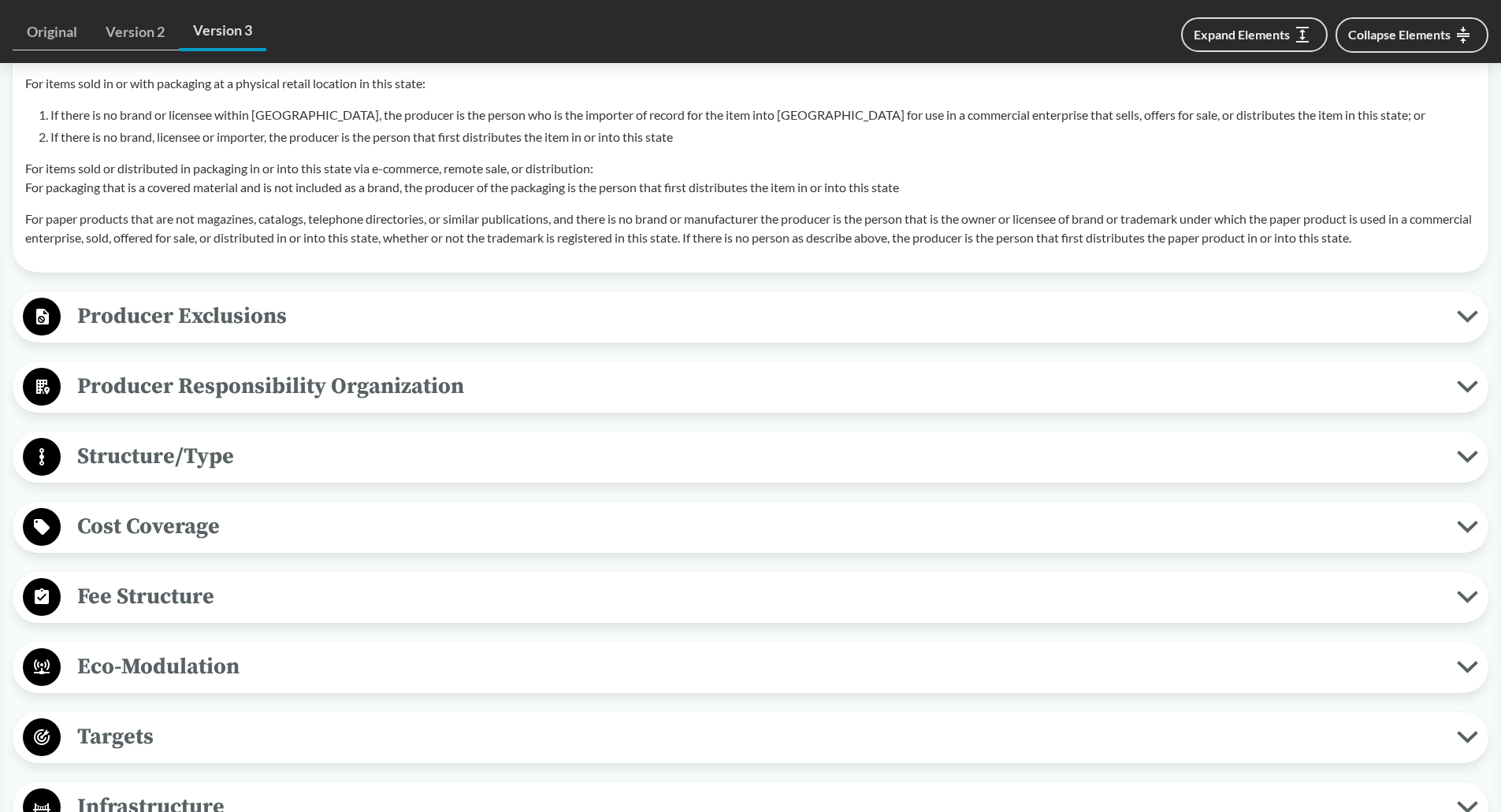
click at [325, 323] on span "Producer Exclusions" at bounding box center [759, 316] width 1396 height 35
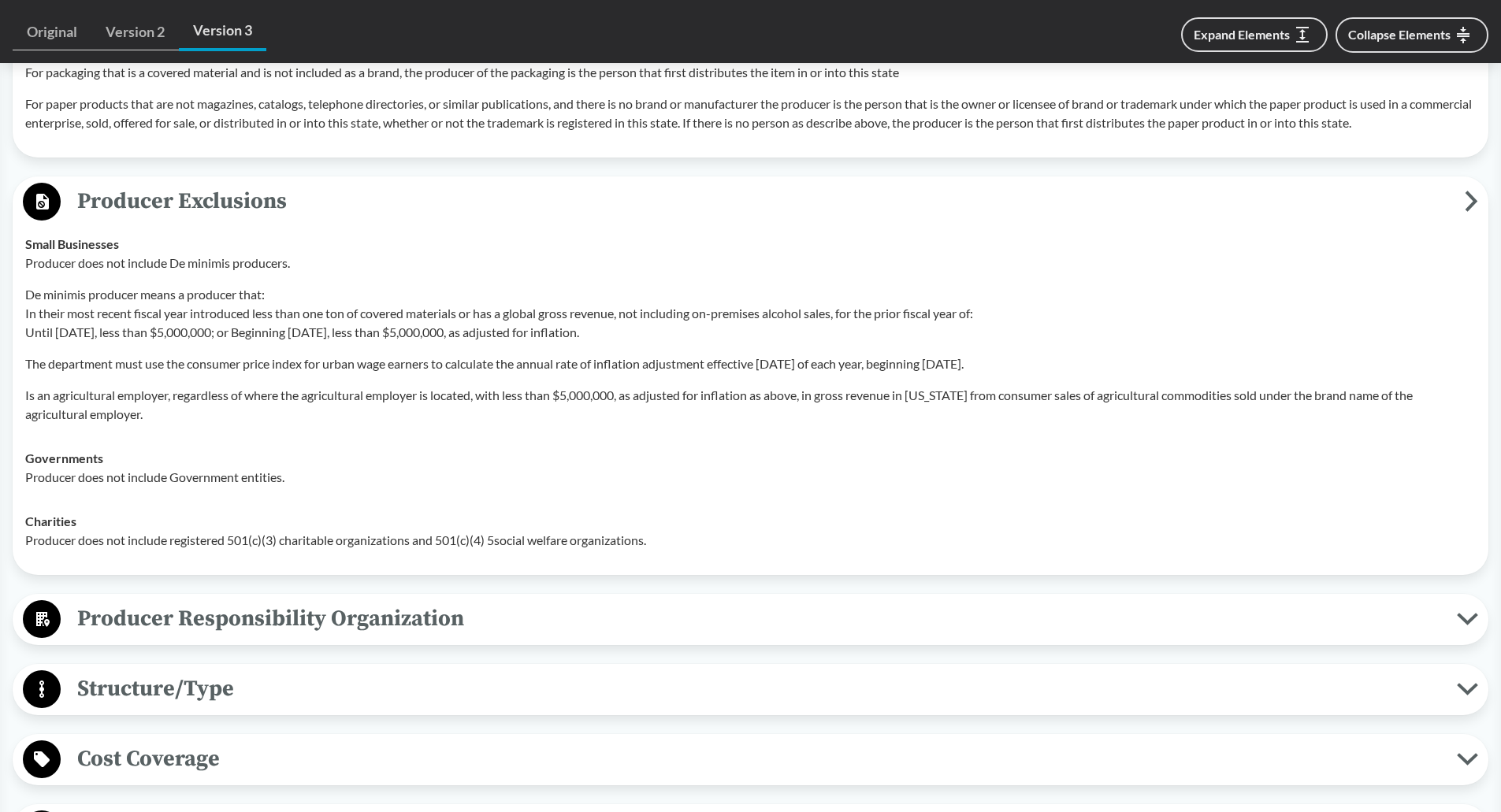
scroll to position [3151, 0]
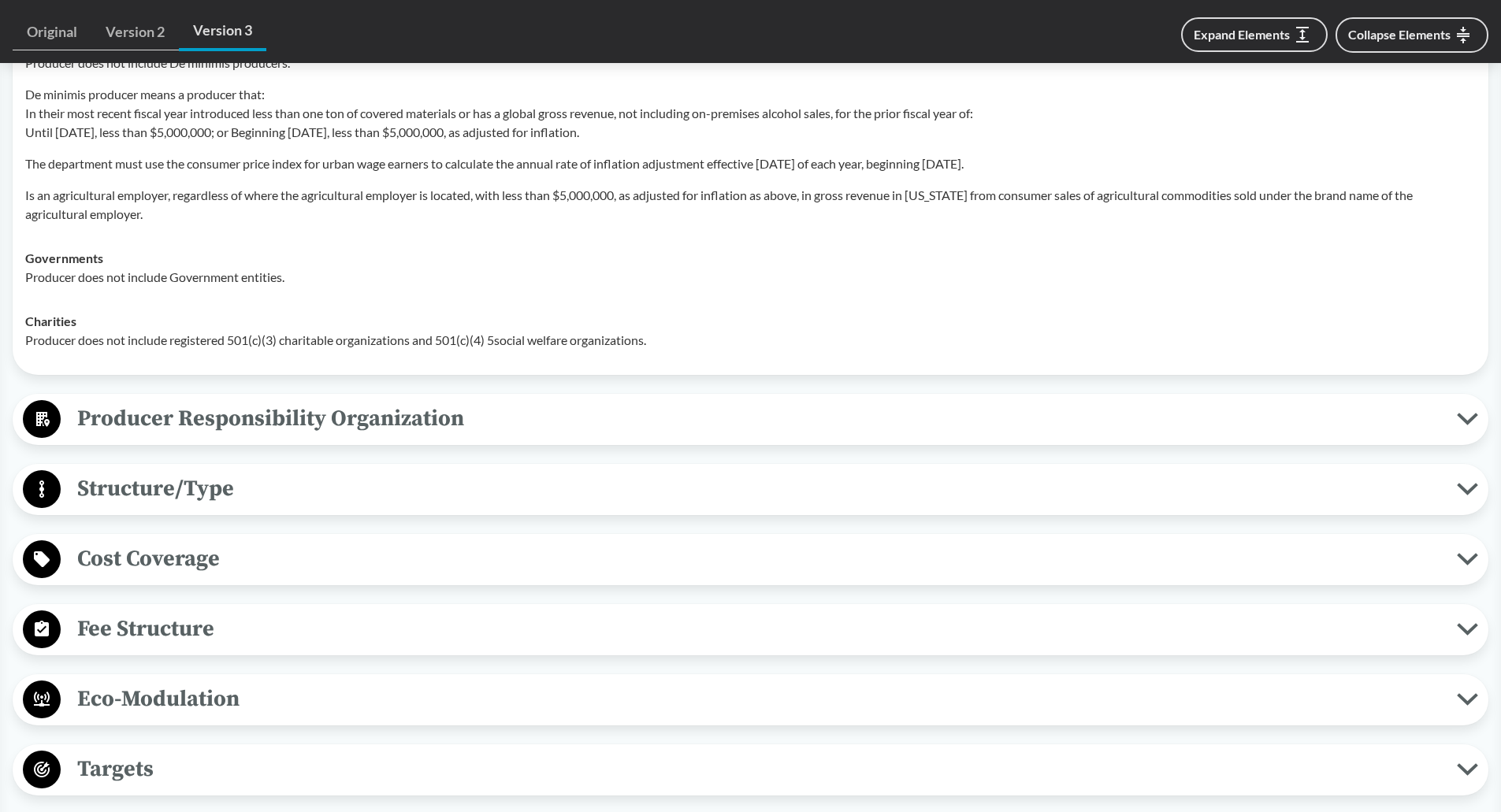
click at [298, 410] on span "Producer Responsibility Organization" at bounding box center [759, 418] width 1396 height 35
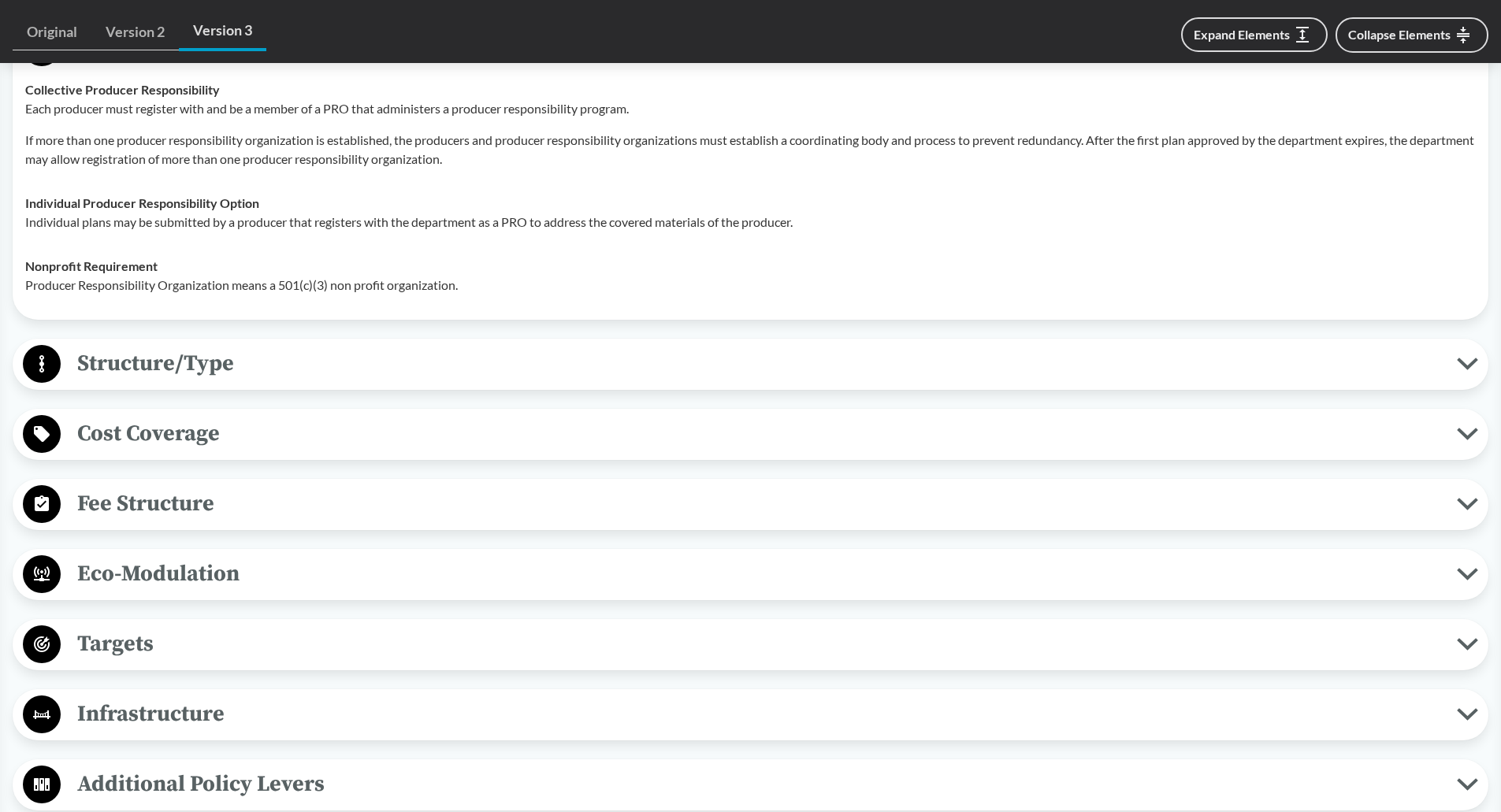
scroll to position [3545, 0]
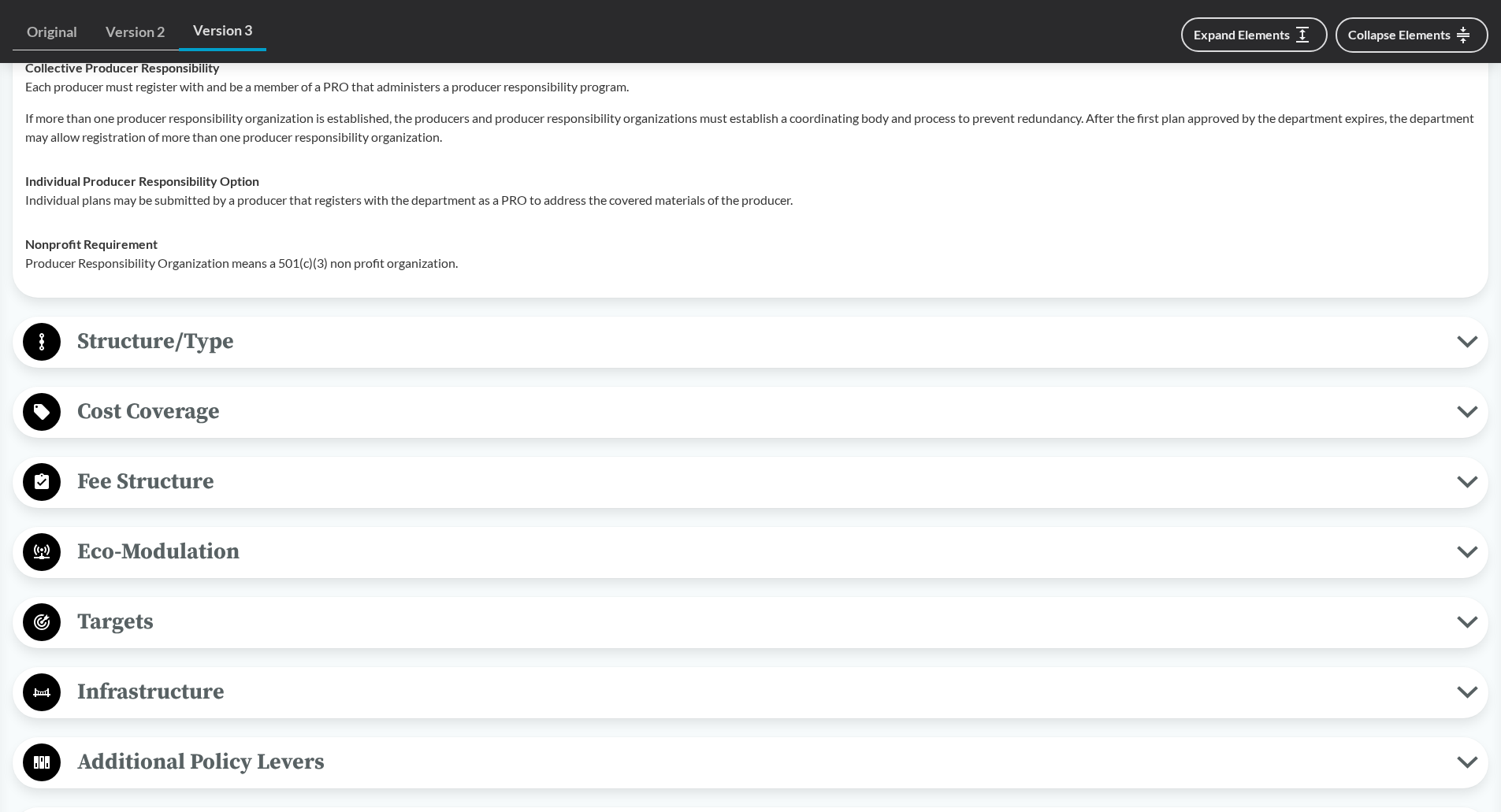
click at [285, 354] on span "Structure/Type" at bounding box center [759, 341] width 1396 height 35
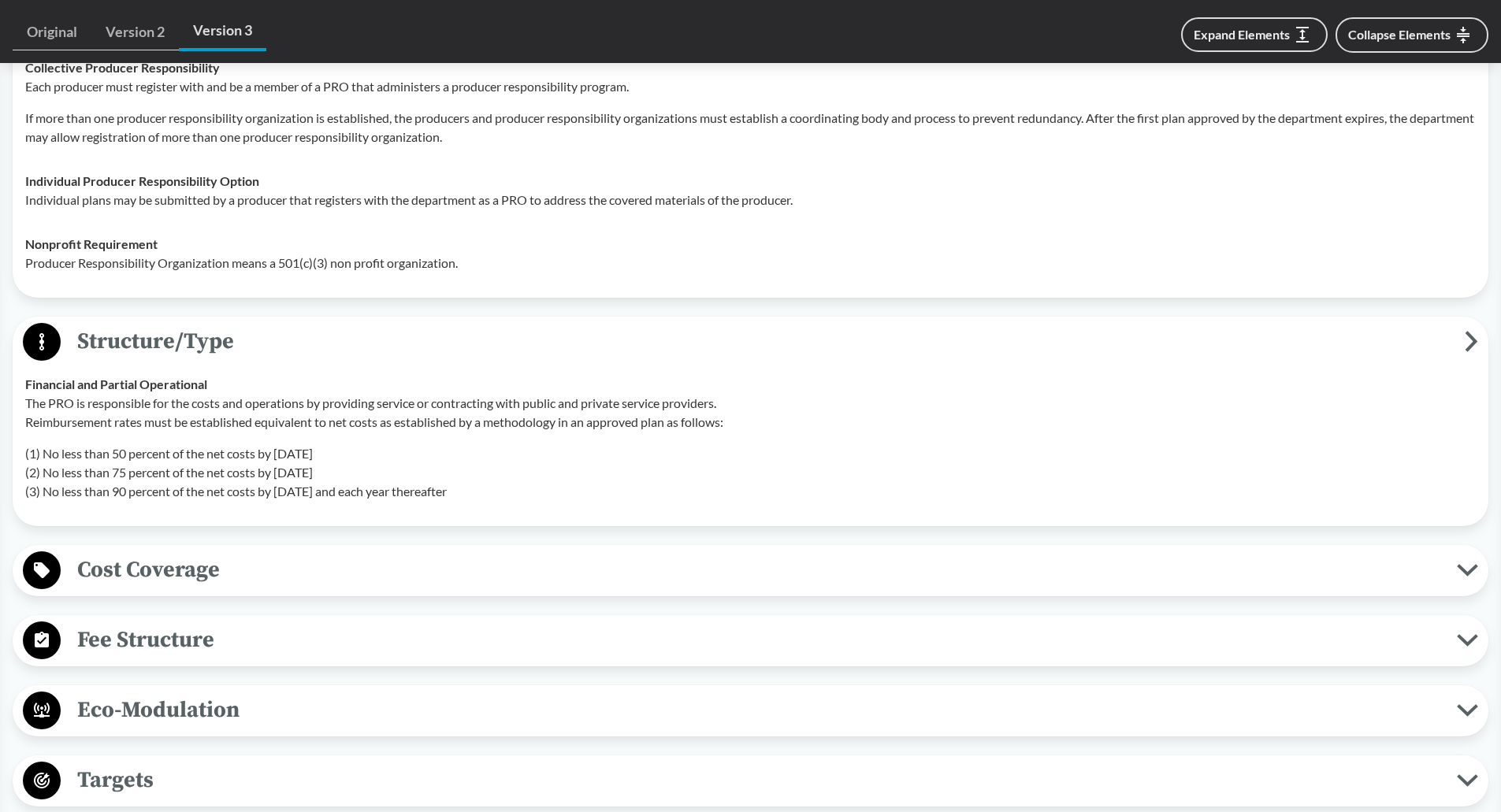
click at [205, 578] on span "Cost Coverage" at bounding box center [759, 570] width 1396 height 35
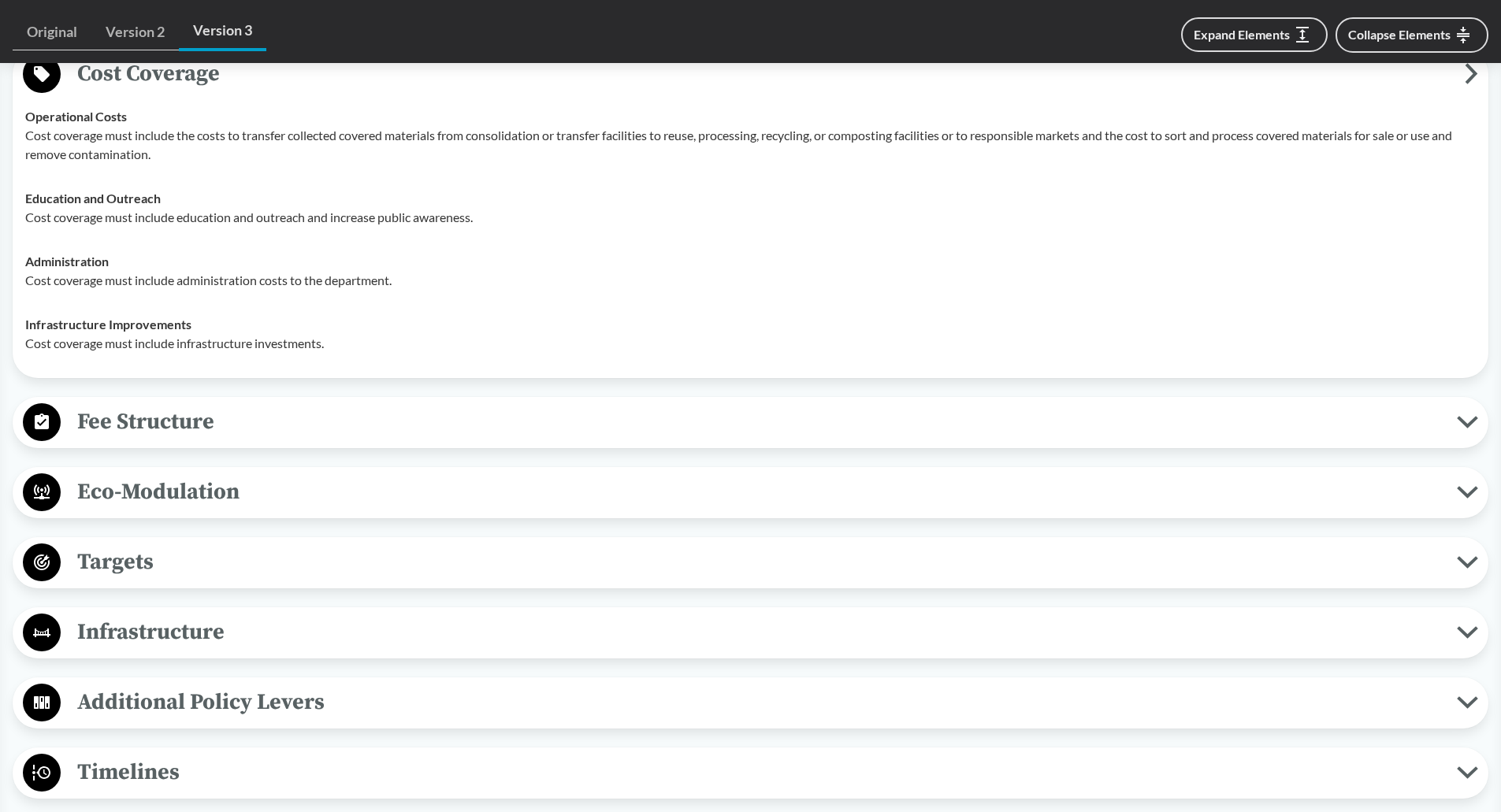
scroll to position [4096, 0]
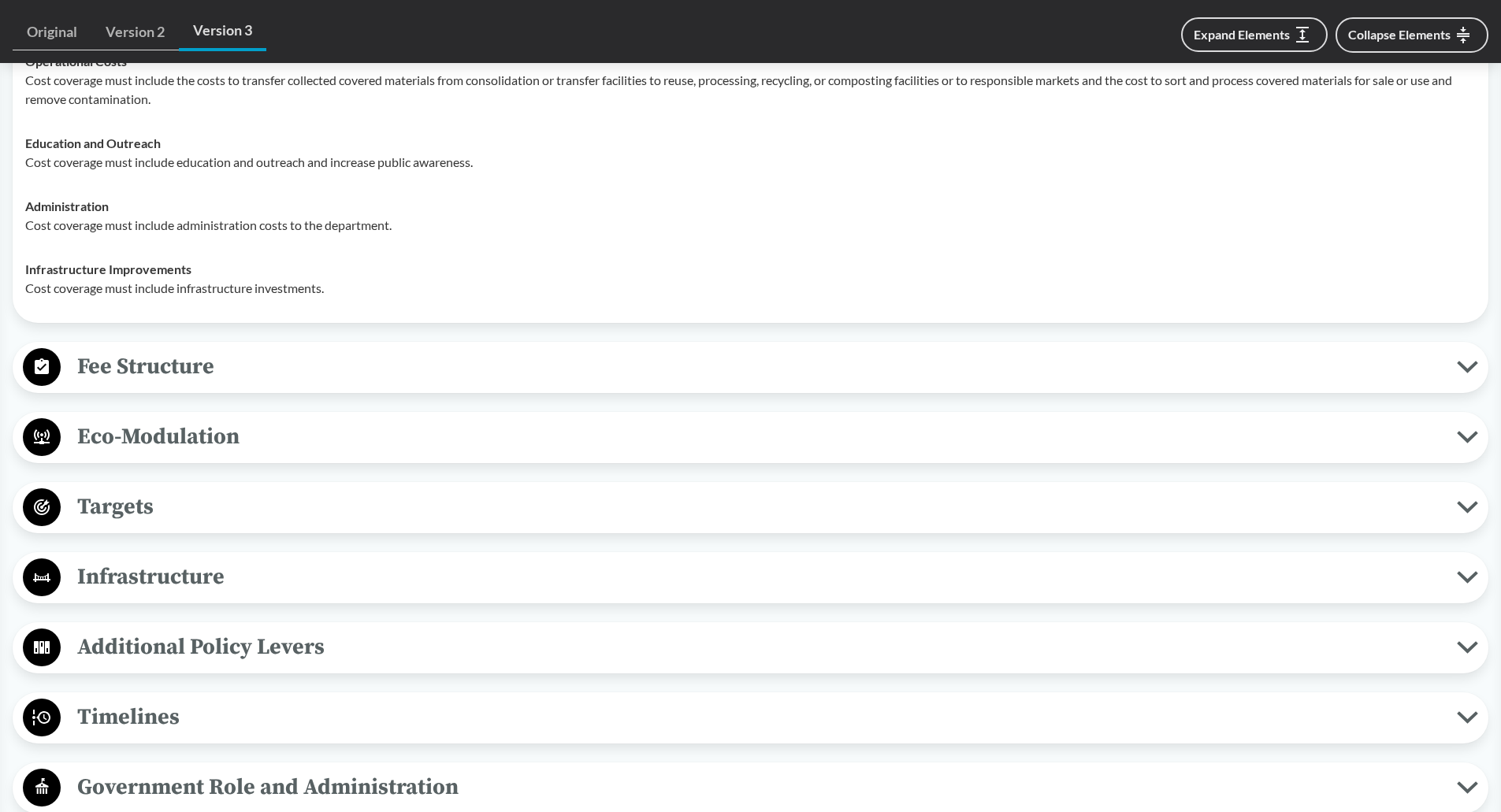
click at [245, 386] on button "Fee Structure" at bounding box center [750, 367] width 1465 height 40
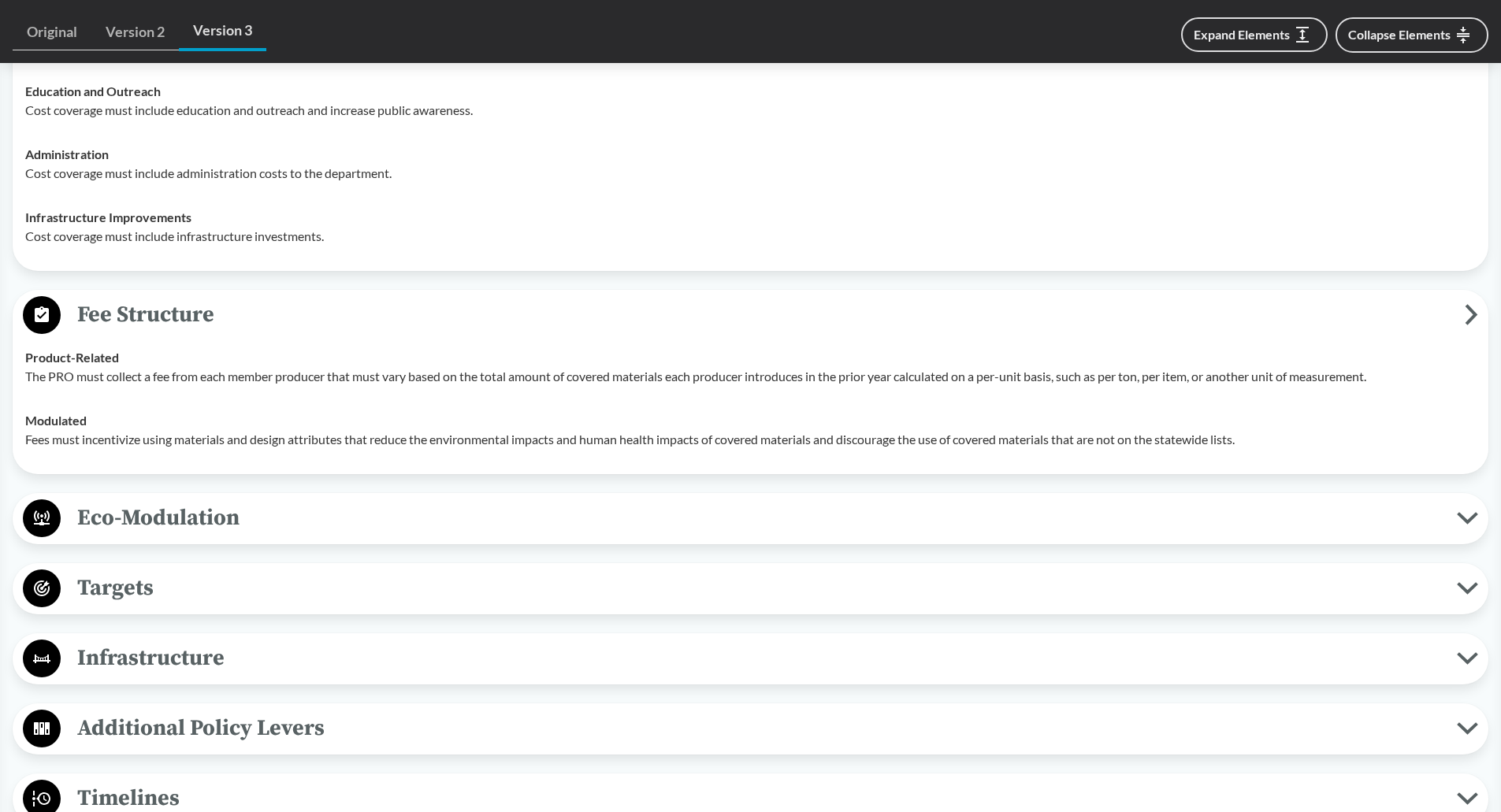
scroll to position [4253, 0]
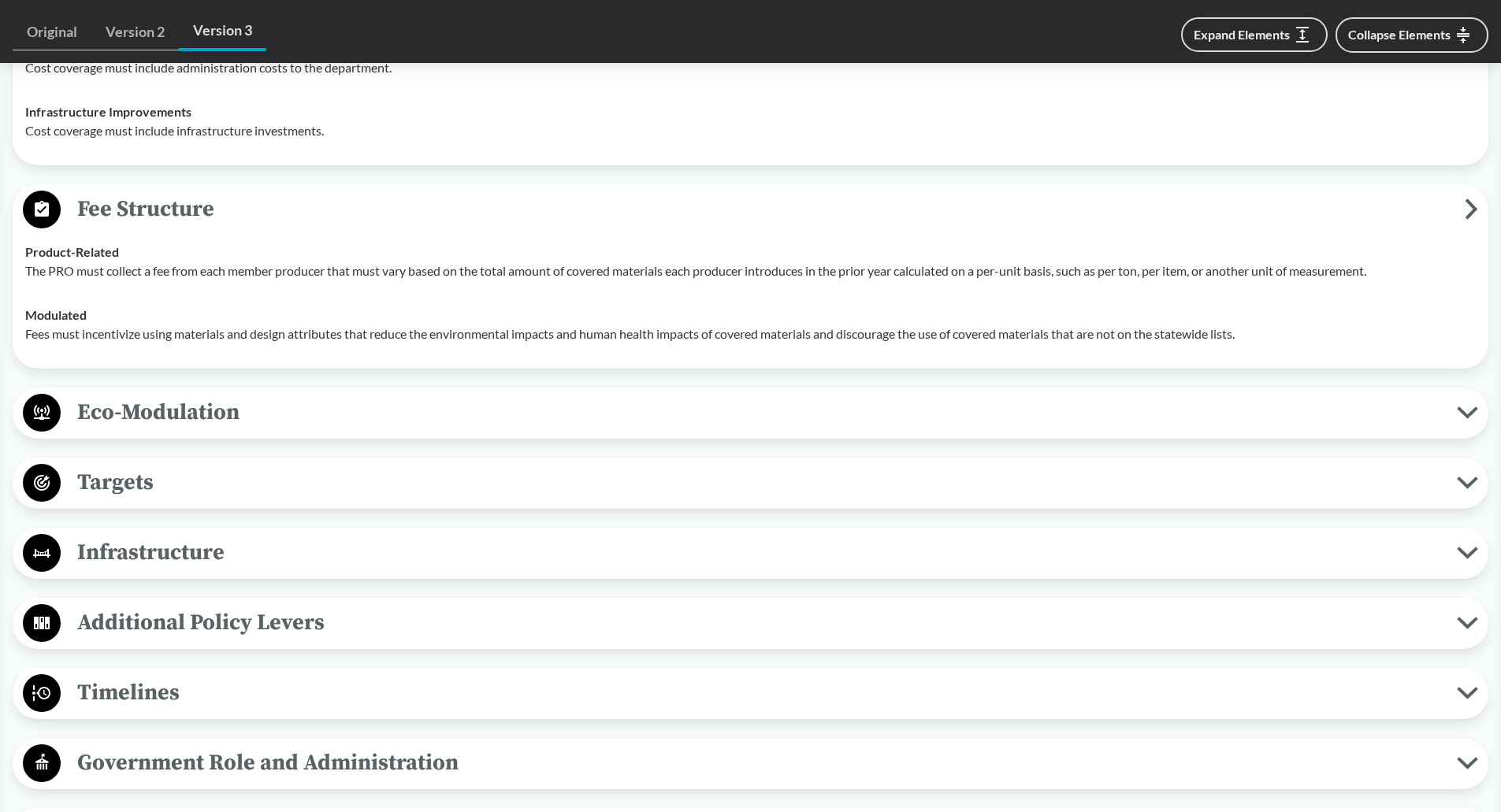
click at [240, 414] on span "Eco-Modulation" at bounding box center [759, 412] width 1396 height 35
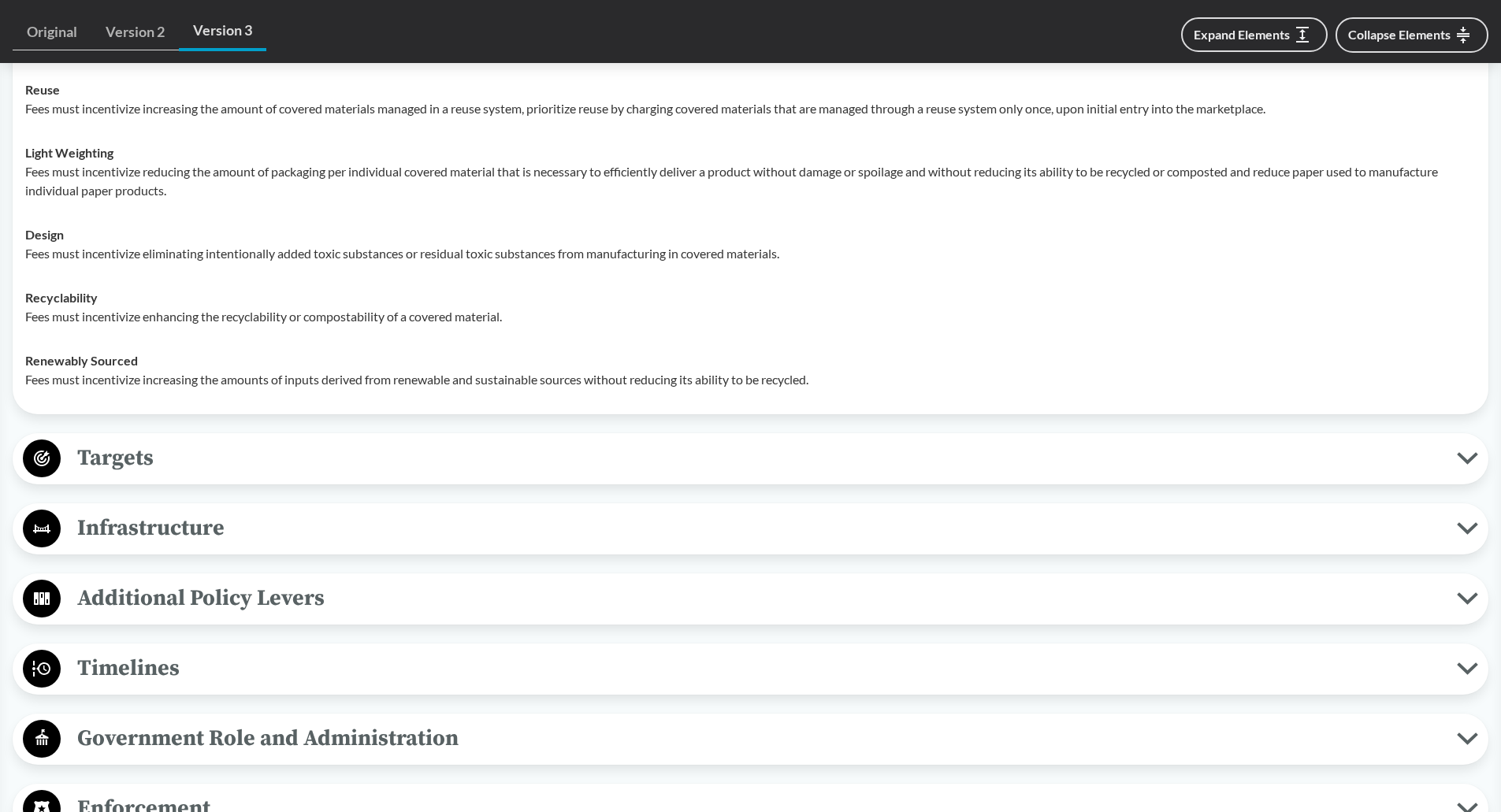
scroll to position [4726, 0]
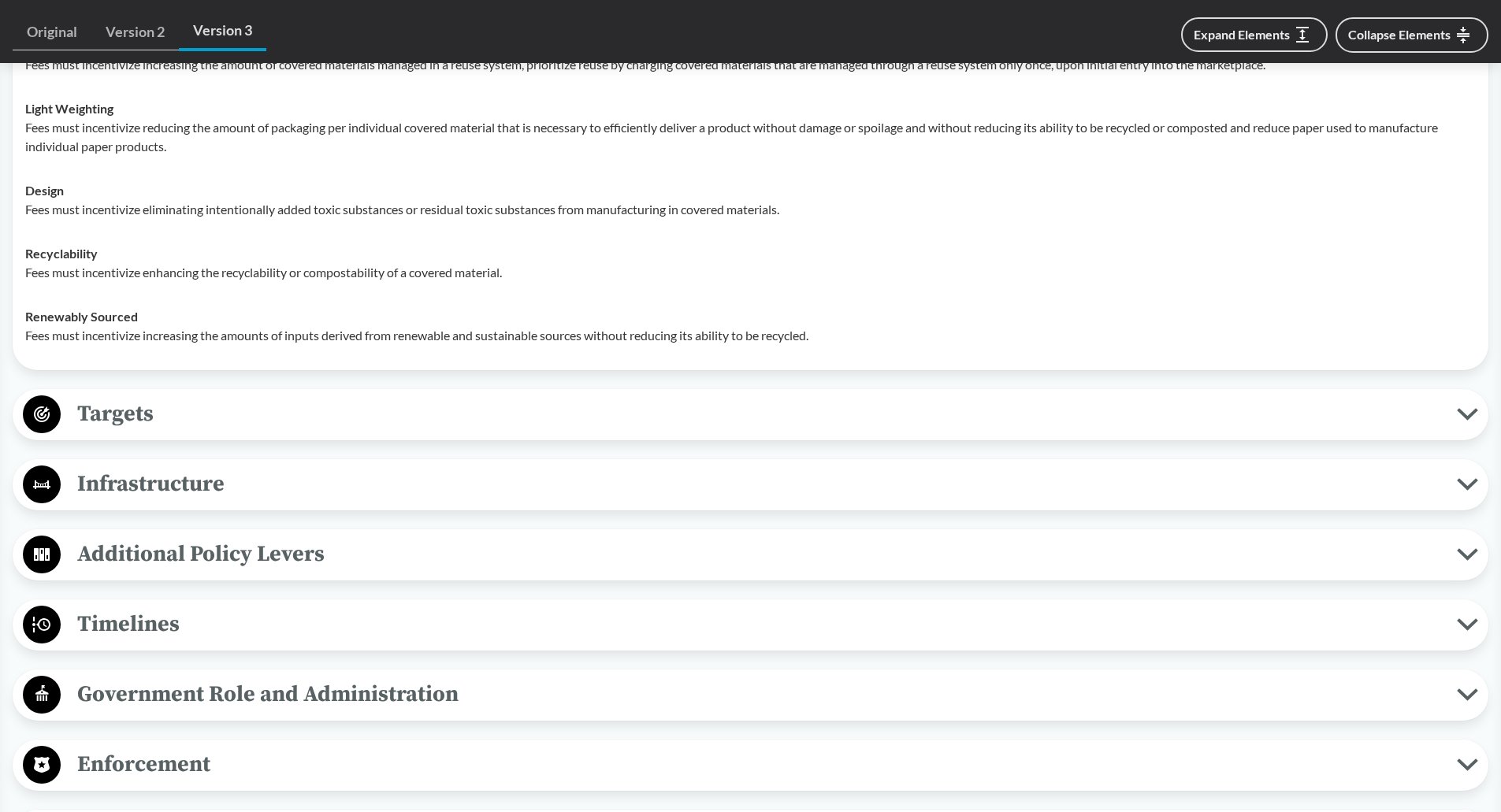
click at [208, 430] on span "Targets" at bounding box center [759, 414] width 1396 height 35
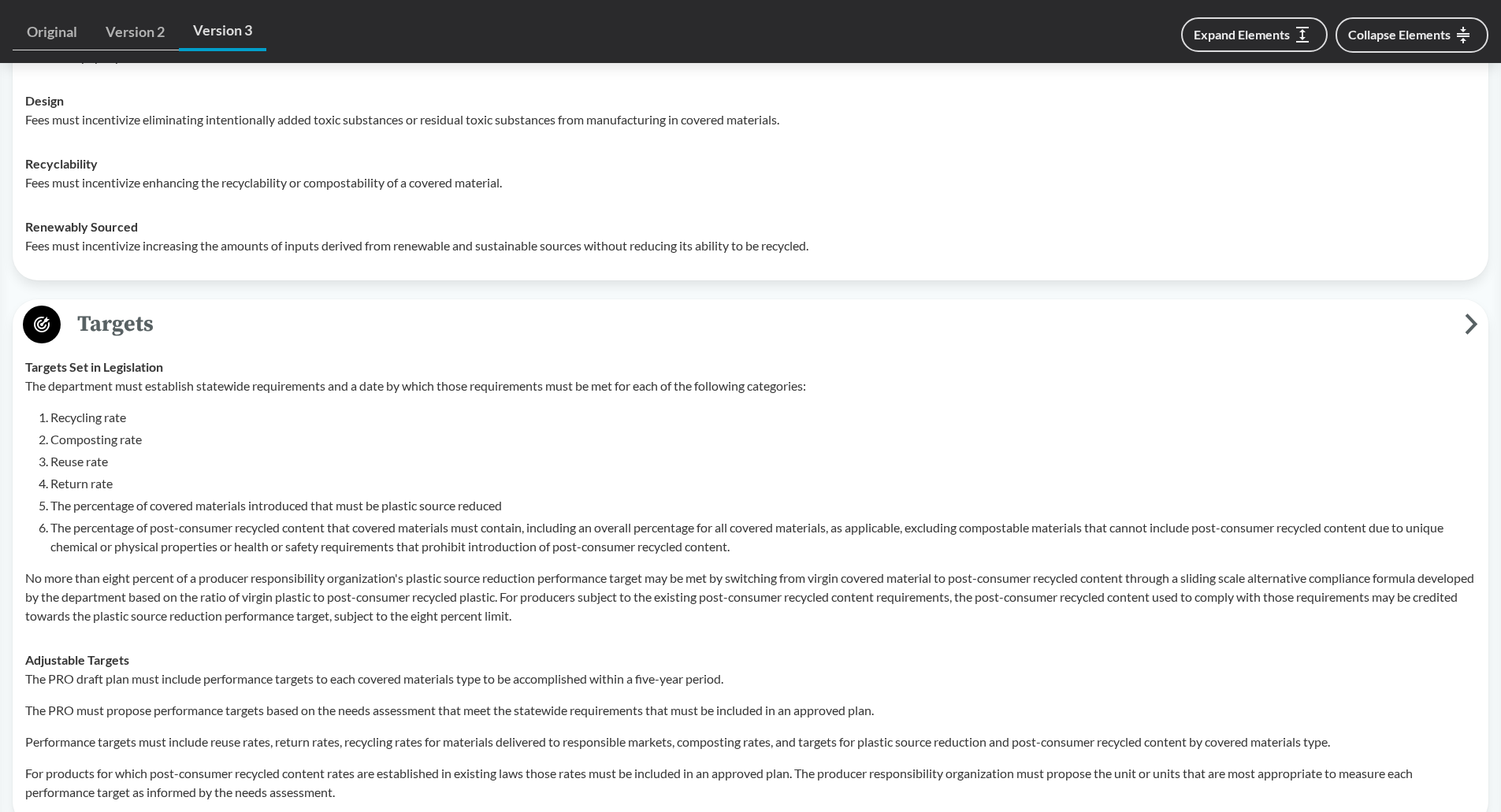
scroll to position [5120, 0]
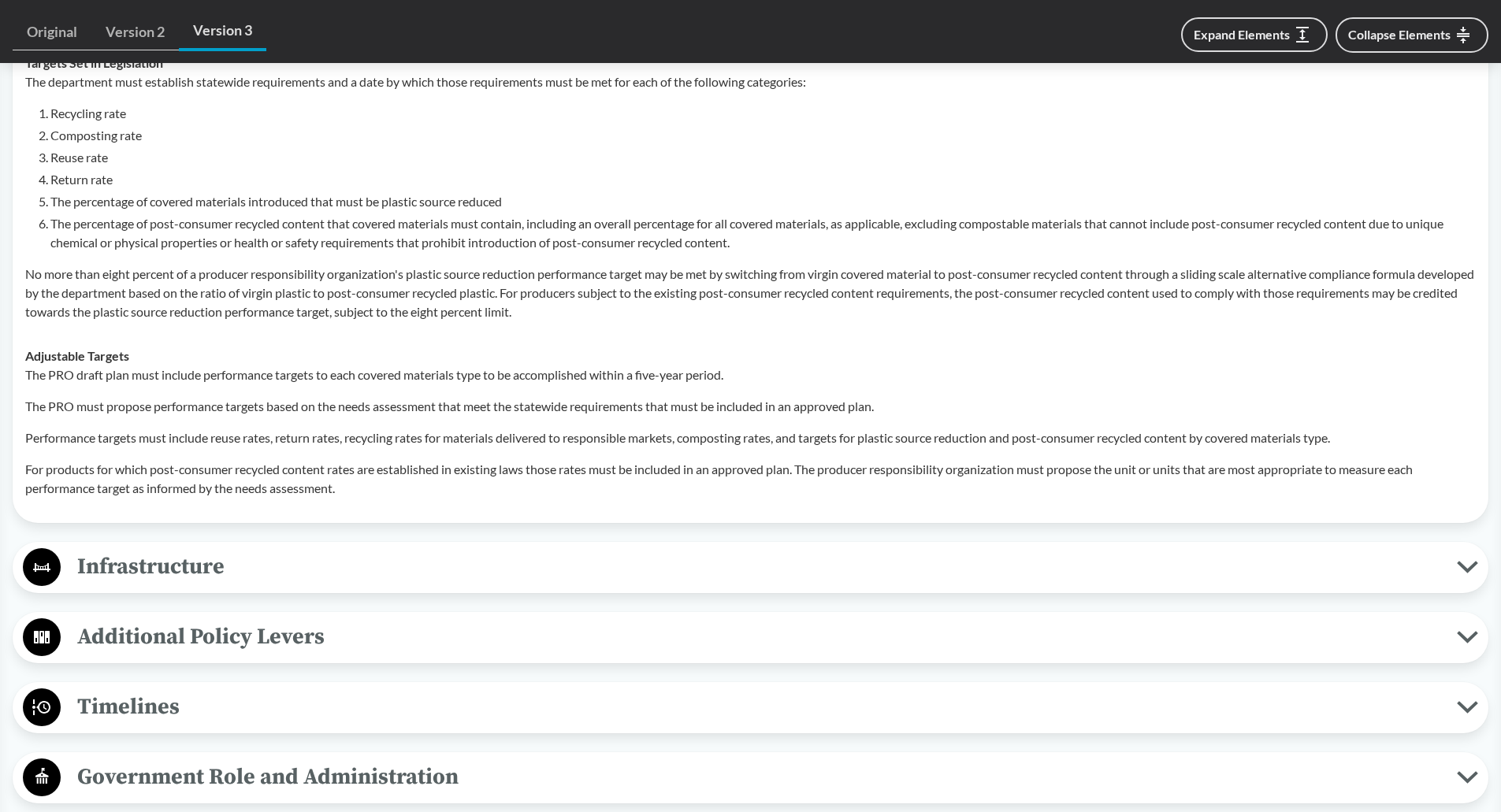
click at [216, 570] on span "Infrastructure" at bounding box center [759, 567] width 1396 height 35
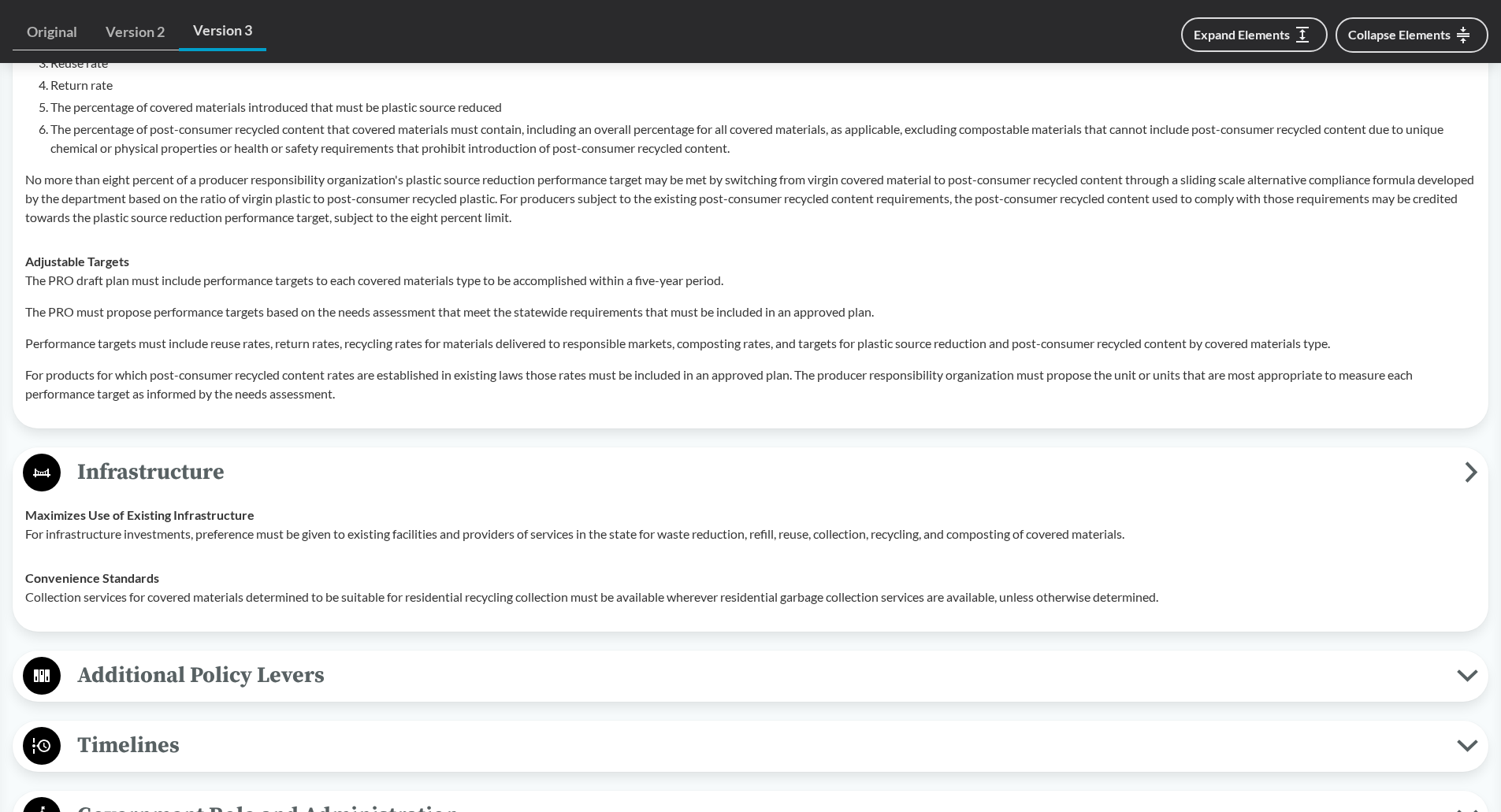
scroll to position [5356, 0]
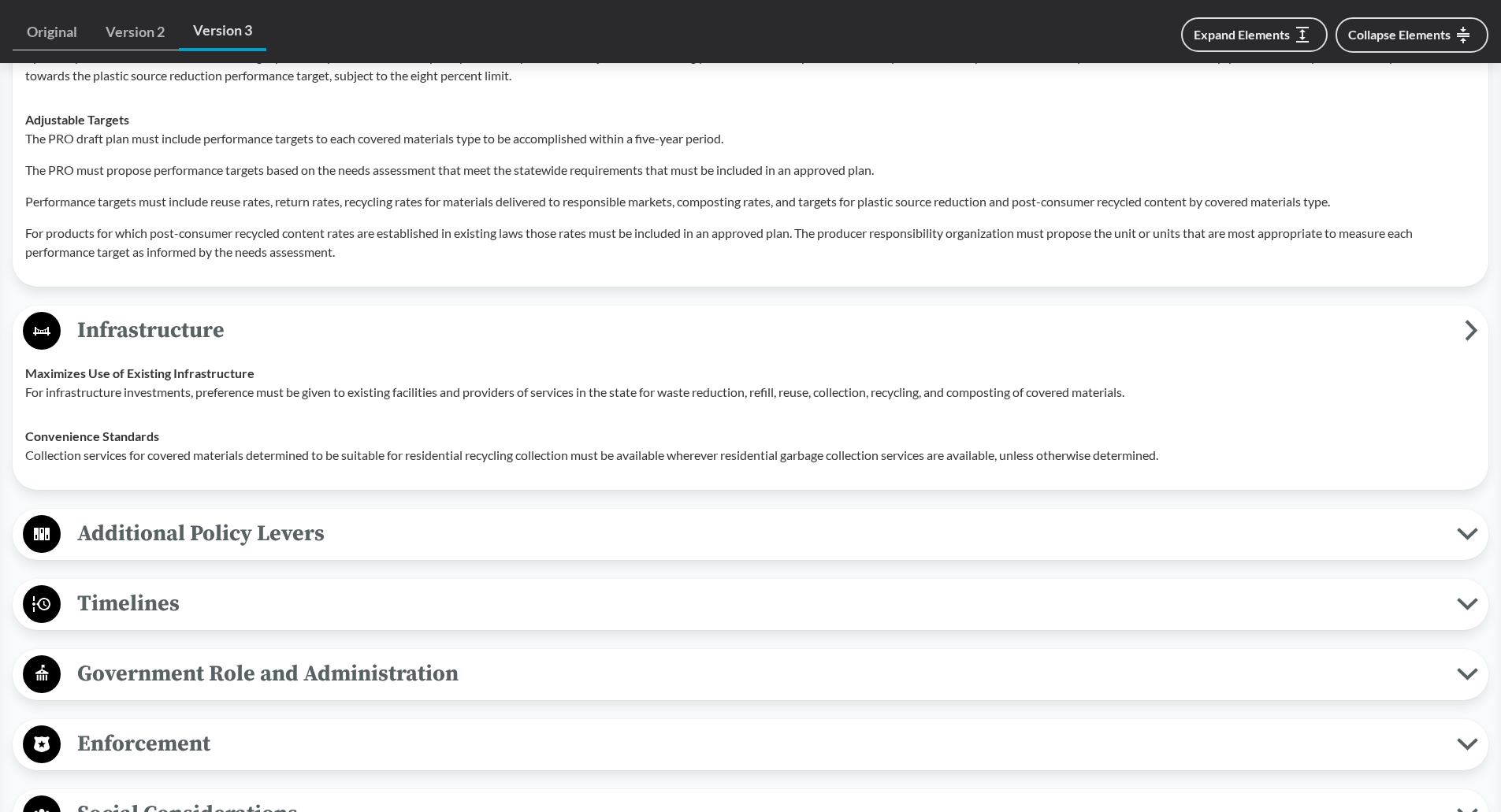
click at [209, 542] on span "Additional Policy Levers" at bounding box center [759, 534] width 1396 height 35
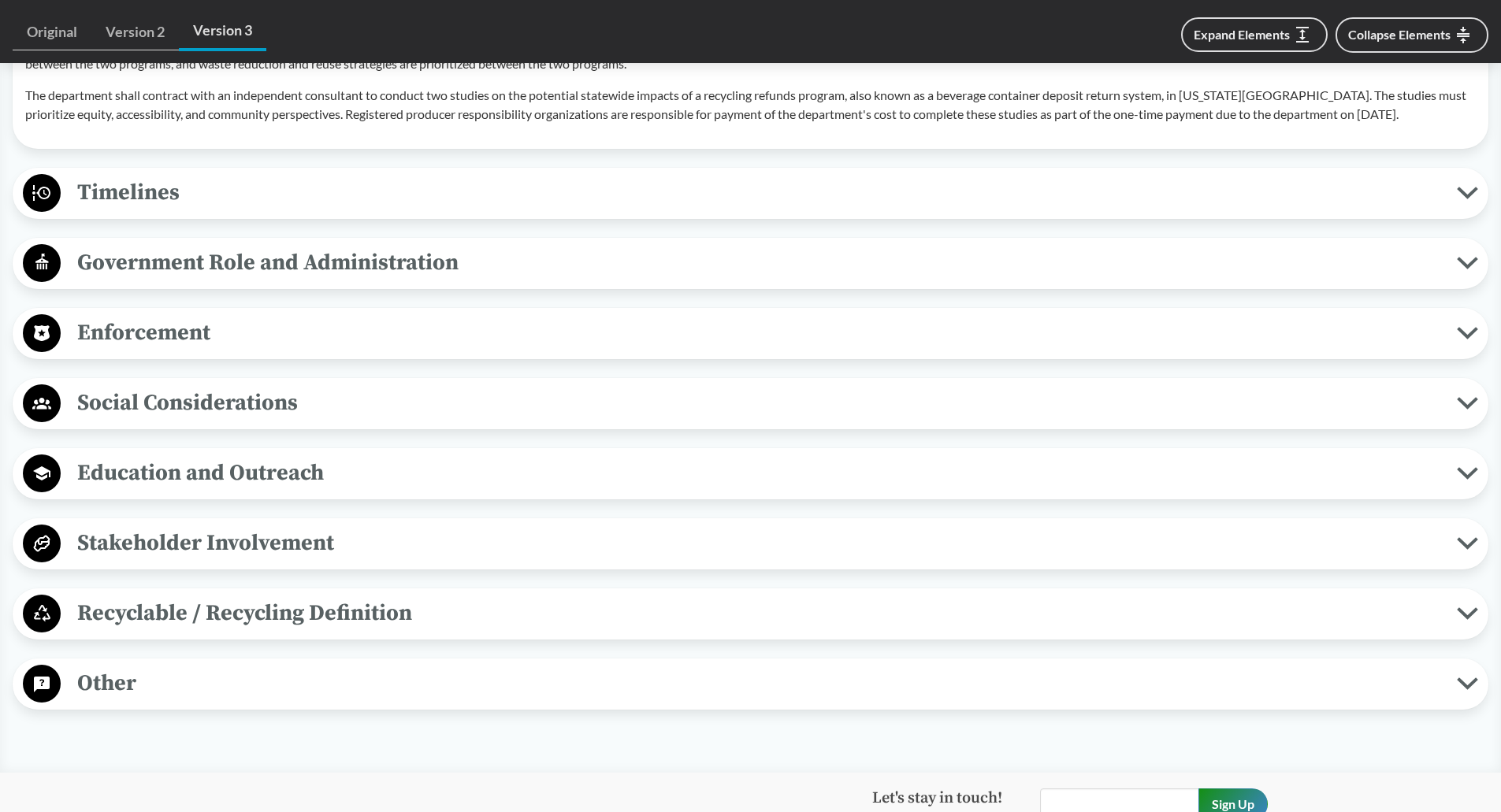
scroll to position [5908, 0]
click at [130, 347] on span "Enforcement" at bounding box center [759, 332] width 1396 height 35
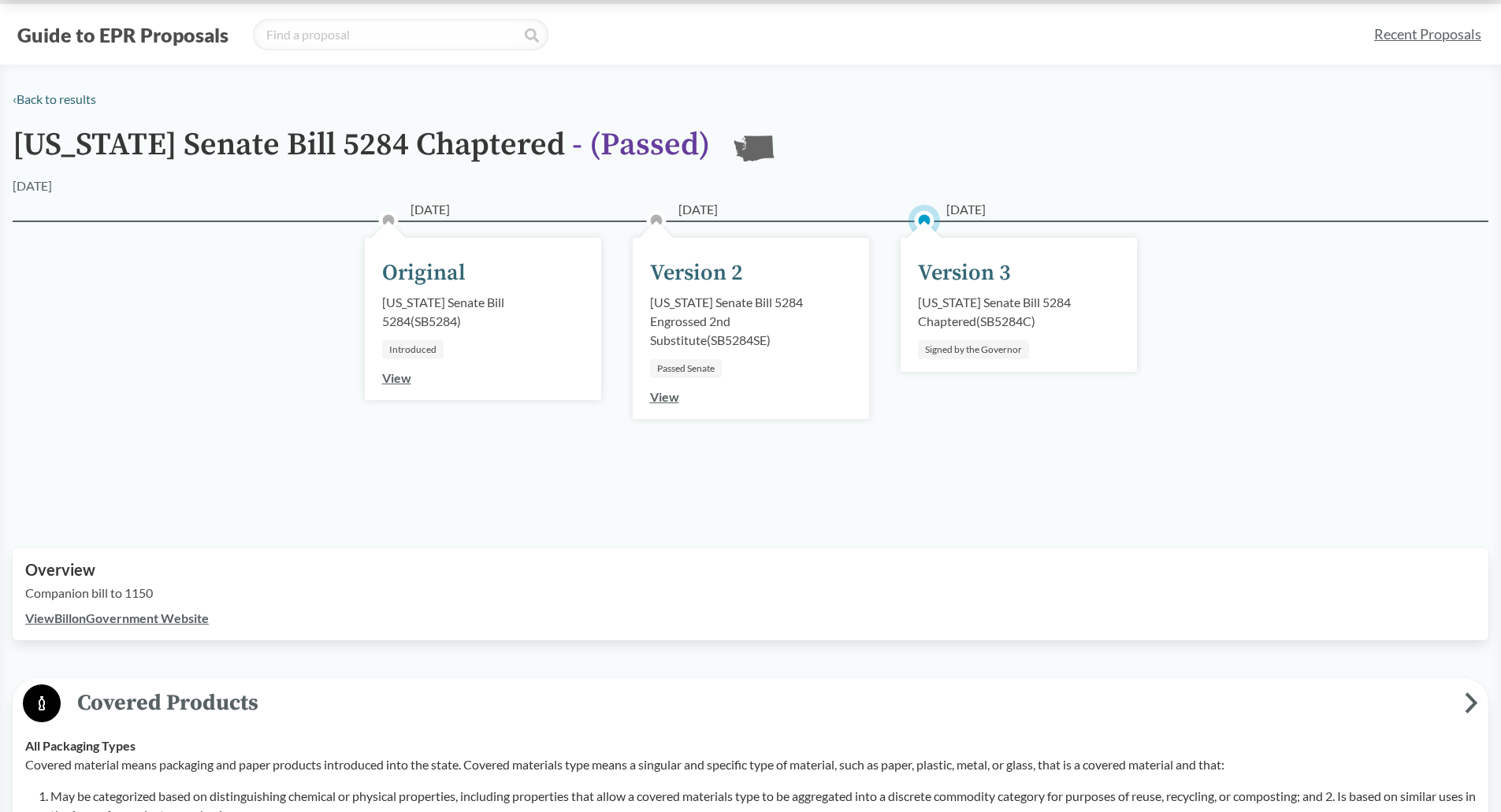
scroll to position [0, 0]
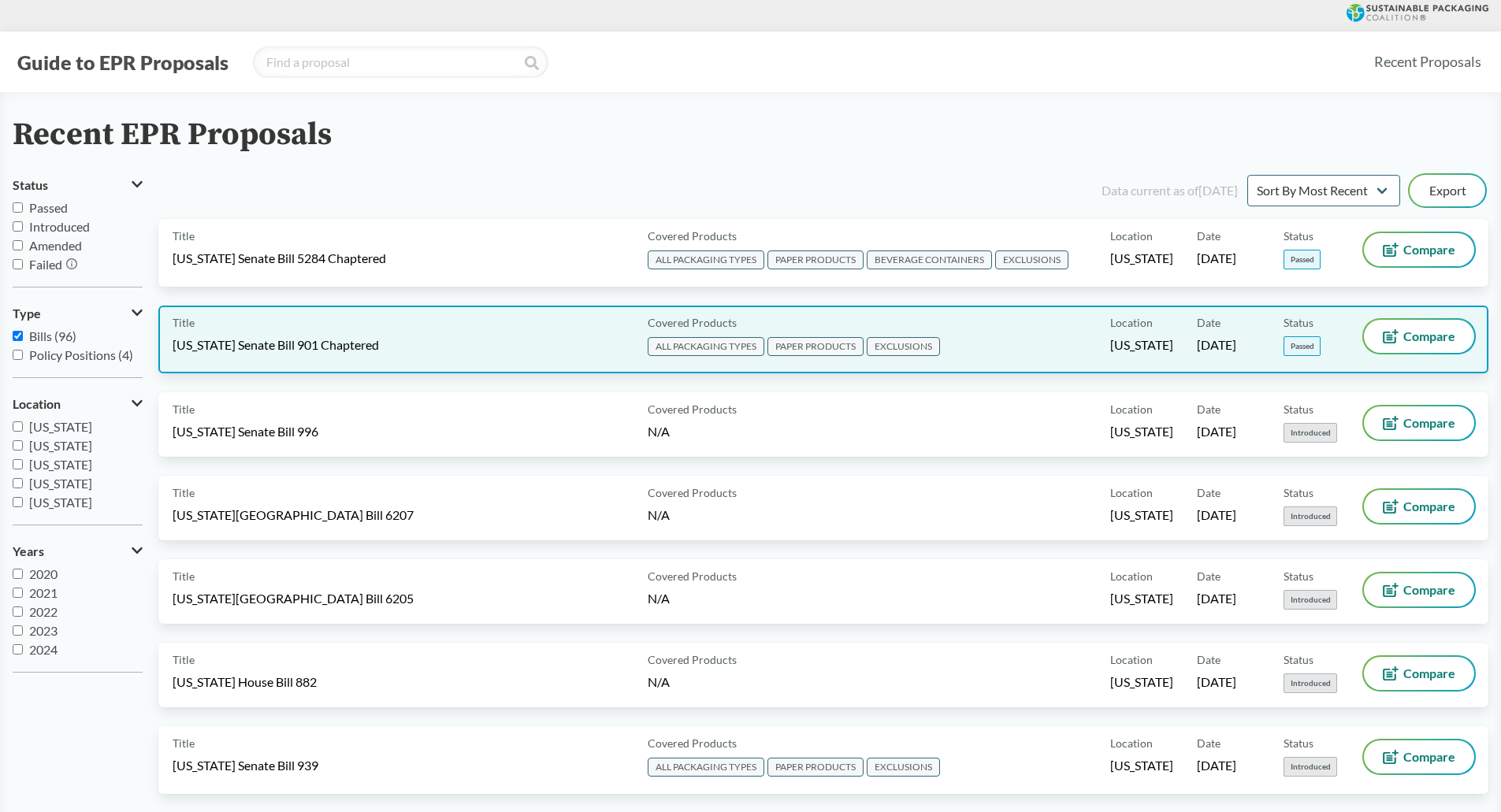
click at [516, 333] on div "Title [US_STATE] Senate Bill 901 Chaptered" at bounding box center [407, 339] width 469 height 39
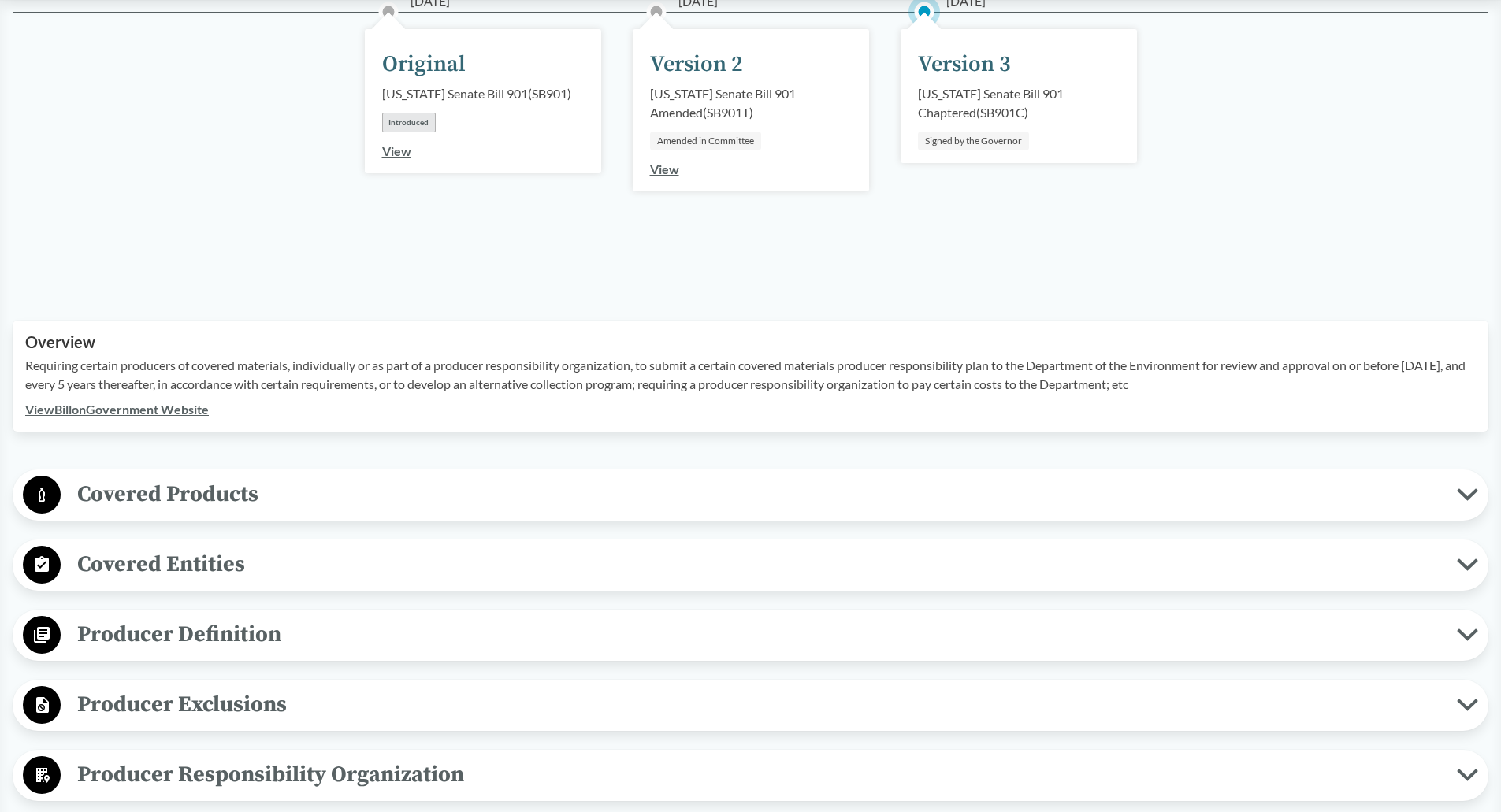
click at [213, 478] on span "Covered Products" at bounding box center [759, 494] width 1396 height 35
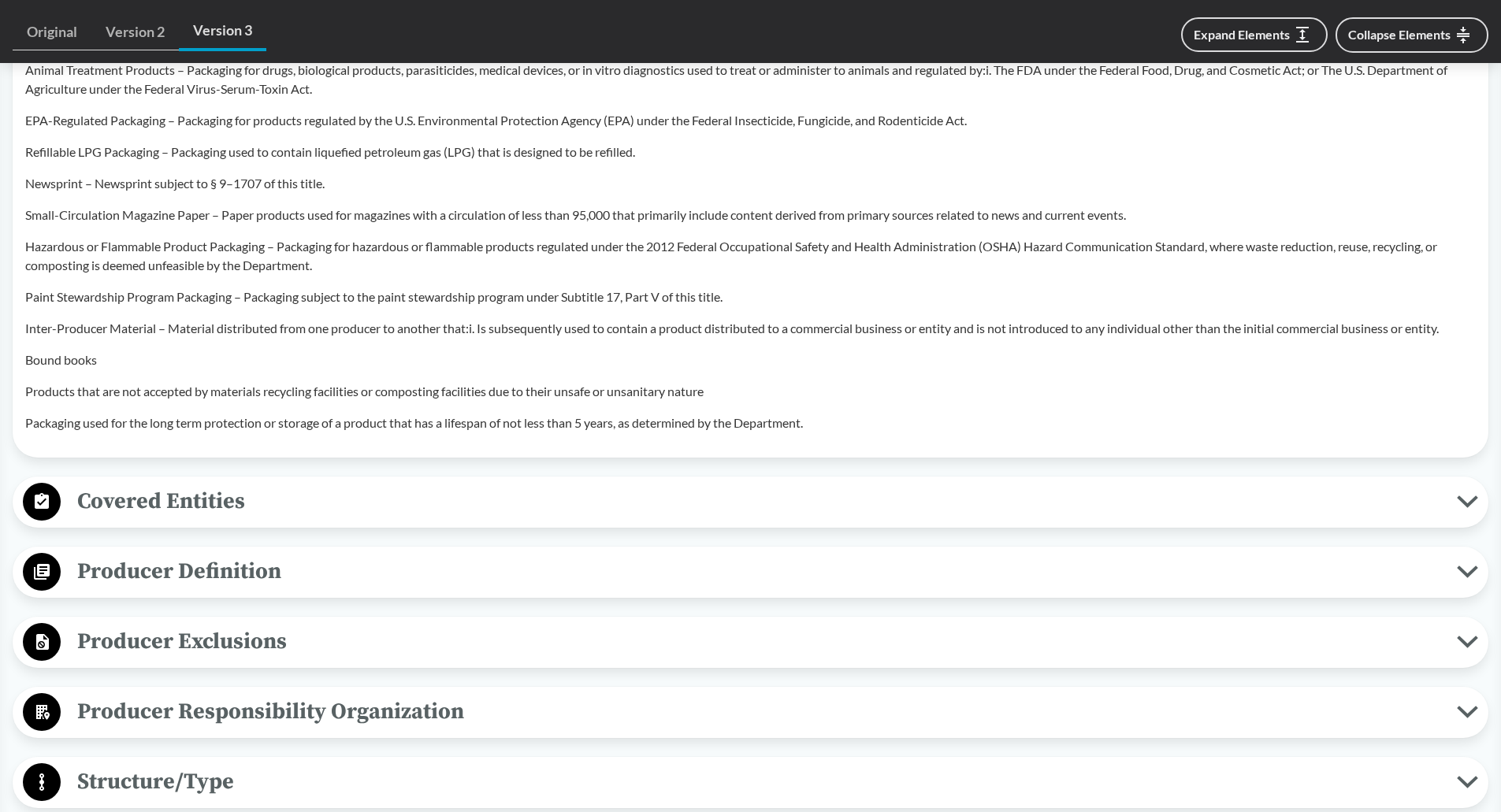
scroll to position [1339, 0]
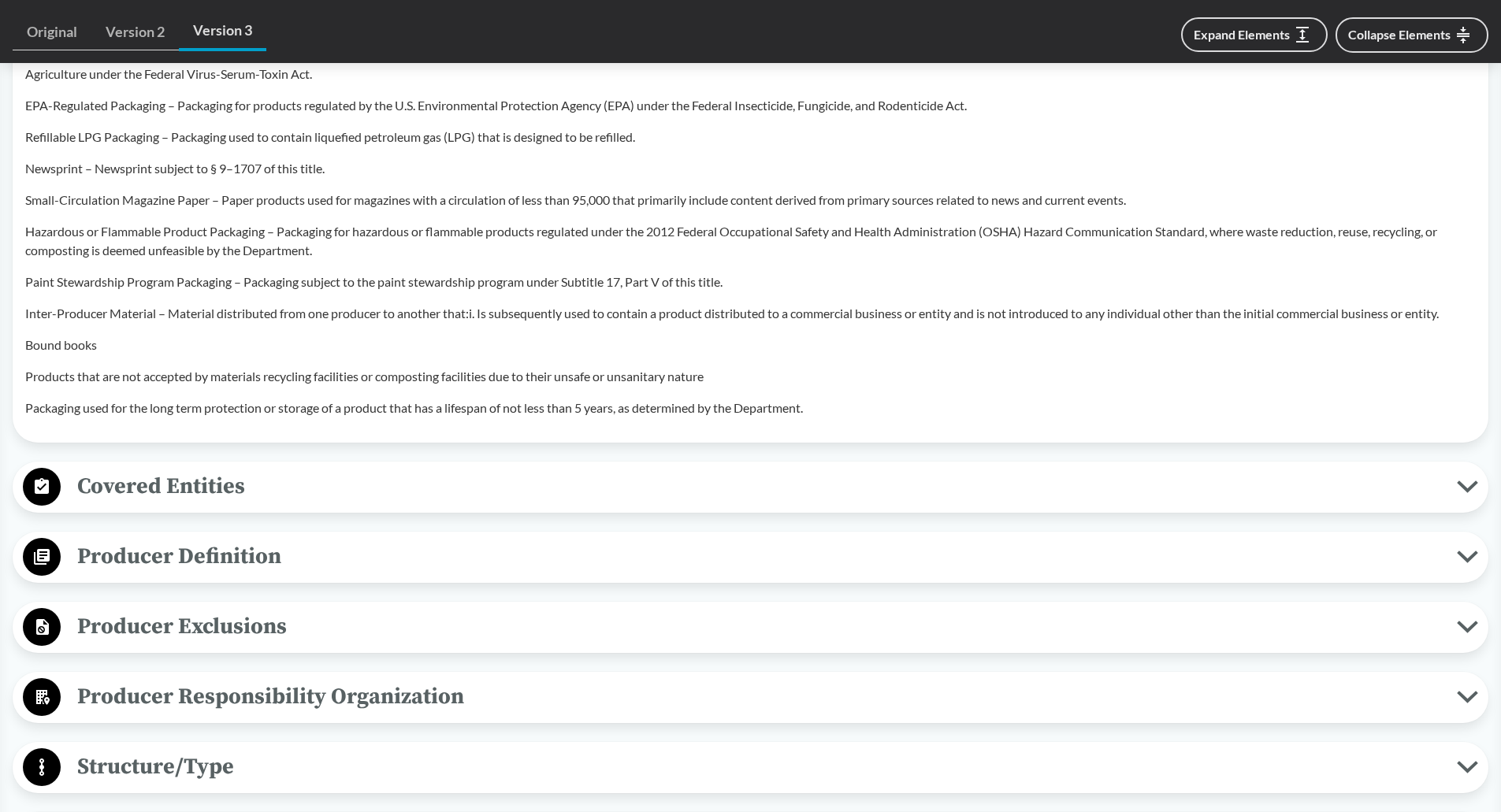
click at [175, 474] on span "Covered Entities" at bounding box center [759, 487] width 1396 height 35
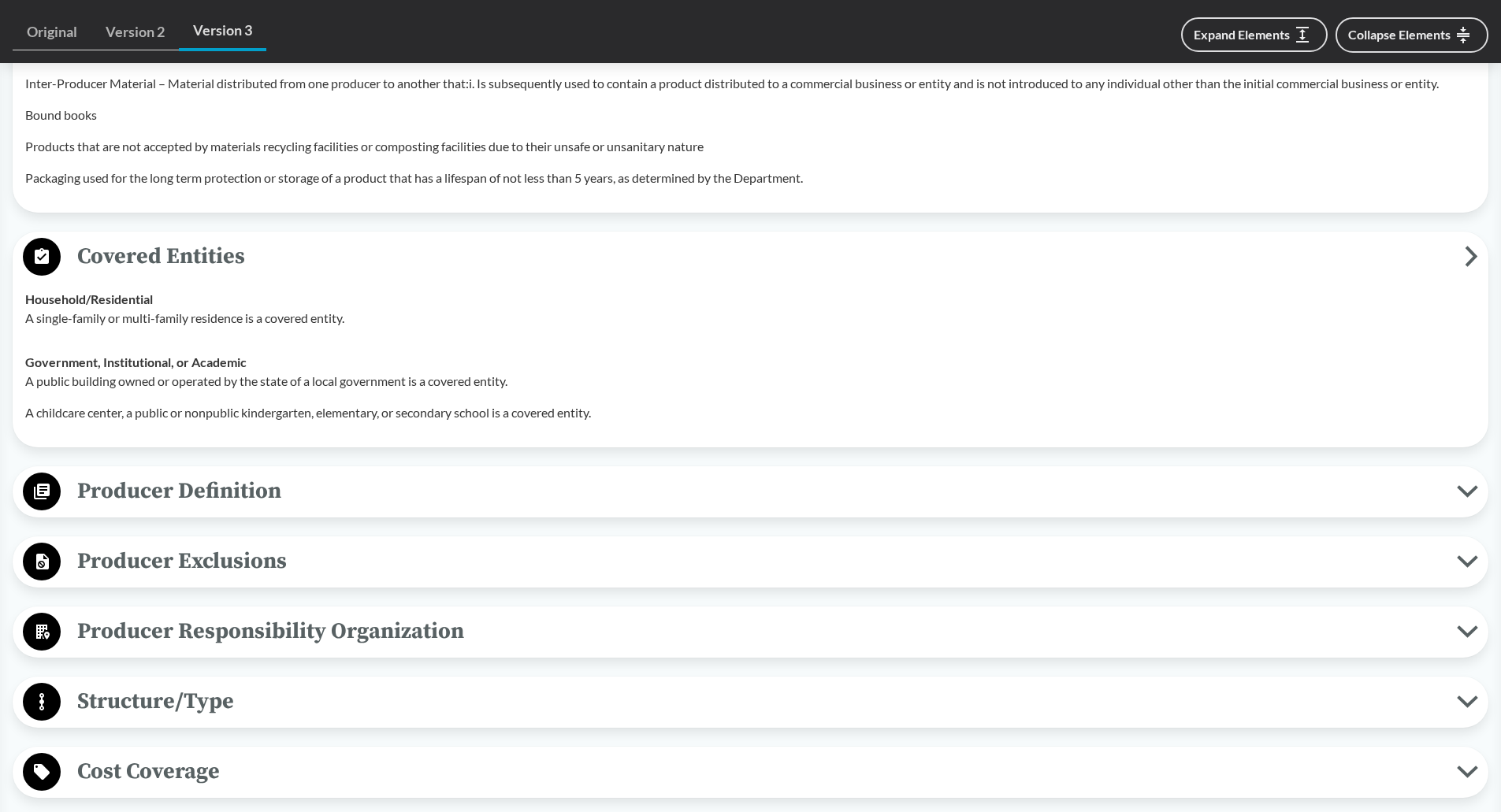
scroll to position [1575, 0]
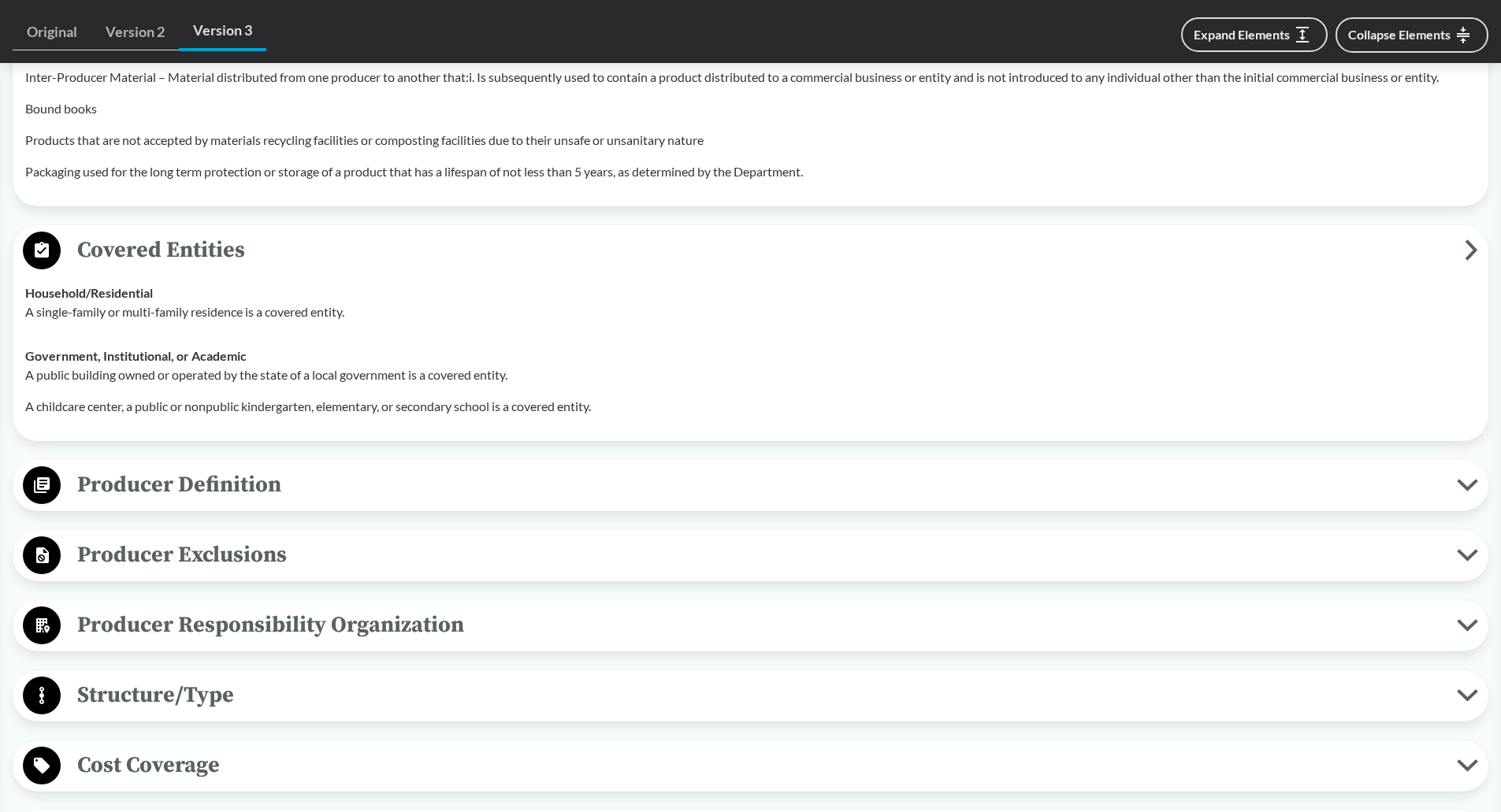
click at [192, 482] on span "Producer Definition" at bounding box center [759, 485] width 1396 height 35
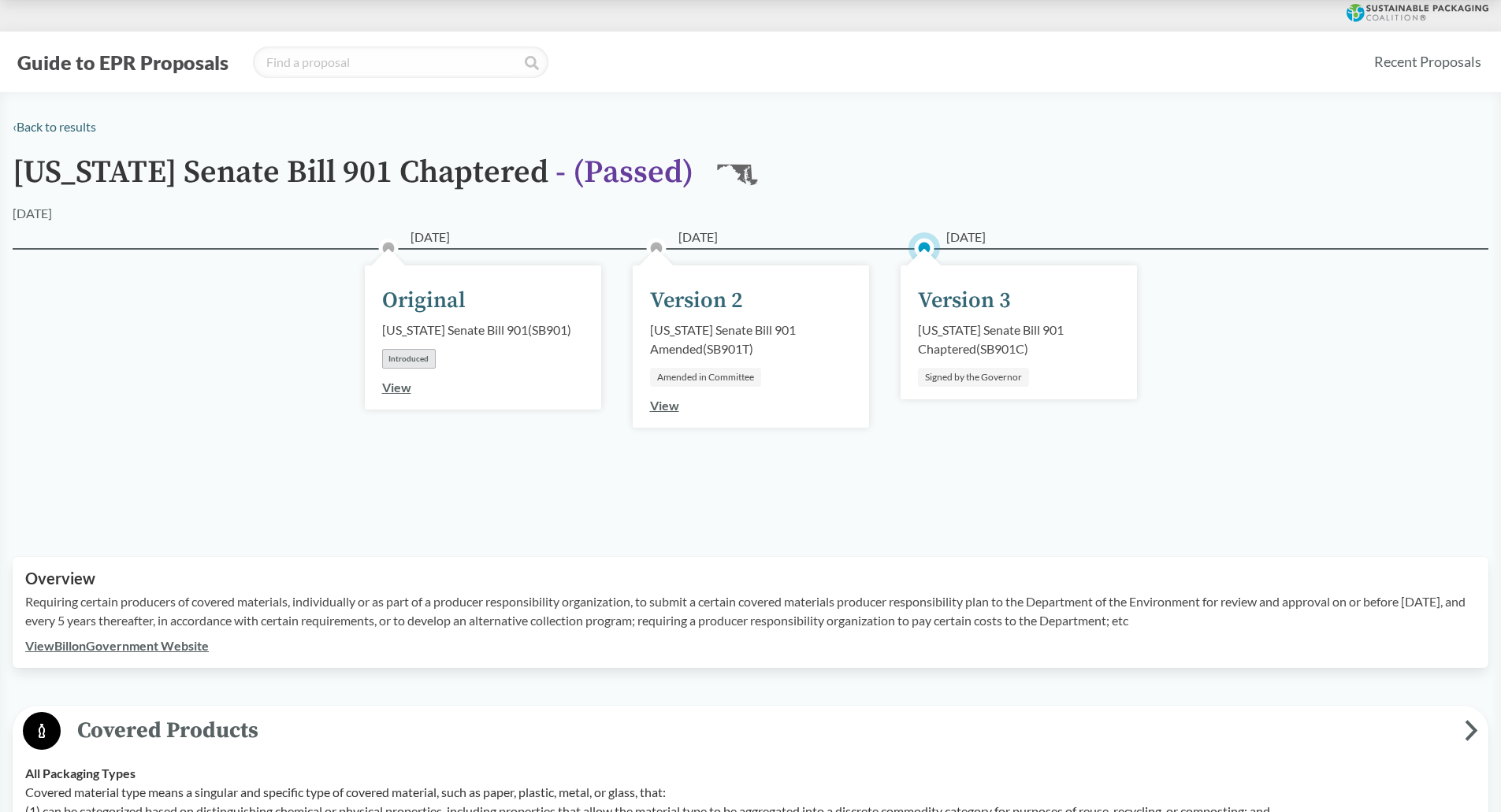
scroll to position [473, 0]
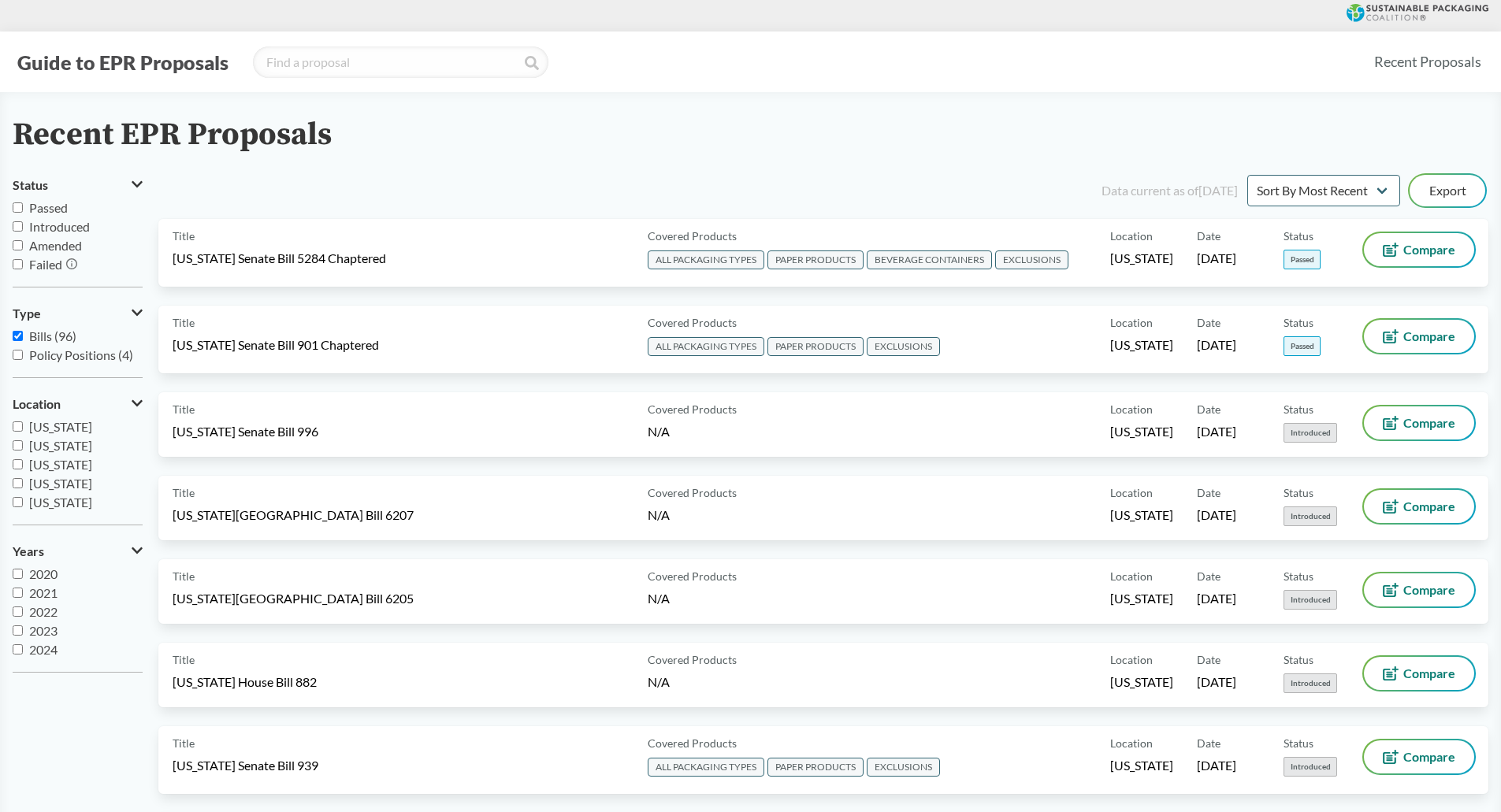
click at [18, 208] on input "Passed" at bounding box center [18, 208] width 10 height 10
checkbox input "true"
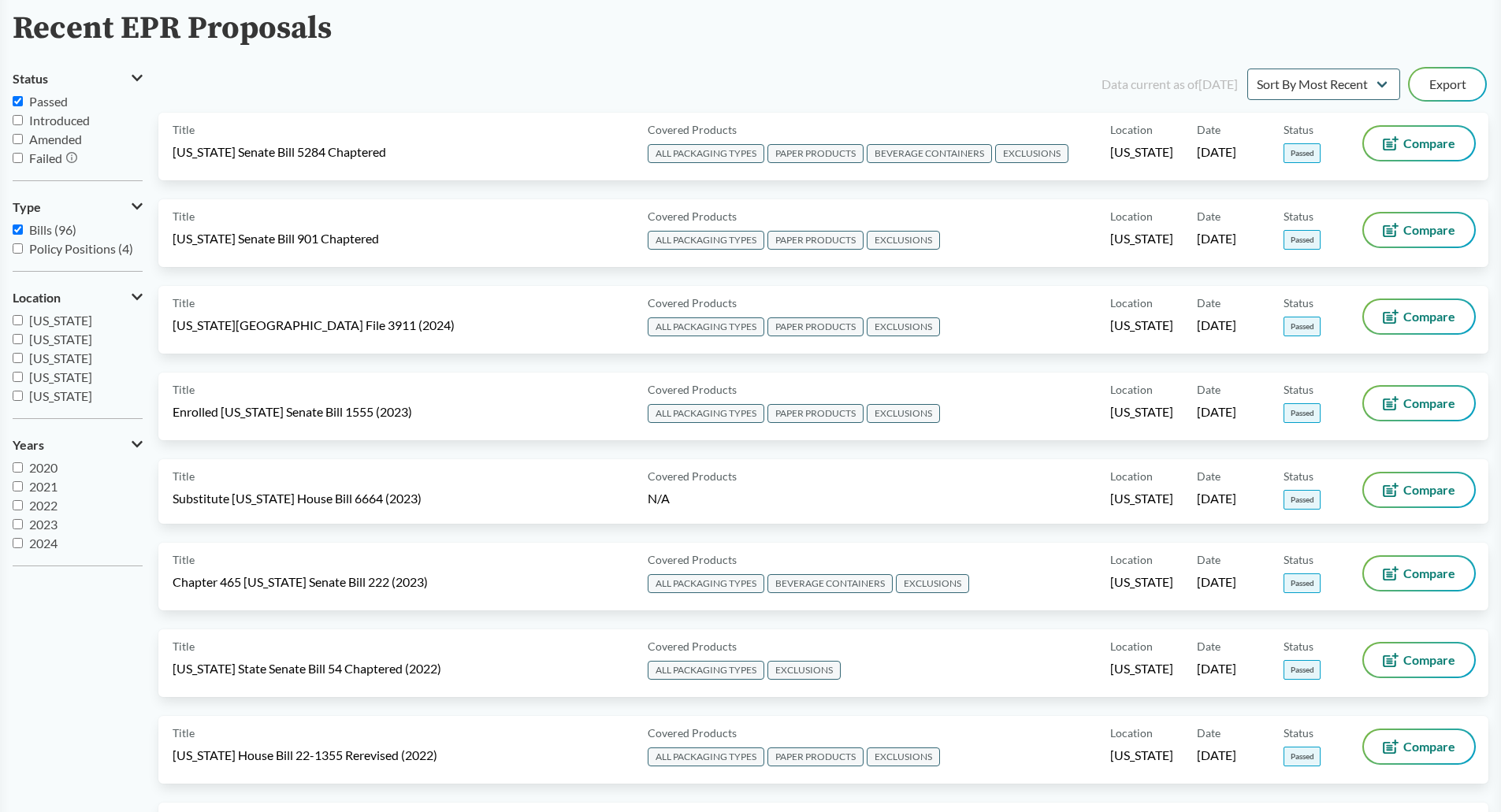
scroll to position [79, 0]
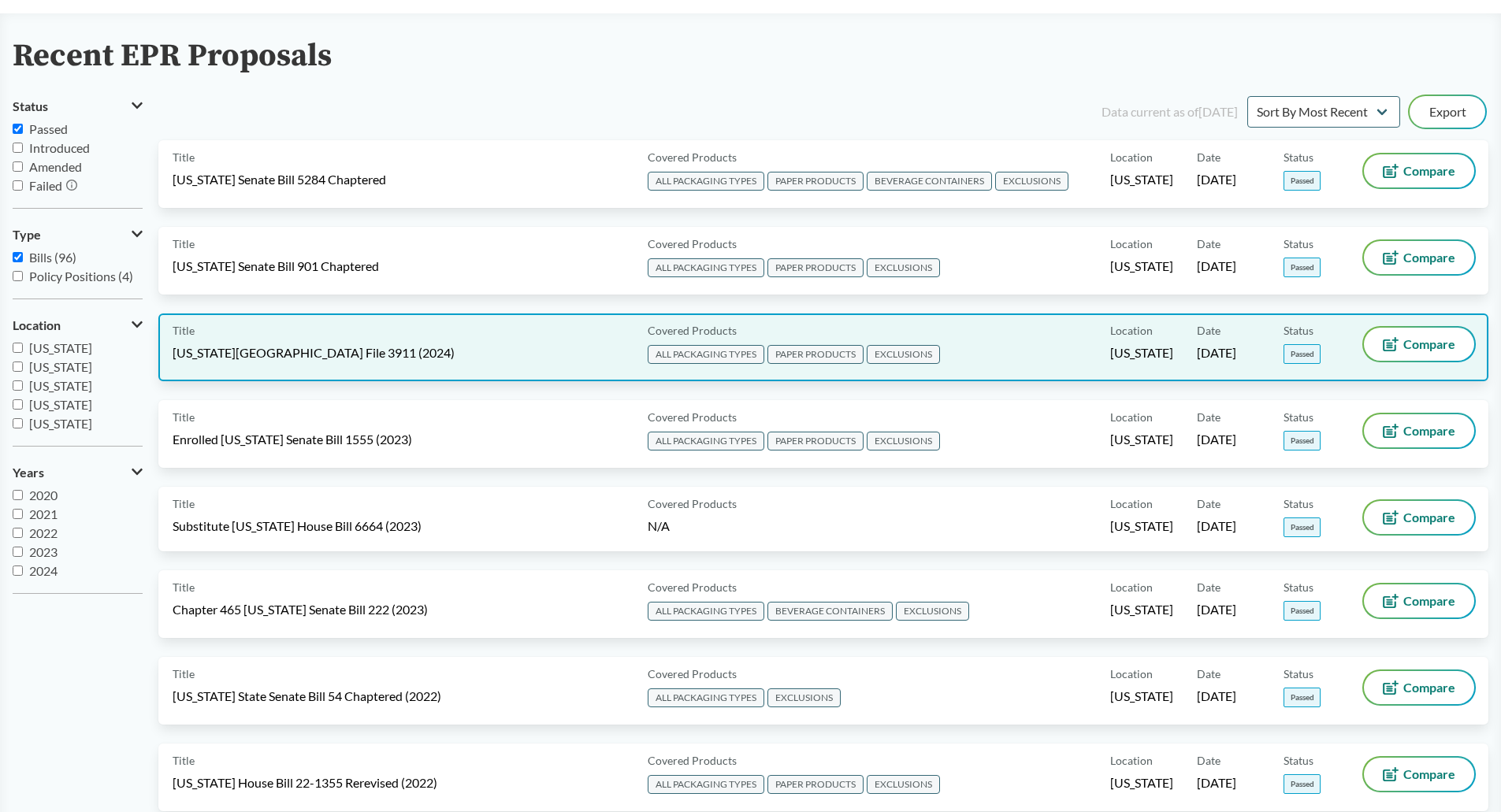
click at [477, 348] on div "Title [US_STATE][GEOGRAPHIC_DATA] File 3911 (2024)" at bounding box center [407, 347] width 469 height 39
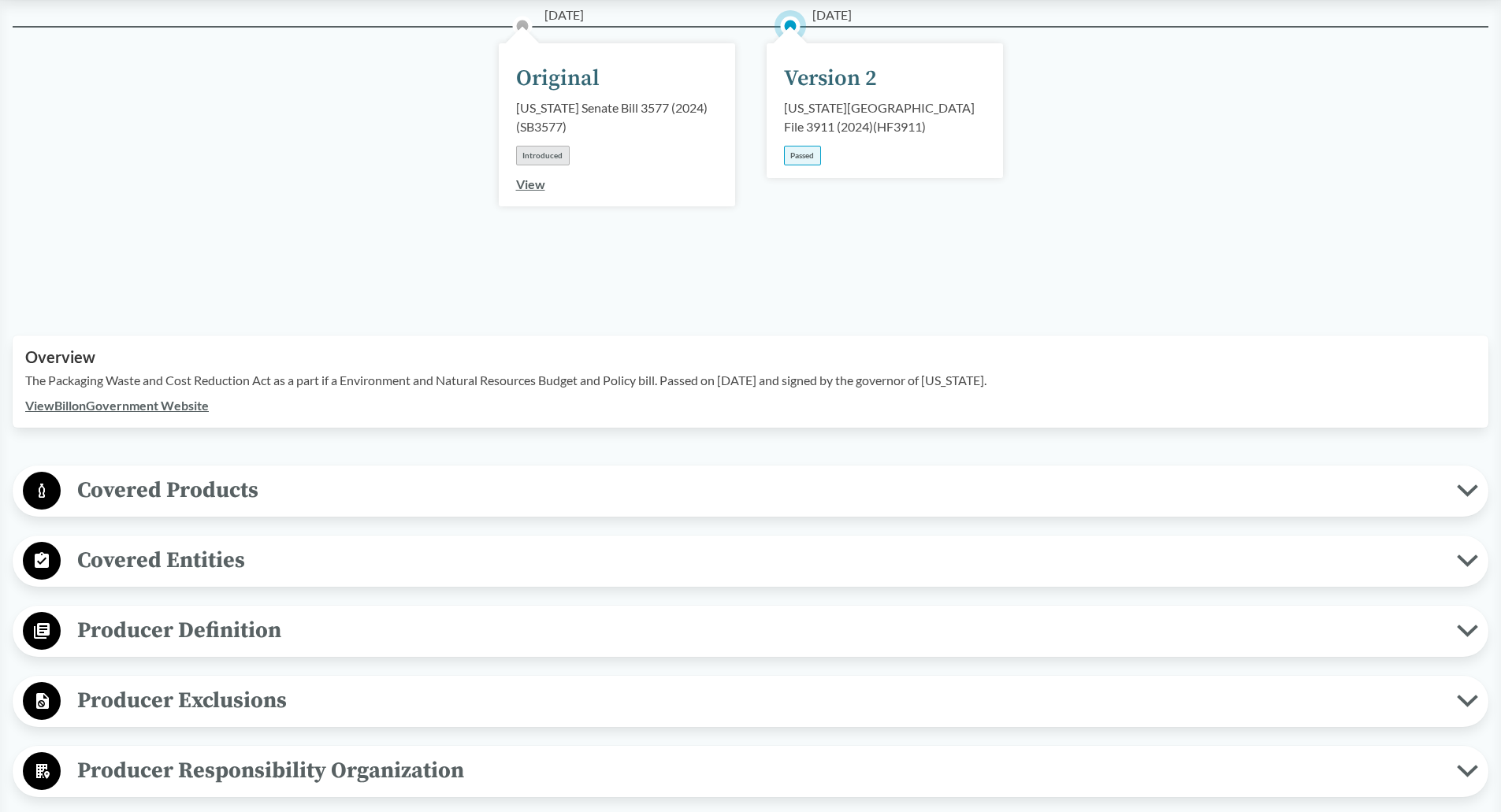
scroll to position [315, 0]
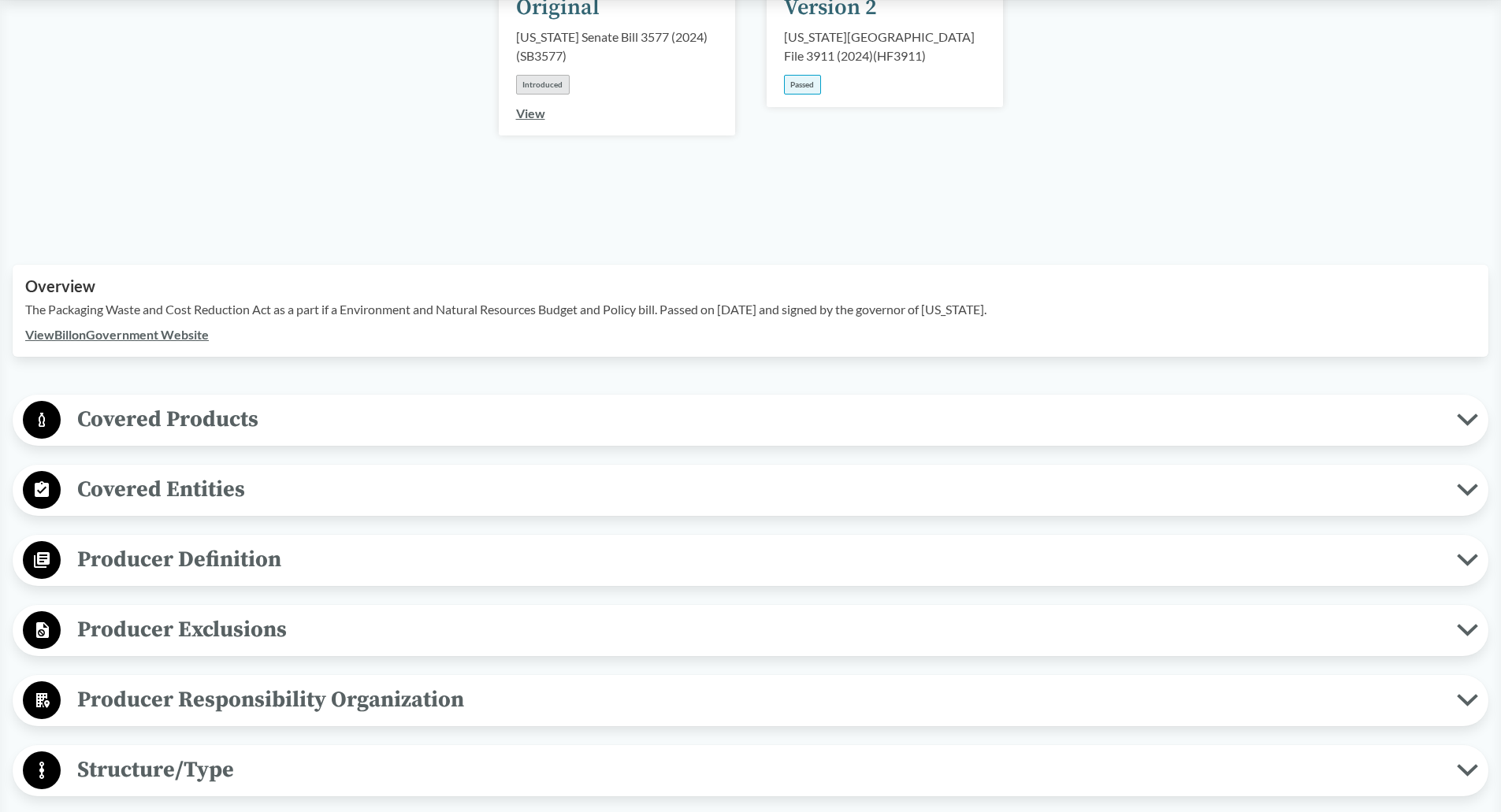
click at [302, 402] on span "Covered Products" at bounding box center [759, 419] width 1396 height 35
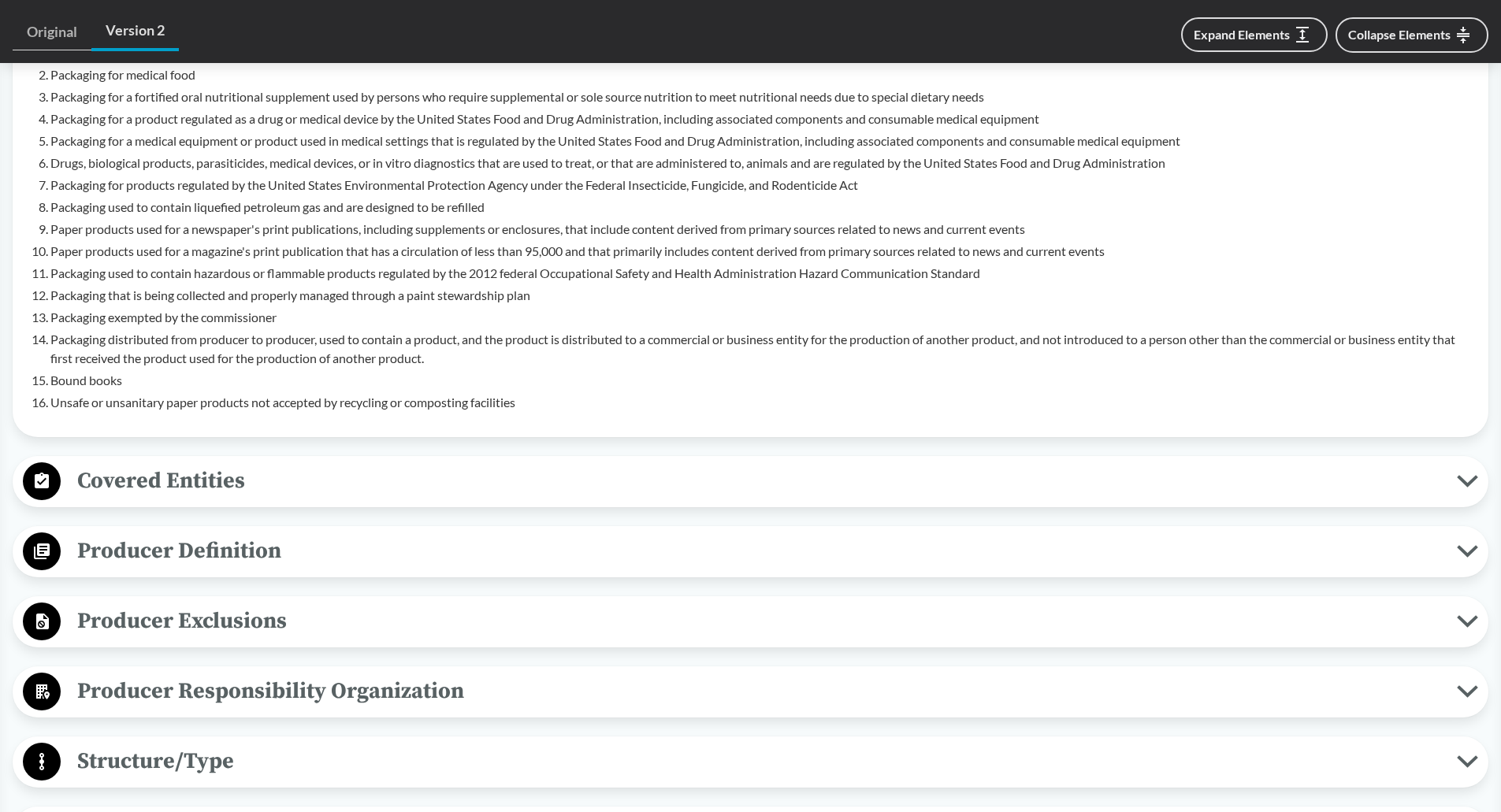
scroll to position [867, 0]
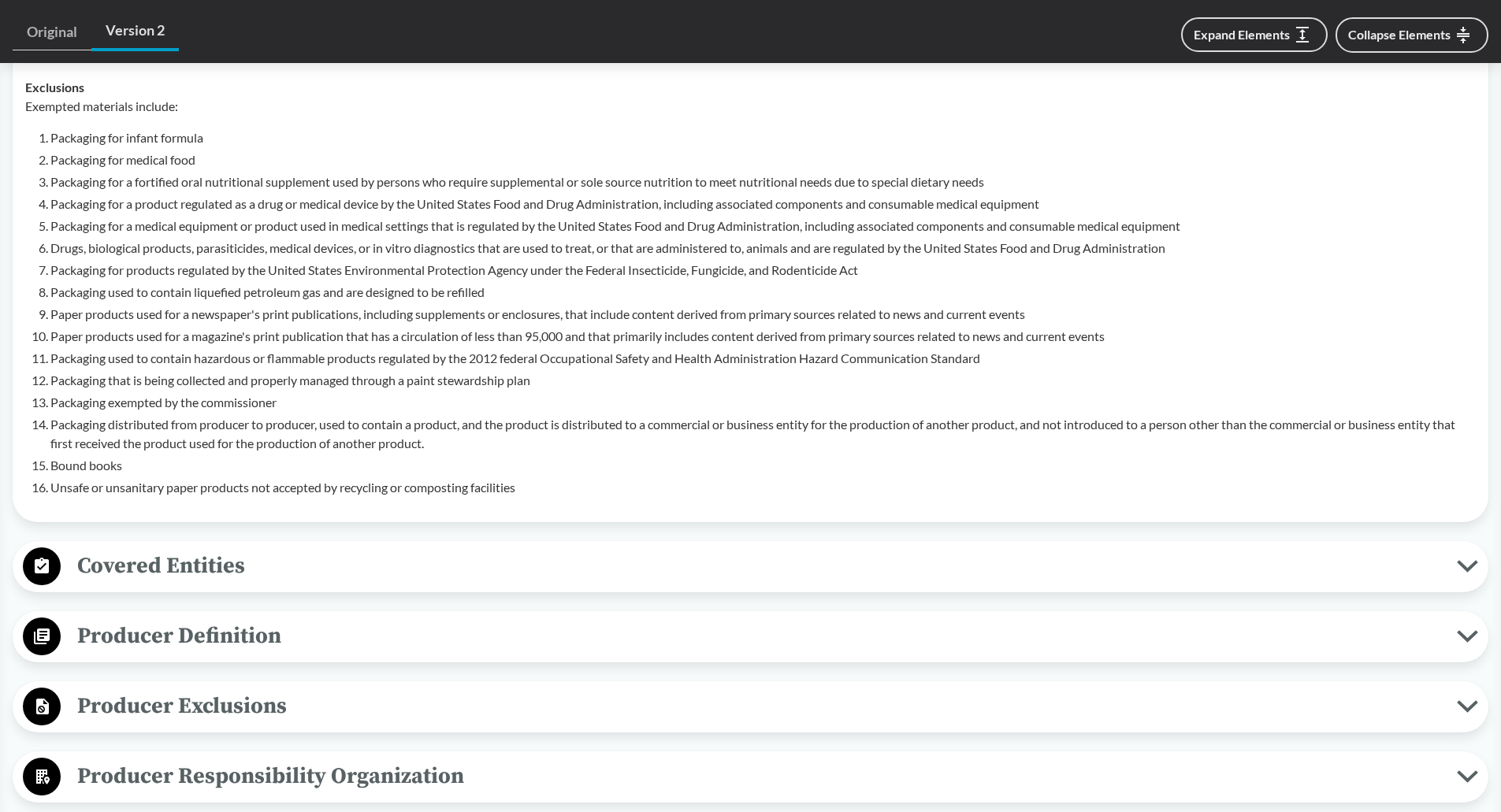
click at [129, 283] on li "Packaging used to contain liquefied petroleum gas and are designed to be refill…" at bounding box center [763, 293] width 1426 height 19
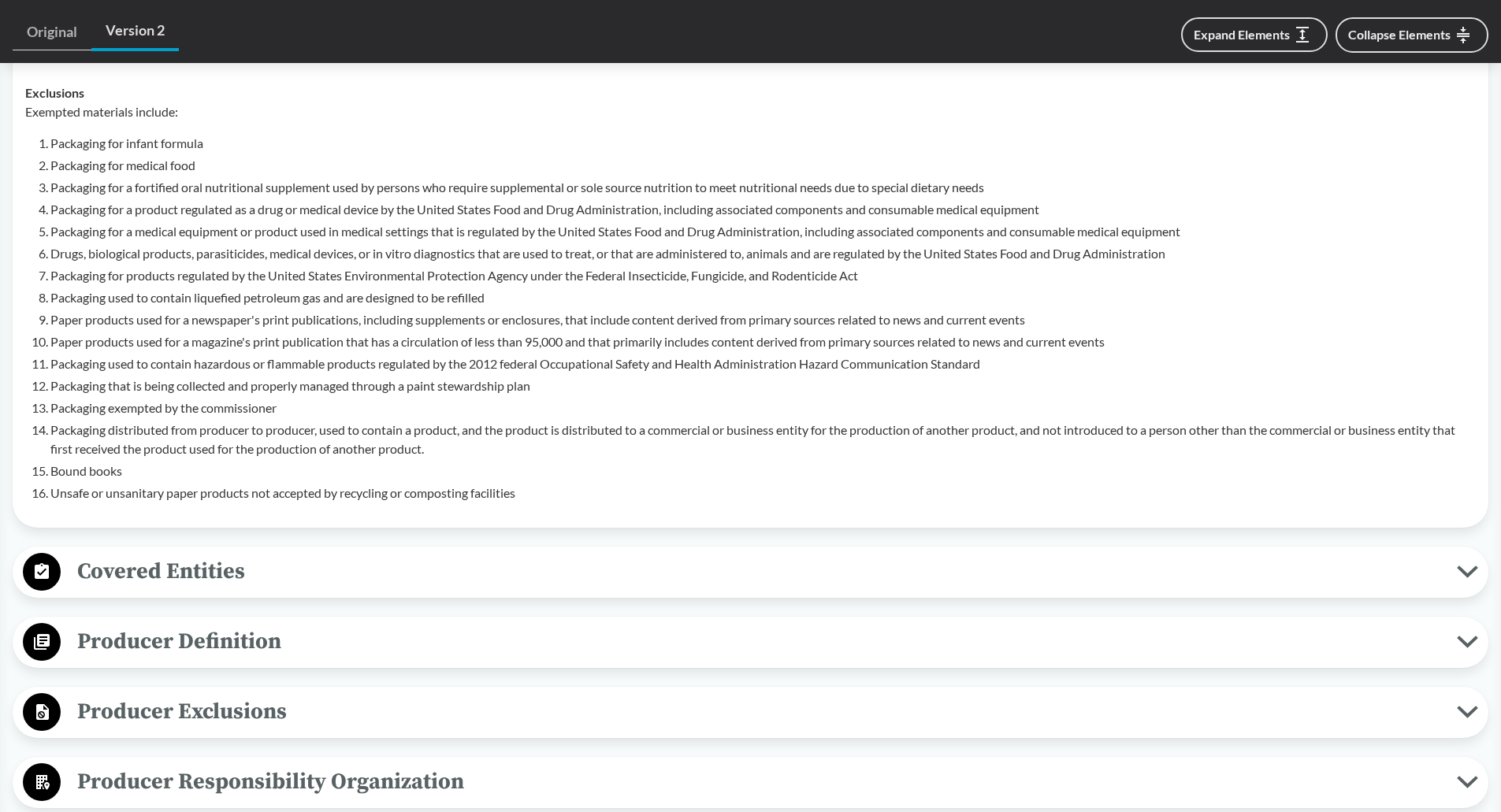
scroll to position [945, 0]
